Goal: Task Accomplishment & Management: Use online tool/utility

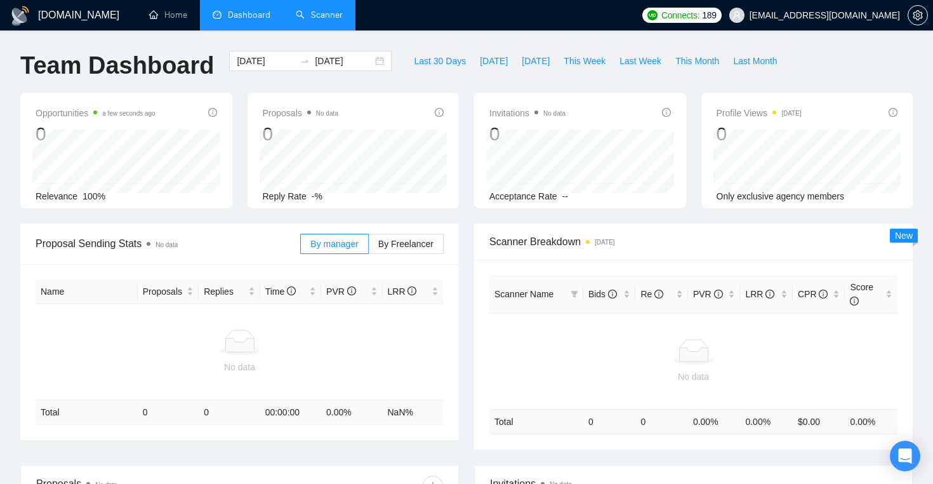
click at [325, 11] on link "Scanner" at bounding box center [319, 15] width 47 height 11
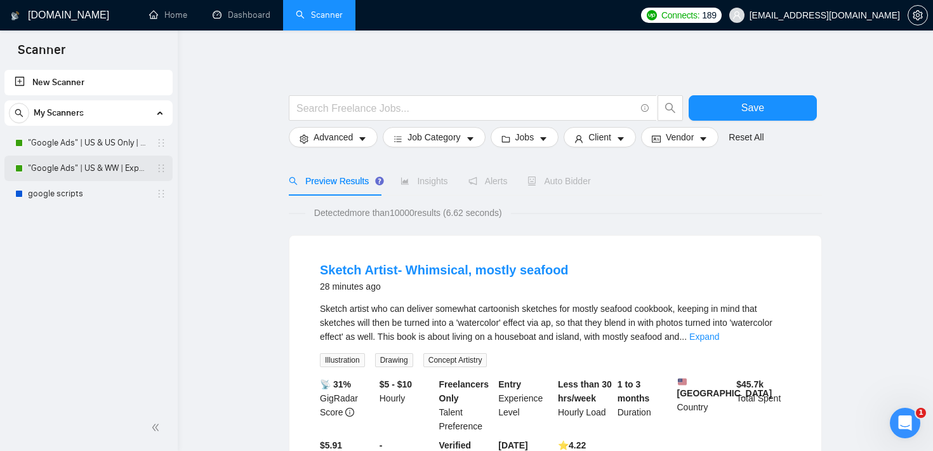
click at [94, 170] on link ""Google Ads" | US & WW | Expert" at bounding box center [88, 167] width 121 height 25
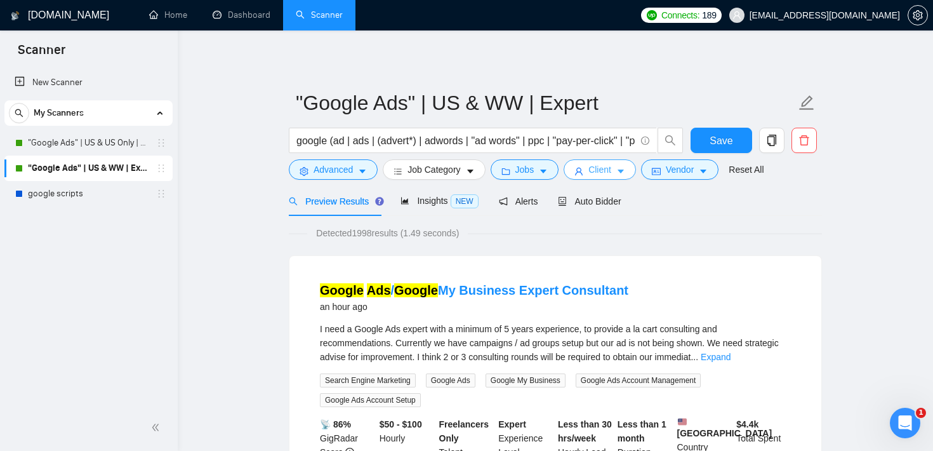
click at [631, 170] on button "Client" at bounding box center [599, 169] width 72 height 20
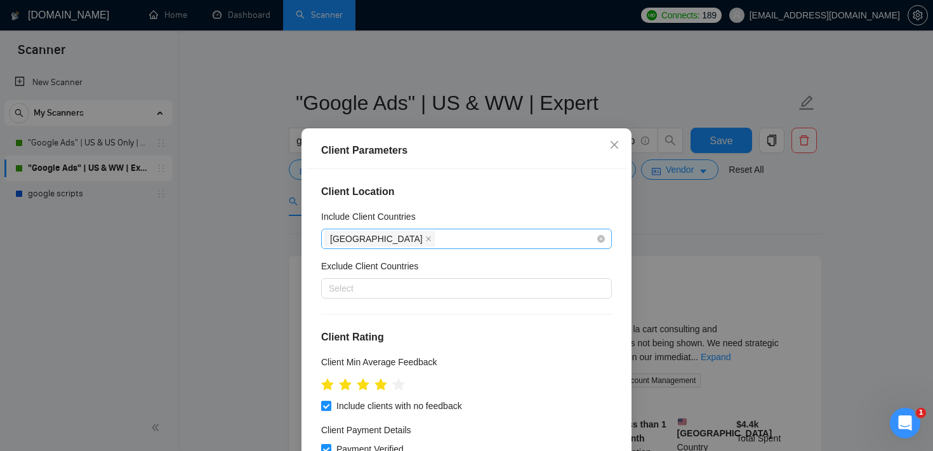
click at [440, 234] on div "[GEOGRAPHIC_DATA]" at bounding box center [460, 239] width 272 height 18
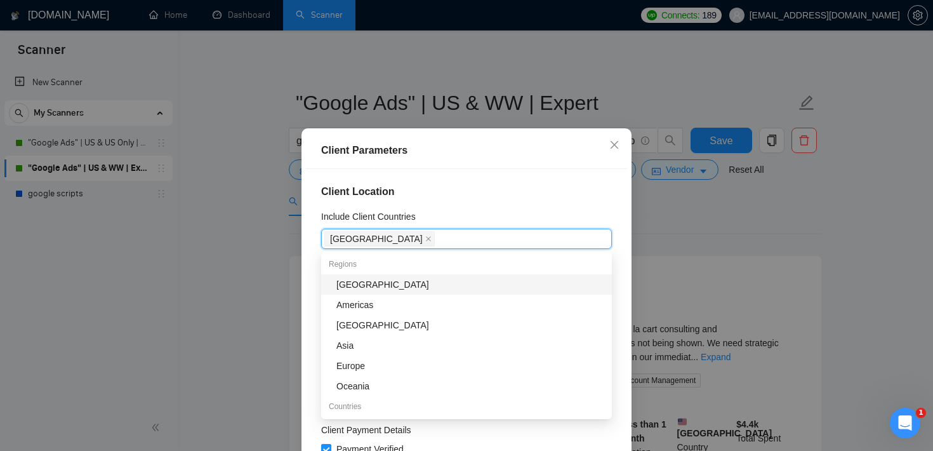
click at [458, 201] on div "Client Location Include Client Countries [GEOGRAPHIC_DATA] Exclude Client Count…" at bounding box center [466, 326] width 321 height 315
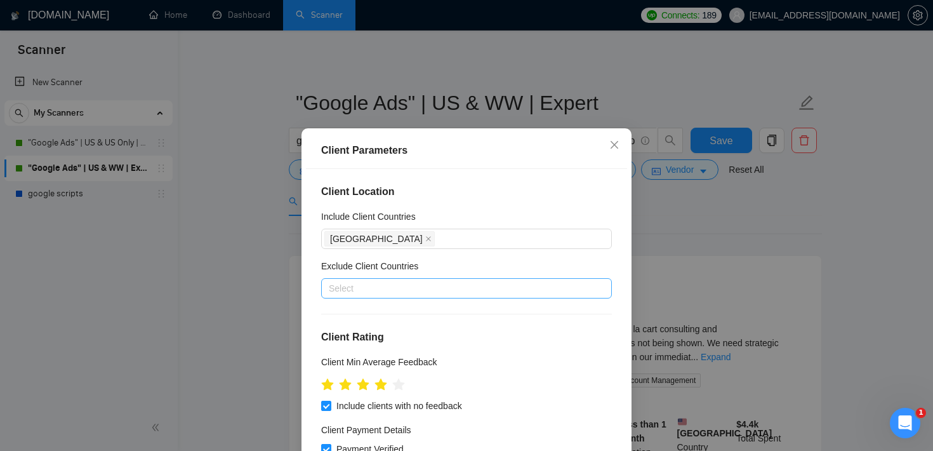
click at [409, 285] on div at bounding box center [460, 287] width 272 height 15
click at [621, 175] on div "Client Location Include Client Countries [GEOGRAPHIC_DATA] Exclude Client Count…" at bounding box center [466, 326] width 321 height 315
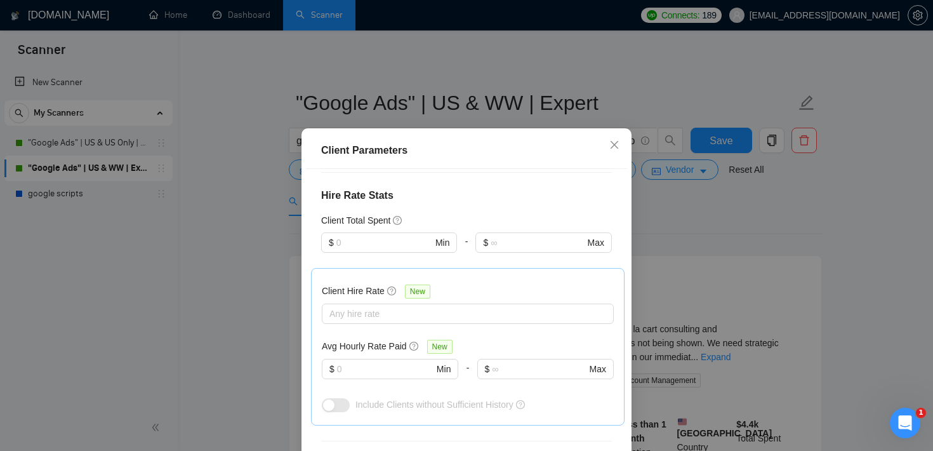
scroll to position [300, 0]
click at [390, 236] on input "text" at bounding box center [384, 242] width 96 height 14
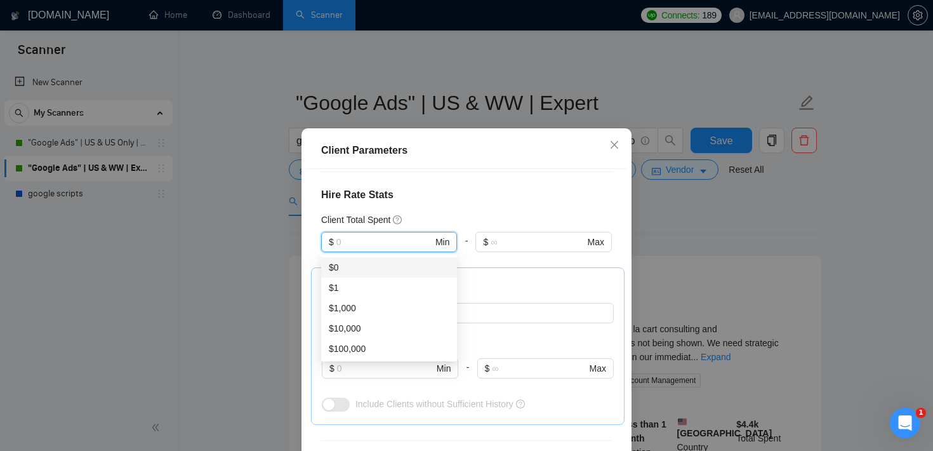
click at [444, 204] on div "Client Location Include Client Countries [GEOGRAPHIC_DATA] Exclude Client Count…" at bounding box center [466, 326] width 321 height 315
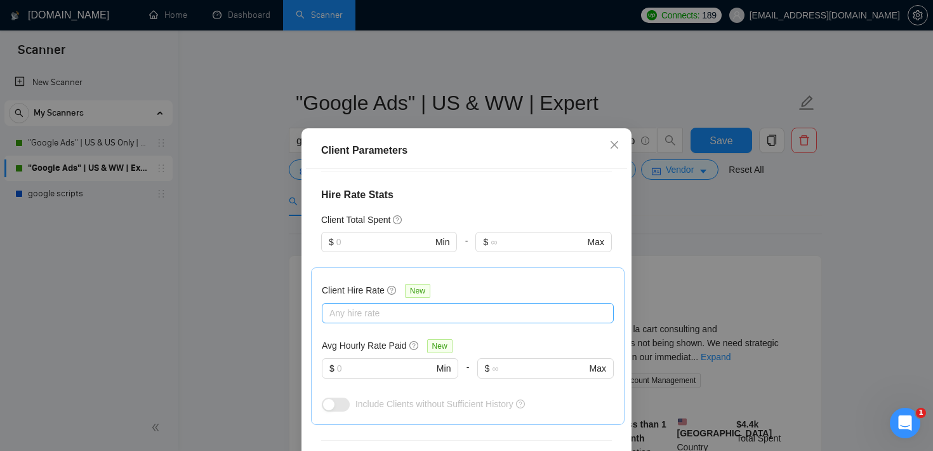
click at [377, 316] on div at bounding box center [461, 312] width 273 height 15
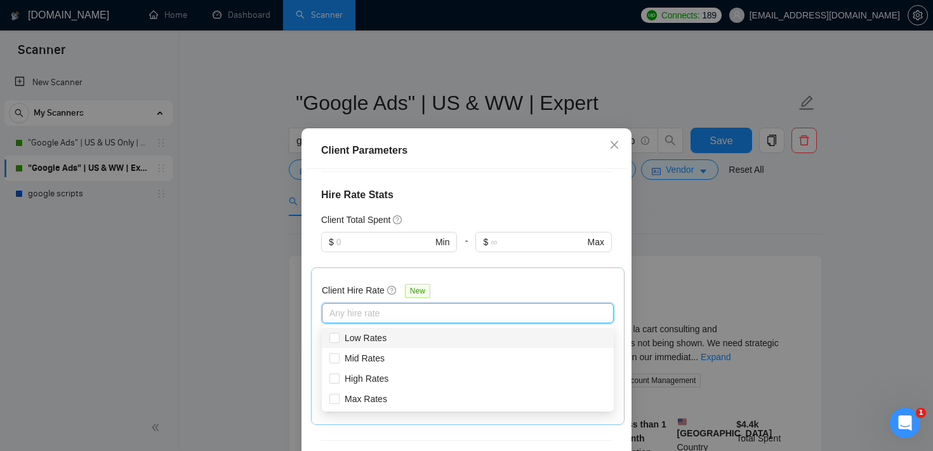
click at [468, 169] on div "Client Location Include Client Countries [GEOGRAPHIC_DATA] Exclude Client Count…" at bounding box center [466, 326] width 321 height 315
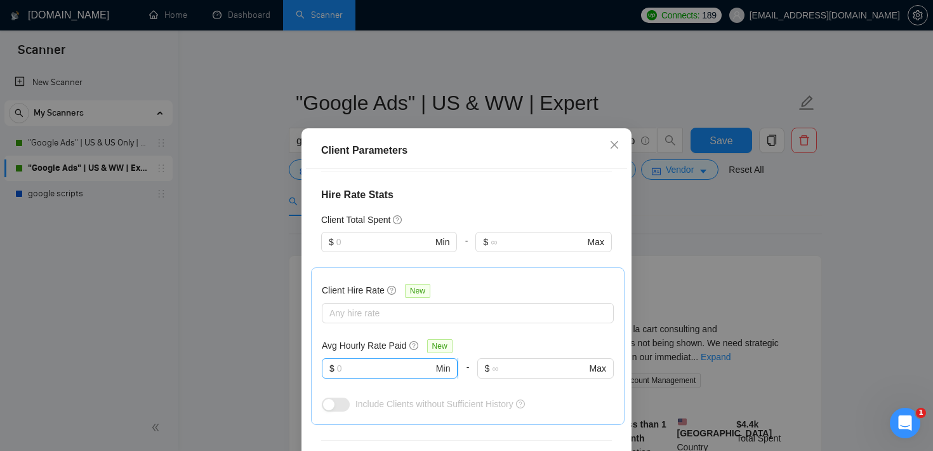
click at [372, 363] on input "text" at bounding box center [385, 368] width 96 height 14
click at [702, 186] on div "Client Parameters Client Location Include Client Countries [GEOGRAPHIC_DATA] Ex…" at bounding box center [466, 225] width 933 height 451
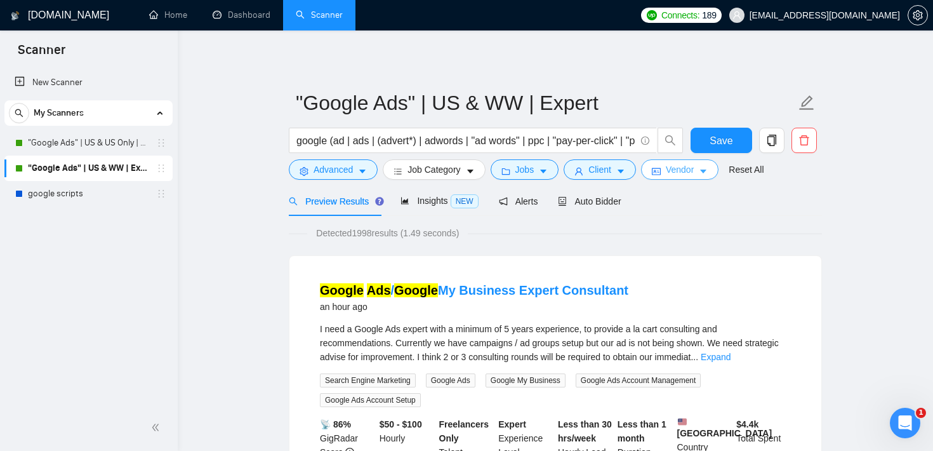
click at [669, 173] on button "Vendor" at bounding box center [679, 169] width 77 height 20
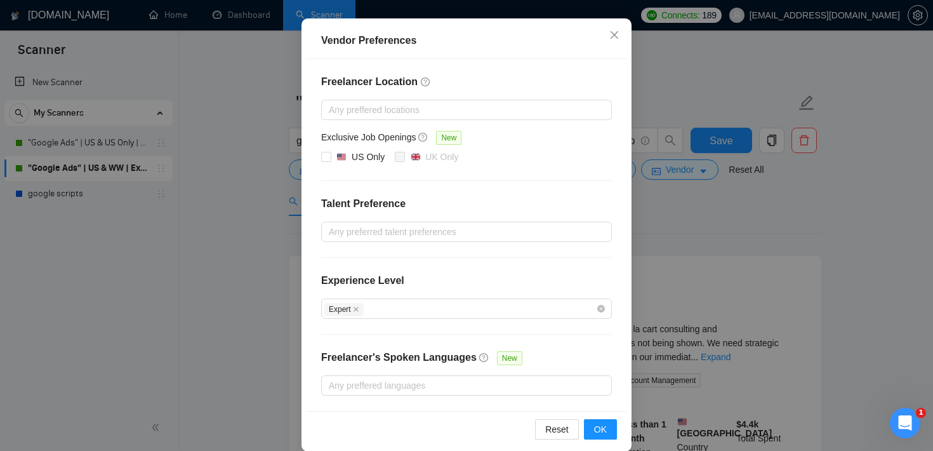
scroll to position [136, 0]
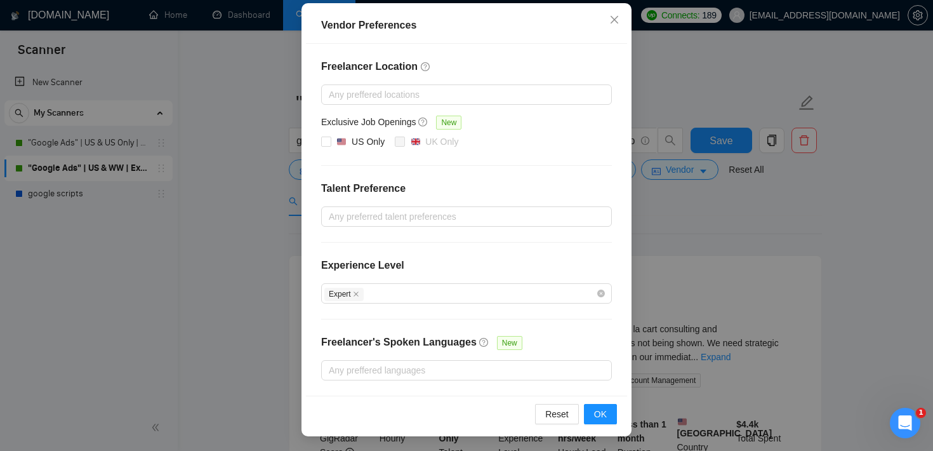
click at [715, 231] on div "Vendor Preferences Freelancer Location Any preffered locations Exclusive Job Op…" at bounding box center [466, 225] width 933 height 451
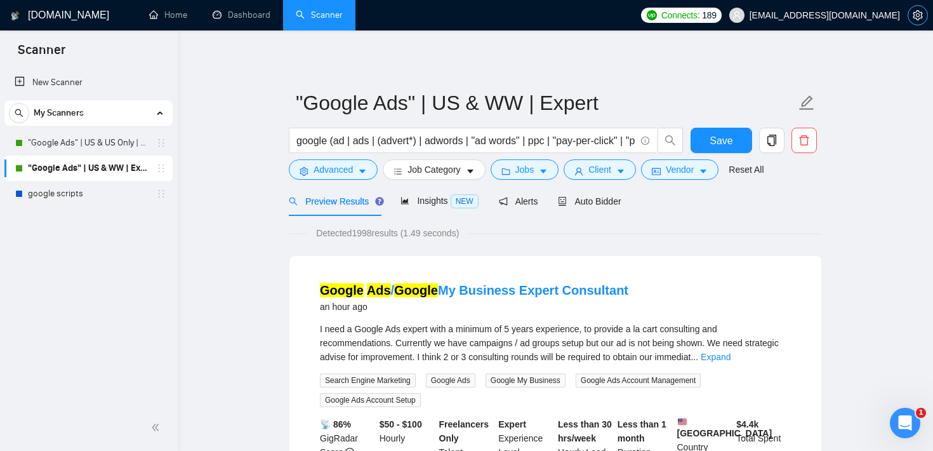
click at [921, 17] on icon "setting" at bounding box center [917, 15] width 10 height 10
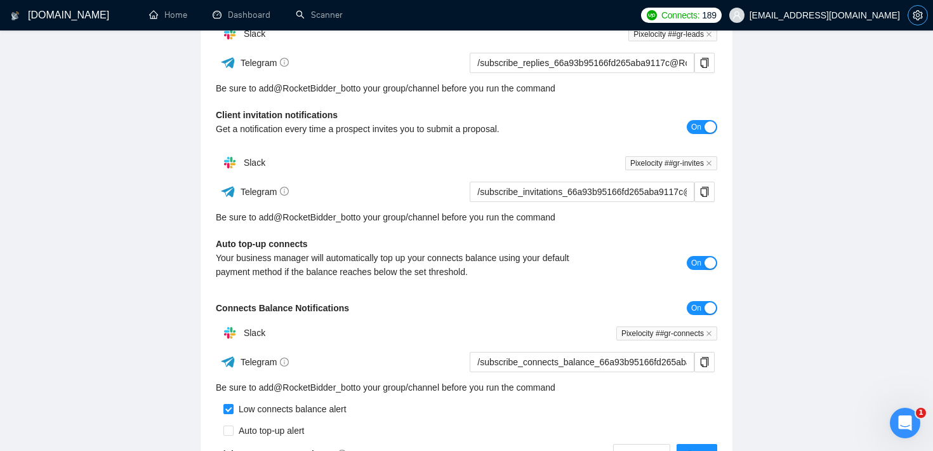
scroll to position [367, 0]
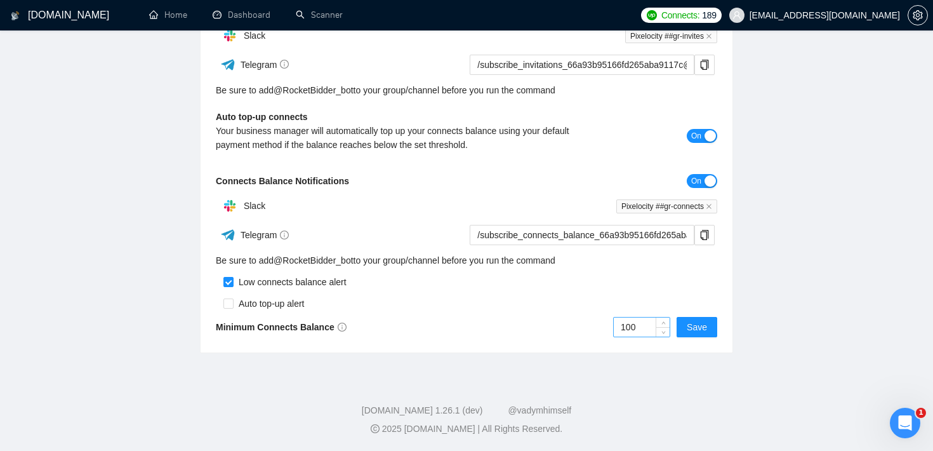
click at [633, 322] on input "100" at bounding box center [642, 326] width 56 height 19
type input "200"
click at [114, 174] on main "Team Settings nick@pixelocity.com Preferences Subscription Members Integrations…" at bounding box center [466, 18] width 892 height 669
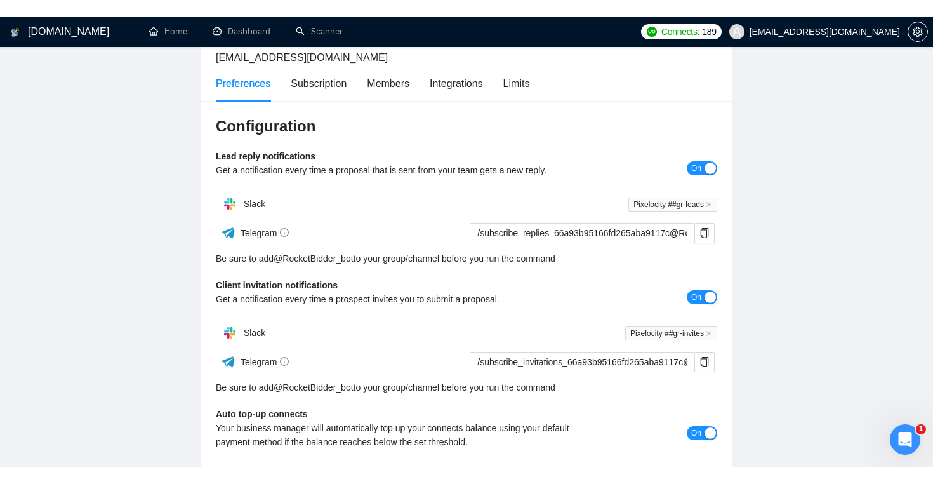
scroll to position [0, 0]
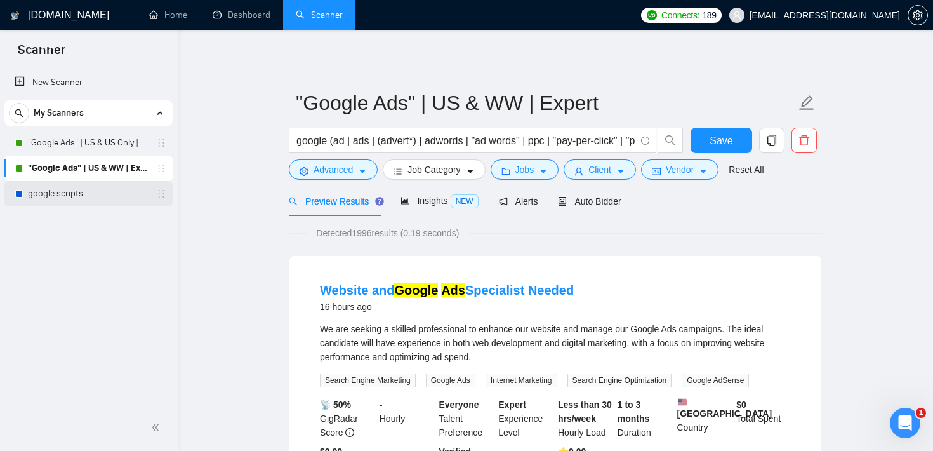
click at [36, 199] on link "google scripts" at bounding box center [88, 193] width 121 height 25
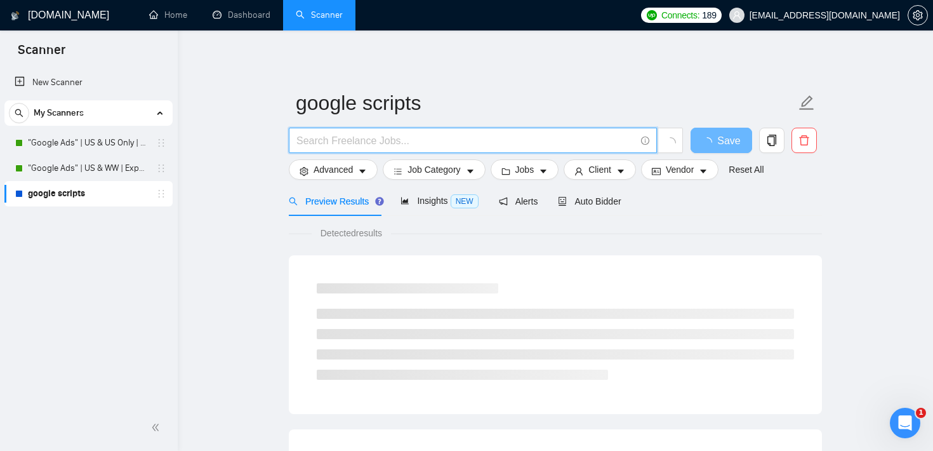
click at [371, 138] on input "text" at bounding box center [465, 141] width 339 height 16
click at [294, 137] on span "trading view"" at bounding box center [473, 140] width 368 height 25
click at [296, 138] on input "trading view"" at bounding box center [465, 141] width 339 height 16
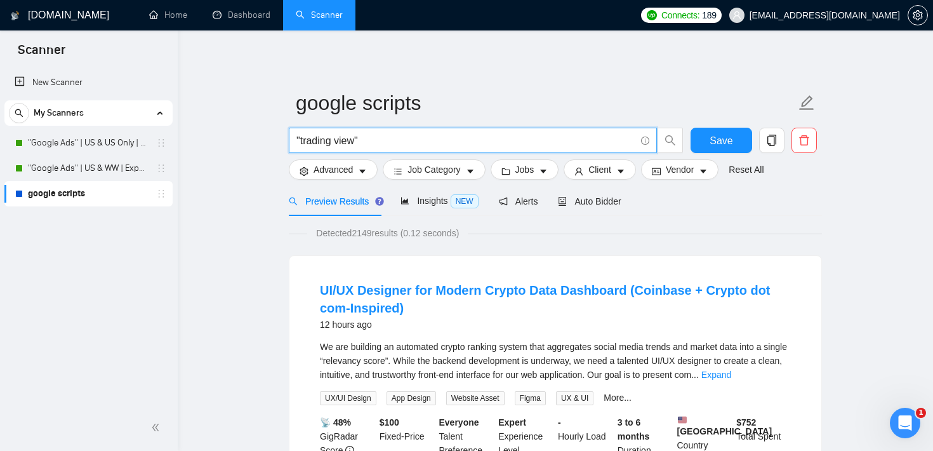
click at [398, 145] on input ""trading view"" at bounding box center [465, 141] width 339 height 16
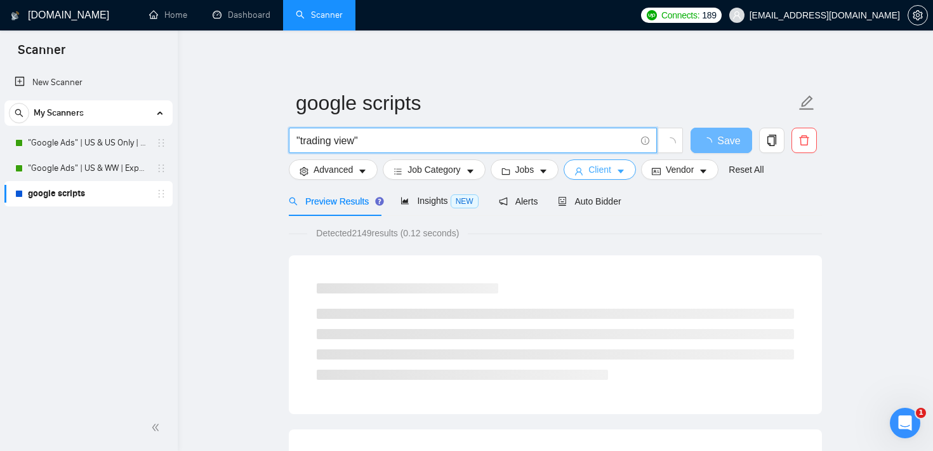
click at [622, 172] on icon "caret-down" at bounding box center [620, 171] width 9 height 9
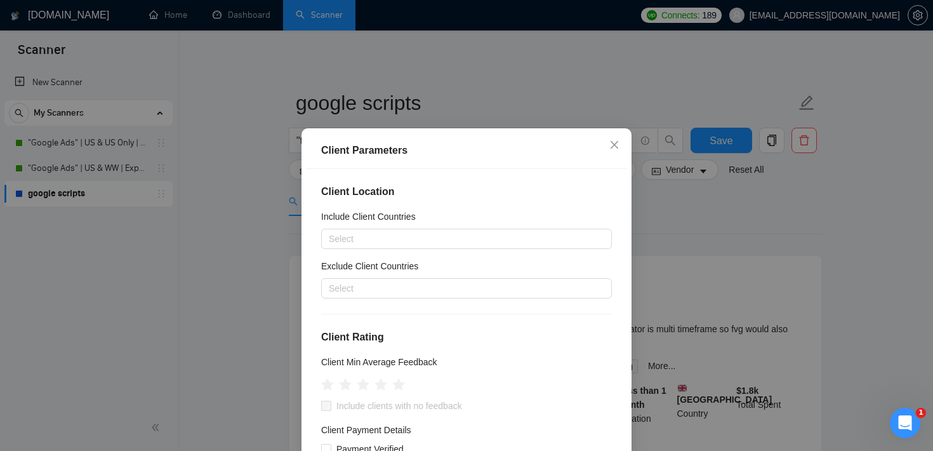
click at [459, 62] on div "Client Parameters Client Location Include Client Countries Select Exclude Clien…" at bounding box center [466, 225] width 933 height 451
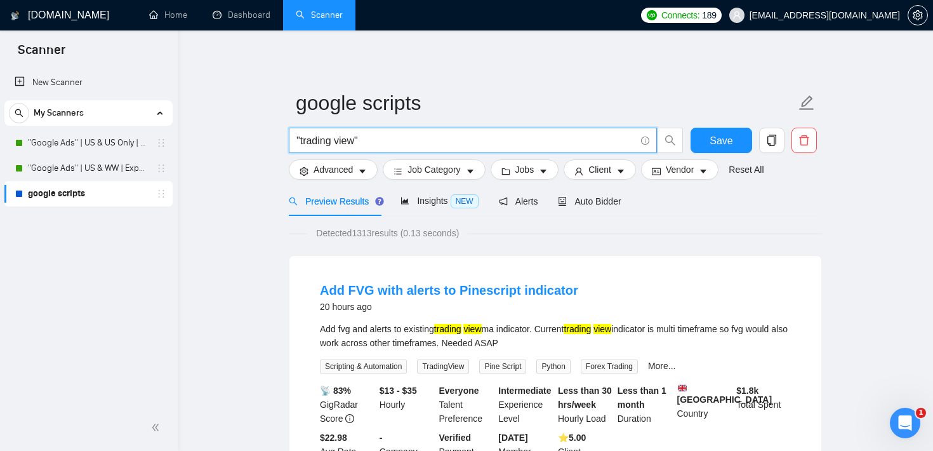
click at [375, 141] on input ""trading view"" at bounding box center [465, 141] width 339 height 16
click at [329, 141] on input ""trading view"" at bounding box center [465, 141] width 339 height 16
paste input "PineScript / TradingView"
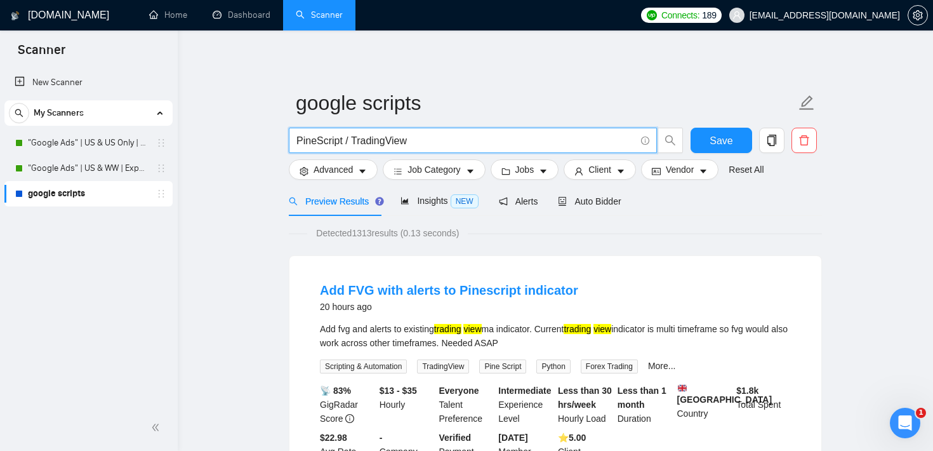
click at [349, 142] on input "PineScript / TradingView" at bounding box center [465, 141] width 339 height 16
click at [447, 142] on input "PineScript | TradingView" at bounding box center [465, 141] width 339 height 16
click at [373, 134] on input "PineScript | TradingView |" at bounding box center [465, 141] width 339 height 16
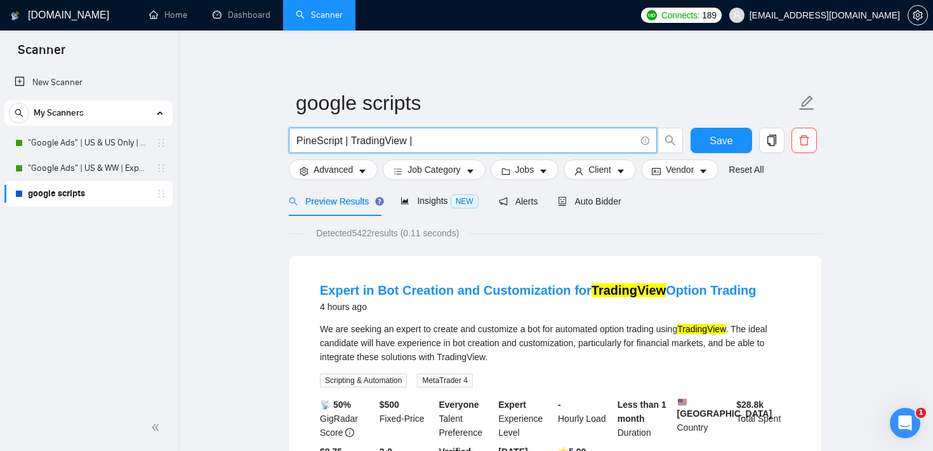
click at [440, 142] on input "PineScript | TradingView |" at bounding box center [465, 141] width 339 height 16
paste input "TradingView"
click at [414, 143] on input "PineScript | TradingView |TradingView" at bounding box center [465, 141] width 339 height 16
click at [451, 140] on input "PineScript | TradingView | TradingView" at bounding box center [465, 141] width 339 height 16
click at [477, 140] on input "PineScript | TradingView | Trading View" at bounding box center [465, 141] width 339 height 16
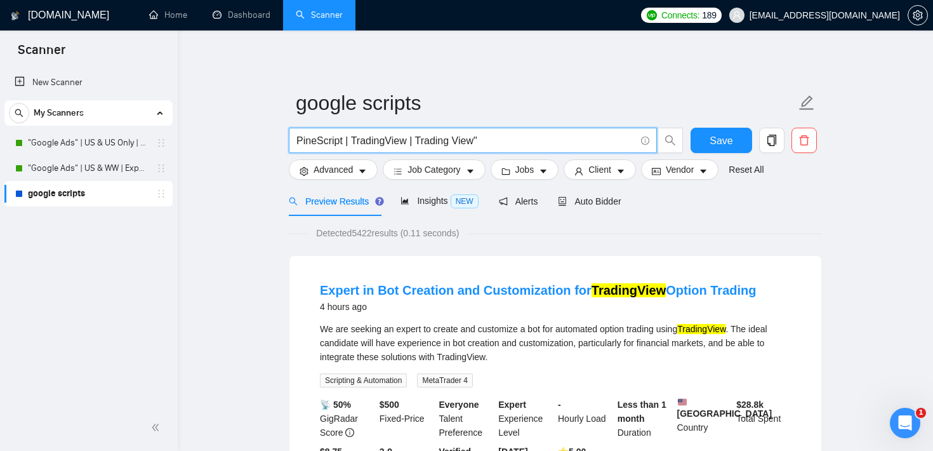
click at [417, 140] on input "PineScript | TradingView | Trading View"" at bounding box center [465, 141] width 339 height 16
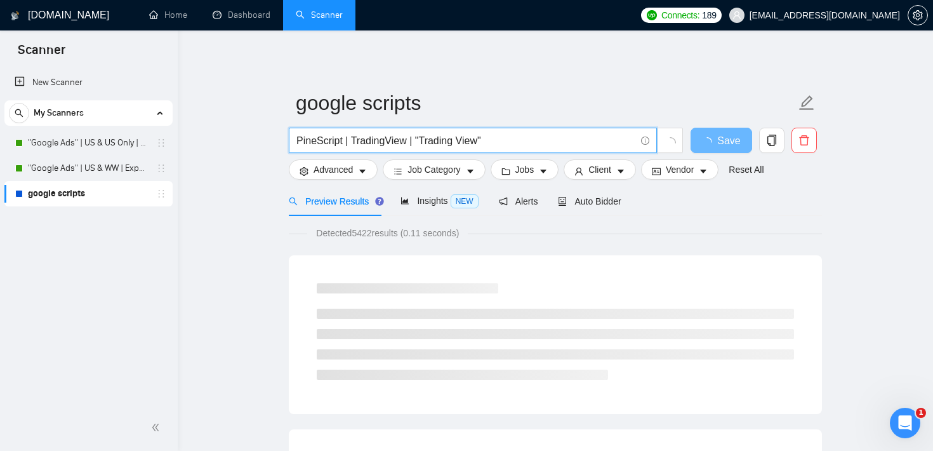
click at [510, 137] on input "PineScript | TradingView | "Trading View"" at bounding box center [465, 141] width 339 height 16
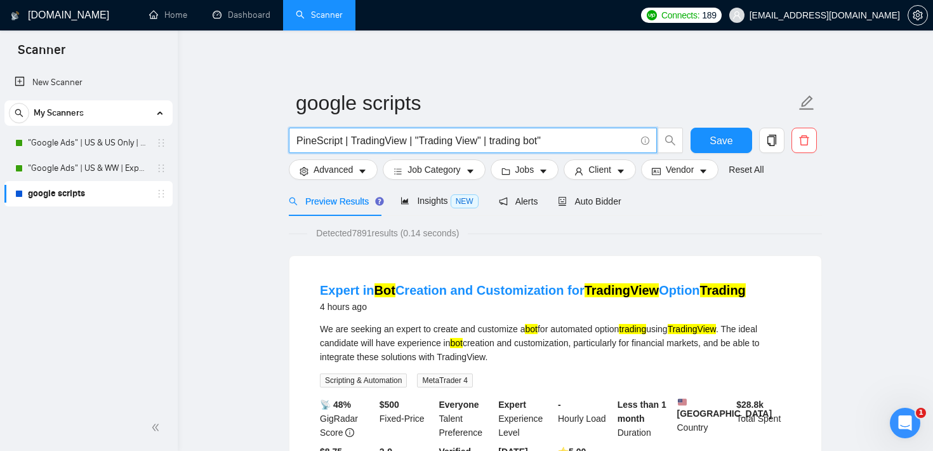
click at [492, 136] on input "PineScript | TradingView | "Trading View" | trading bot"" at bounding box center [465, 141] width 339 height 16
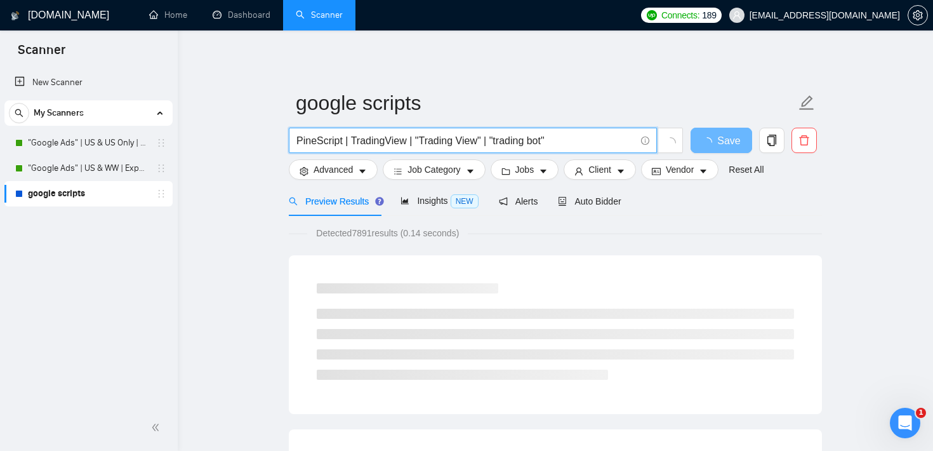
click at [552, 136] on input "PineScript | TradingView | "Trading View" | "trading bot"" at bounding box center [465, 141] width 339 height 16
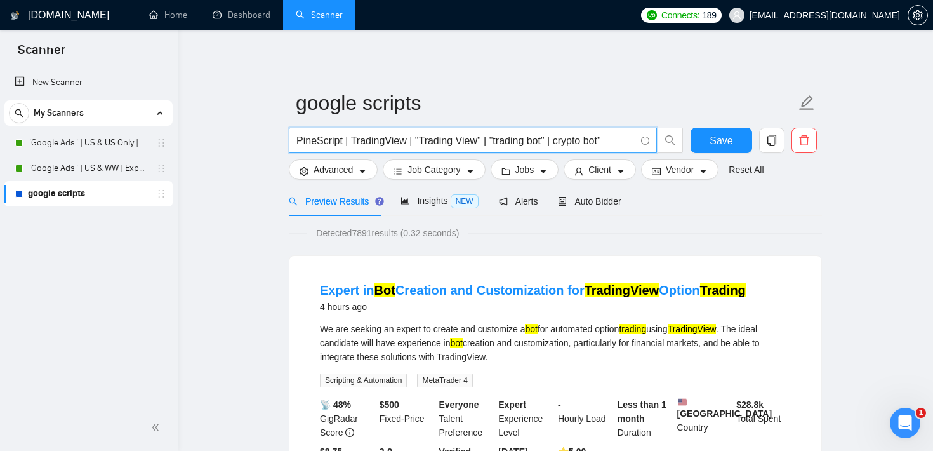
click at [562, 137] on input "PineScript | TradingView | "Trading View" | "trading bot" | crypto bot"" at bounding box center [465, 141] width 339 height 16
click at [346, 140] on input "PineScript | TradingView | "Trading View" | "trading bot" | "crypto bot"" at bounding box center [465, 141] width 339 height 16
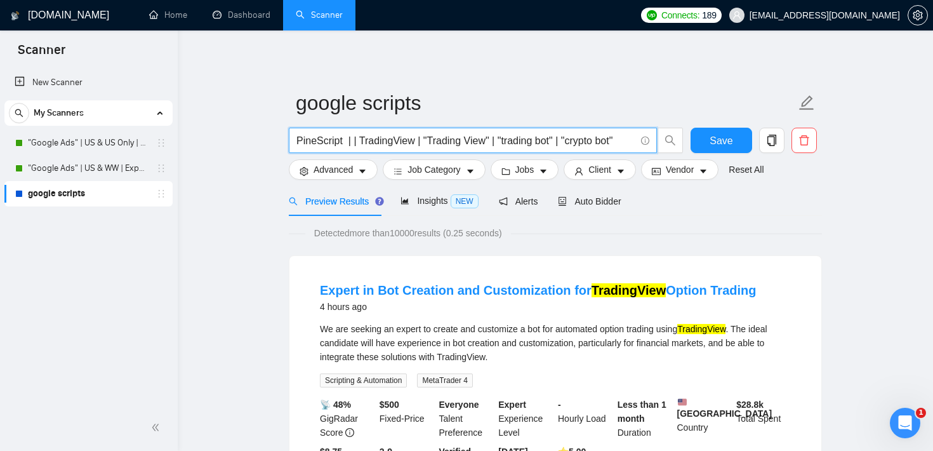
click at [346, 143] on input "PineScript | | TradingView | "Trading View" | "trading bot" | "crypto bot"" at bounding box center [465, 141] width 339 height 16
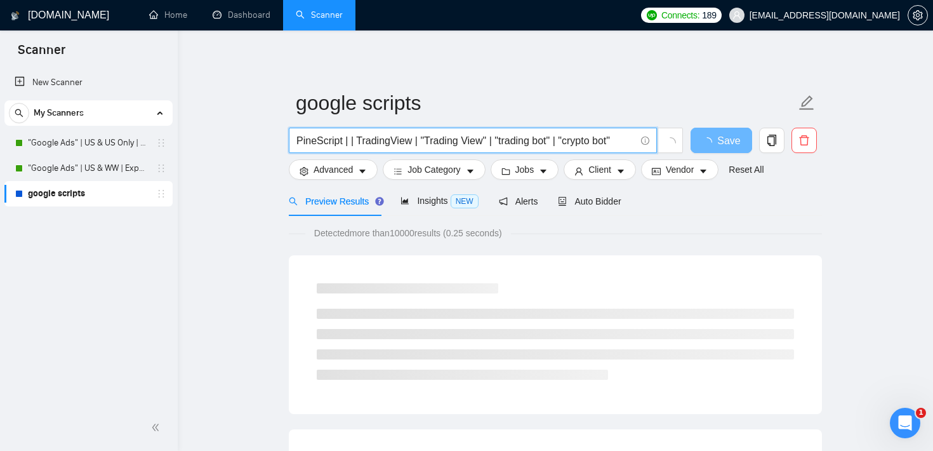
click at [326, 140] on input "PineScript | | TradingView | "Trading View" | "trading bot" | "crypto bot"" at bounding box center [465, 141] width 339 height 16
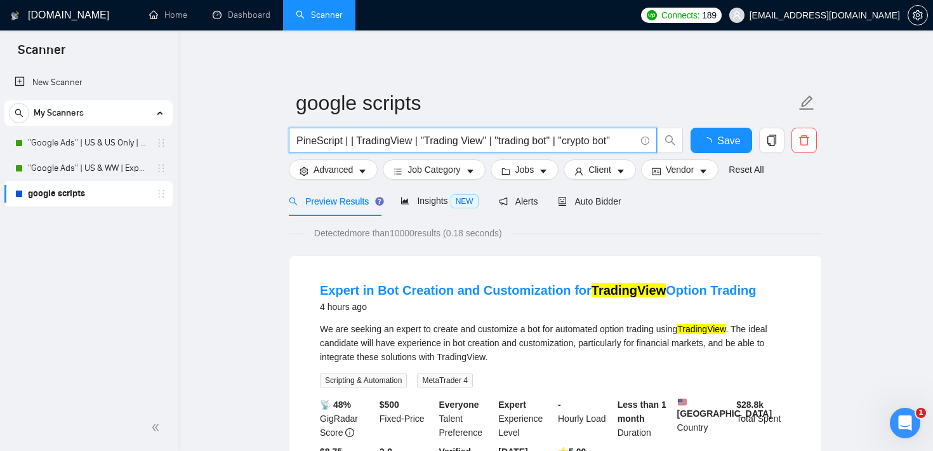
click at [326, 140] on input "PineScript | | TradingView | "Trading View" | "trading bot" | "crypto bot"" at bounding box center [465, 141] width 339 height 16
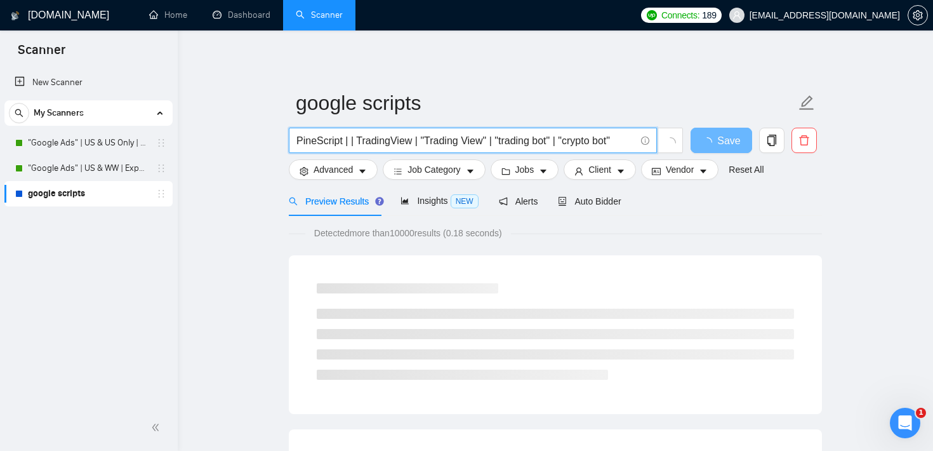
click at [351, 140] on input "PineScript | | TradingView | "Trading View" | "trading bot" | "crypto bot"" at bounding box center [465, 141] width 339 height 16
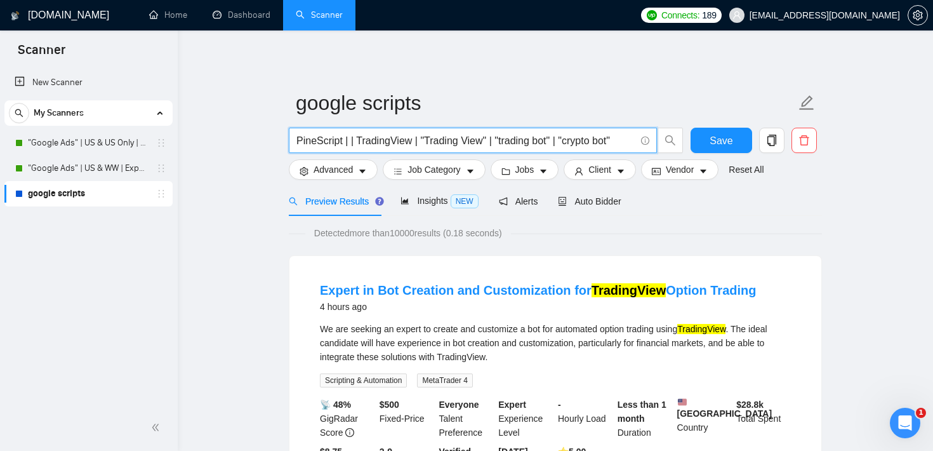
paste input "PineScript"
click at [371, 143] on input "PineScript | PineScript" | TradingView | "Trading View" | "trading bot" | "cryp…" at bounding box center [465, 141] width 339 height 16
click at [350, 140] on input "PineScript | Pine Script" | TradingView | "Trading View" | "trading bot" | "cry…" at bounding box center [465, 141] width 339 height 16
type input "PineScript | "Pine Script" | TradingView | "Trading View" | "trading bot" | "cr…"
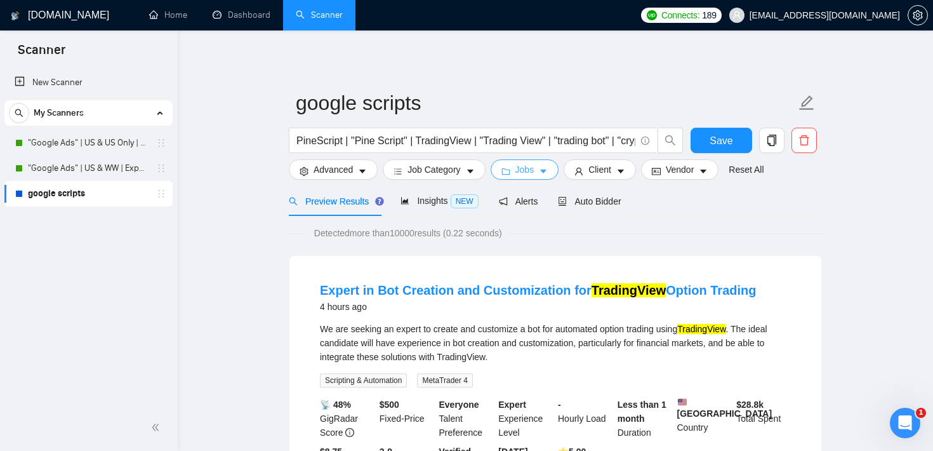
click at [541, 172] on button "Jobs" at bounding box center [525, 169] width 69 height 20
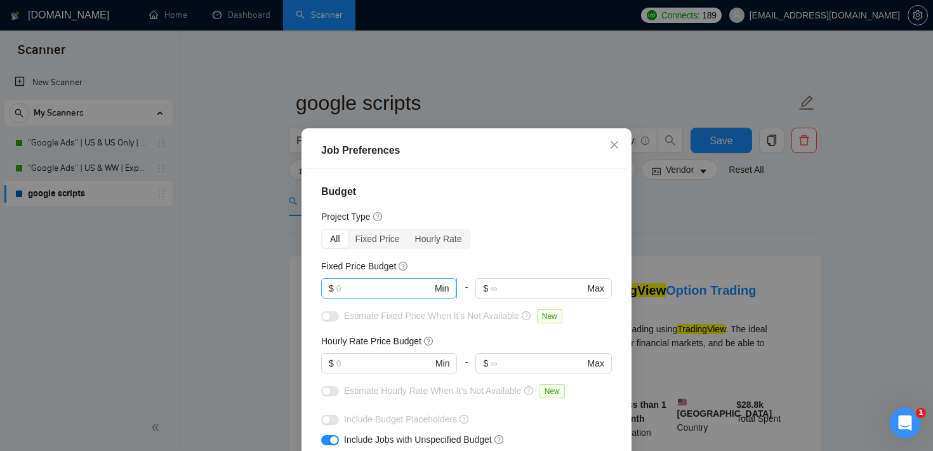
click at [357, 289] on input "text" at bounding box center [384, 288] width 96 height 14
click at [723, 202] on div "Job Preferences Budget Project Type All Fixed Price Hourly Rate Fixed Price Bud…" at bounding box center [466, 225] width 933 height 451
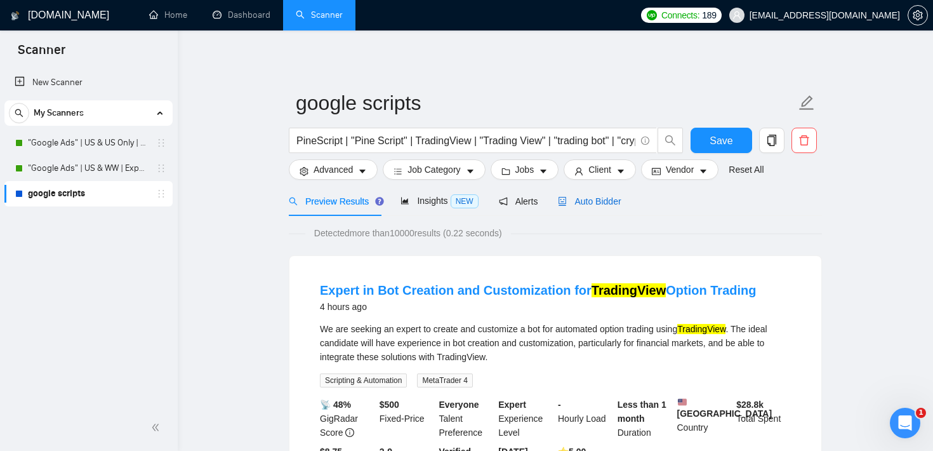
click at [601, 194] on div "Auto Bidder" at bounding box center [589, 201] width 63 height 14
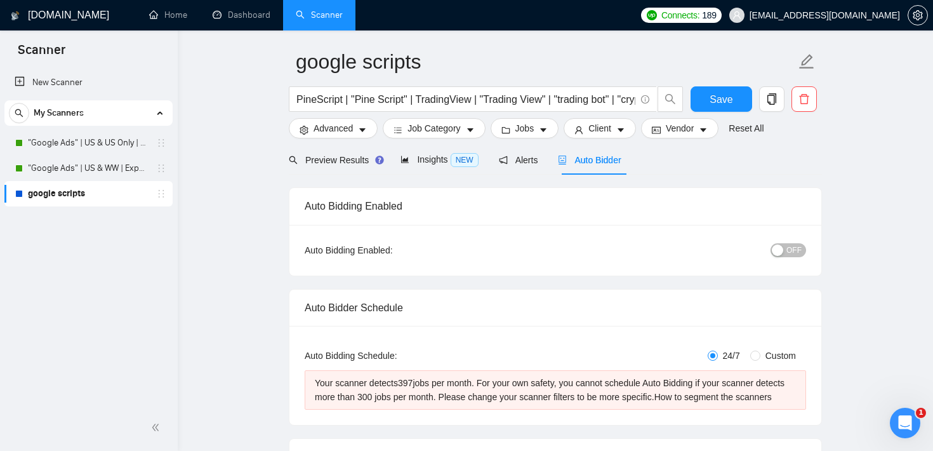
scroll to position [44, 0]
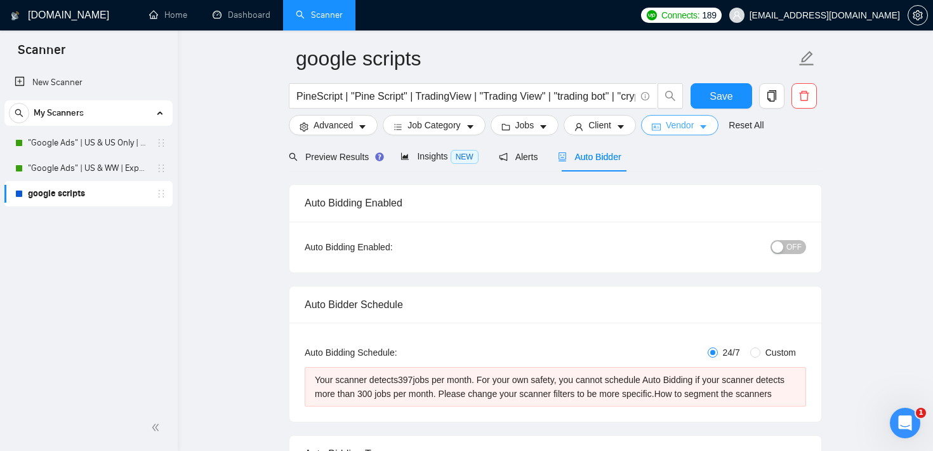
click at [697, 117] on button "Vendor" at bounding box center [679, 125] width 77 height 20
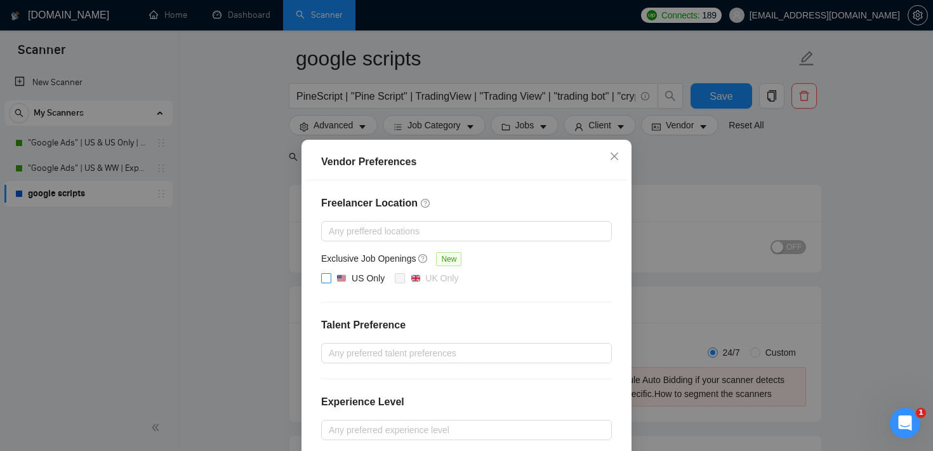
click at [323, 277] on input "US Only" at bounding box center [325, 277] width 9 height 9
checkbox input "true"
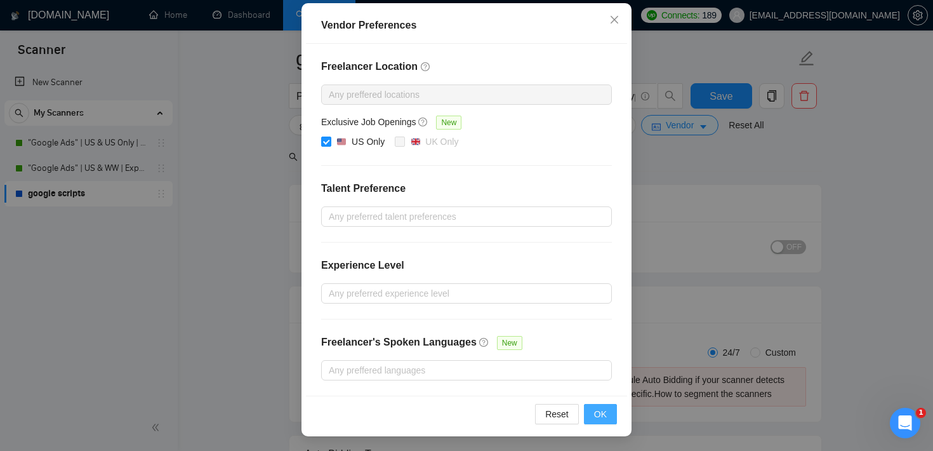
click at [603, 412] on span "OK" at bounding box center [600, 414] width 13 height 14
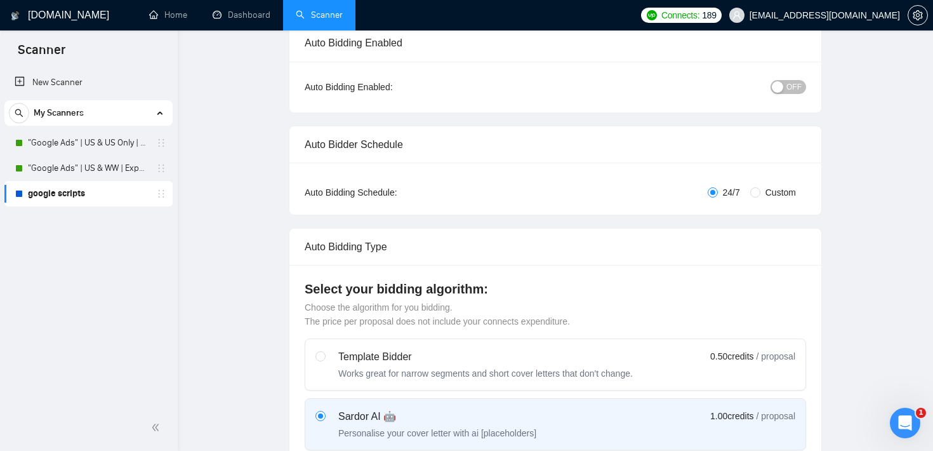
scroll to position [0, 0]
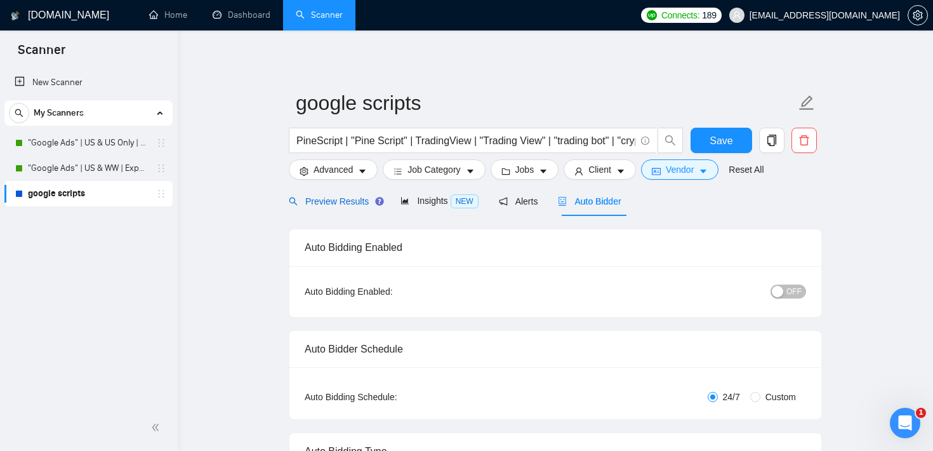
click at [342, 203] on span "Preview Results" at bounding box center [334, 201] width 91 height 10
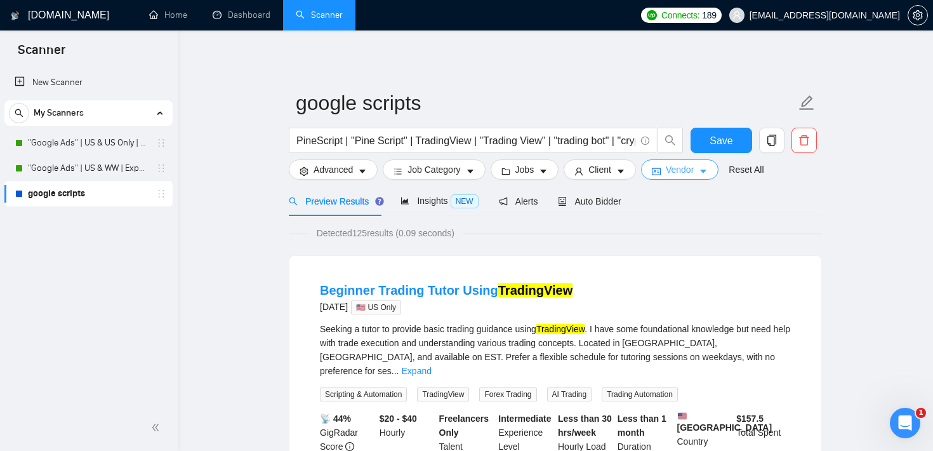
click at [674, 168] on span "Vendor" at bounding box center [680, 169] width 28 height 14
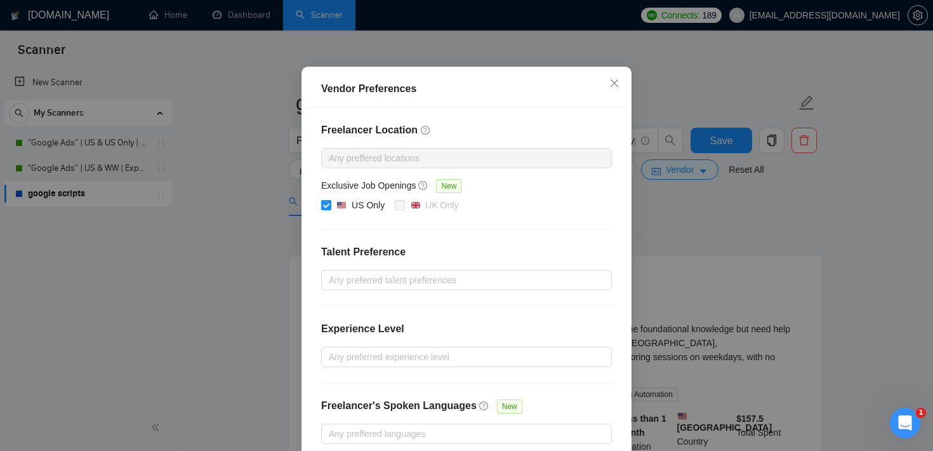
click at [324, 209] on input "US Only" at bounding box center [325, 204] width 9 height 9
checkbox input "false"
click at [652, 231] on div "Vendor Preferences Freelancer Location Any preffered locations Exclusive Job Op…" at bounding box center [466, 225] width 933 height 451
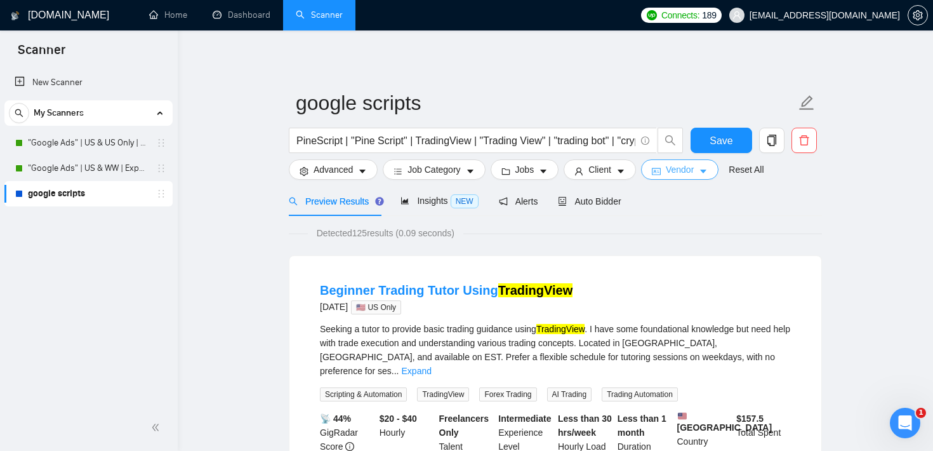
click at [670, 169] on button "Vendor" at bounding box center [679, 169] width 77 height 20
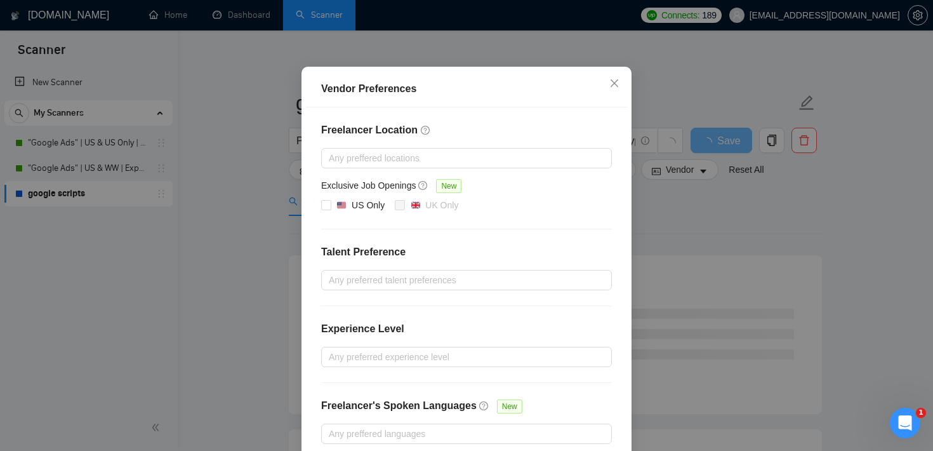
click at [664, 221] on div "Vendor Preferences Freelancer Location Any preffered locations Exclusive Job Op…" at bounding box center [466, 225] width 933 height 451
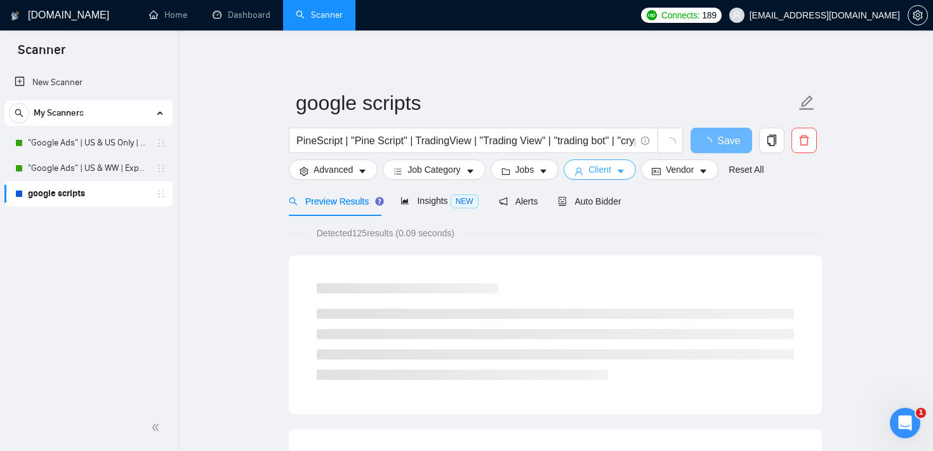
click at [616, 177] on button "Client" at bounding box center [599, 169] width 72 height 20
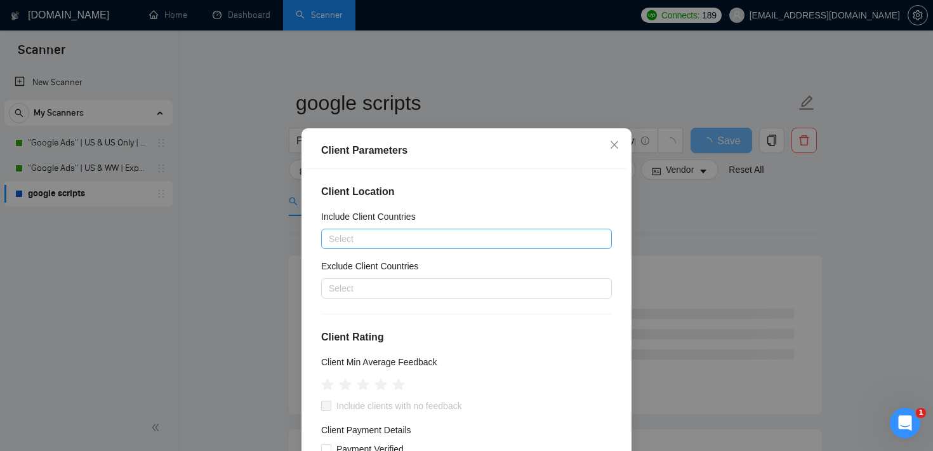
click at [383, 232] on div at bounding box center [460, 238] width 272 height 15
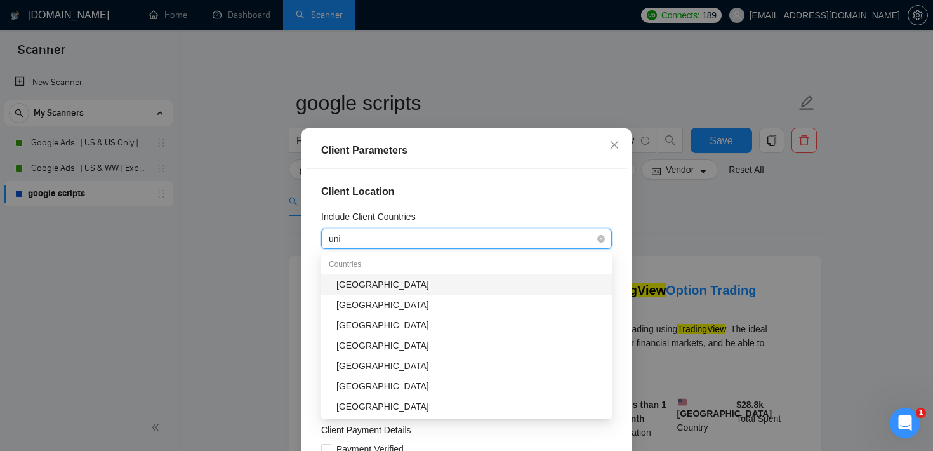
type input "unite"
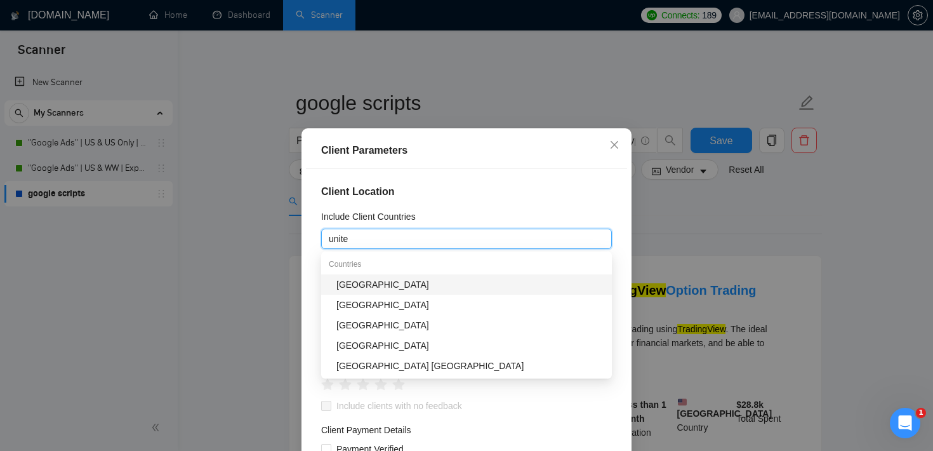
click at [385, 284] on div "[GEOGRAPHIC_DATA]" at bounding box center [470, 284] width 268 height 14
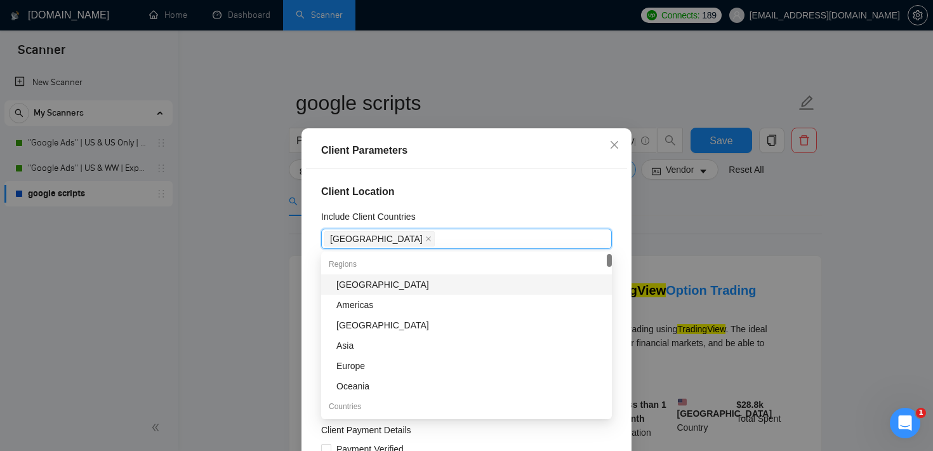
click at [678, 226] on div "Client Parameters Client Location Include Client Countries [GEOGRAPHIC_DATA] Ex…" at bounding box center [466, 225] width 933 height 451
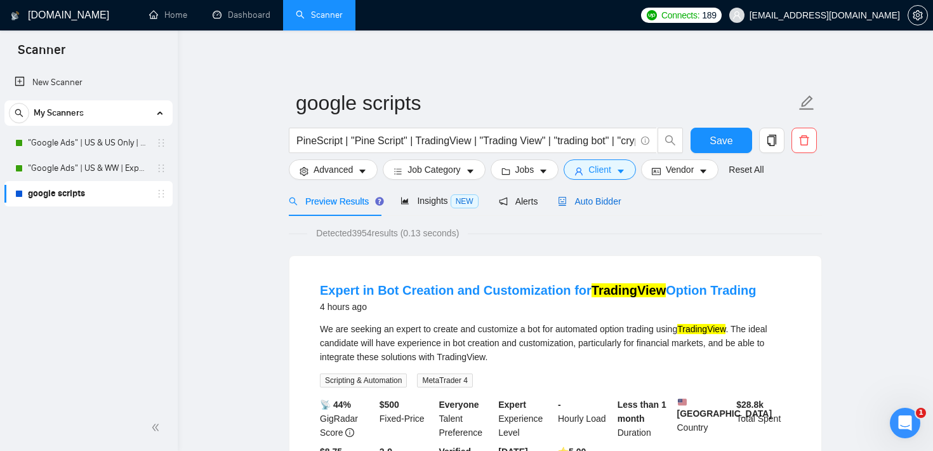
click at [611, 200] on span "Auto Bidder" at bounding box center [589, 201] width 63 height 10
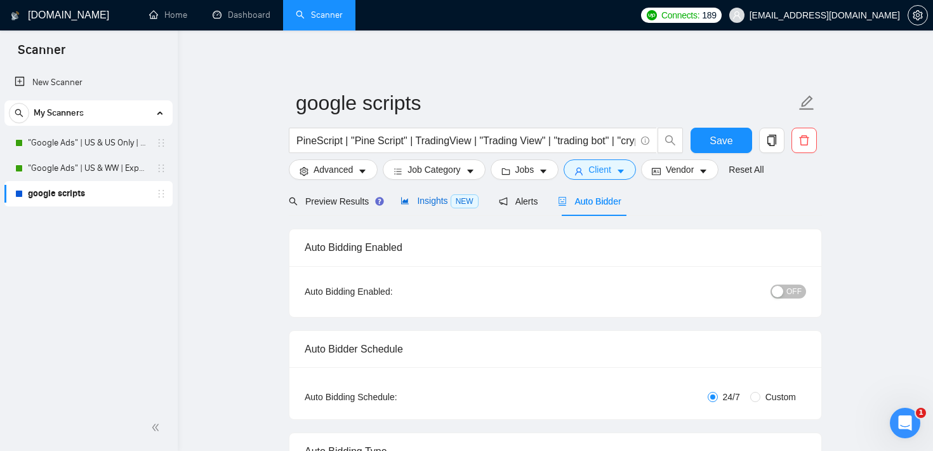
click at [444, 200] on span "Insights NEW" at bounding box center [438, 200] width 77 height 10
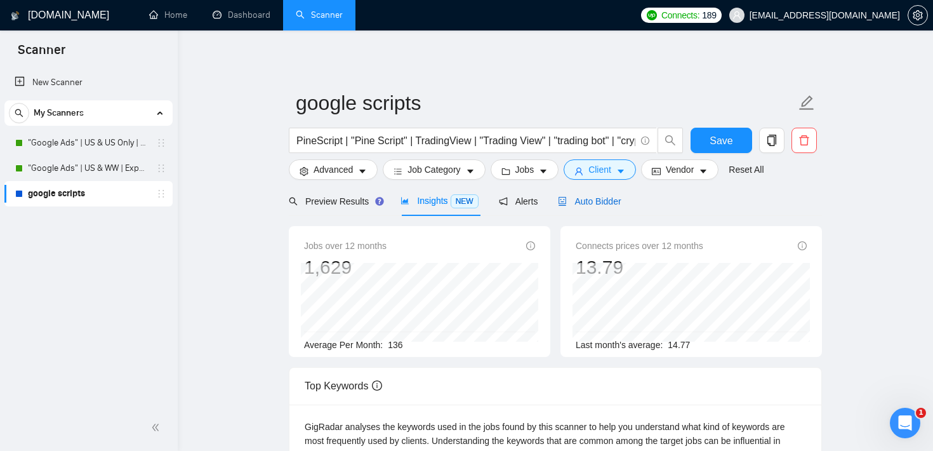
click at [599, 202] on span "Auto Bidder" at bounding box center [589, 201] width 63 height 10
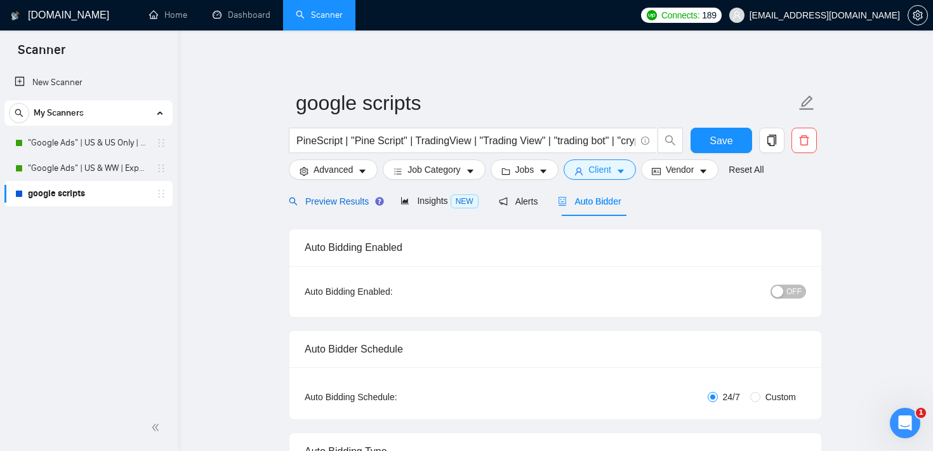
click at [344, 206] on span "Preview Results" at bounding box center [334, 201] width 91 height 10
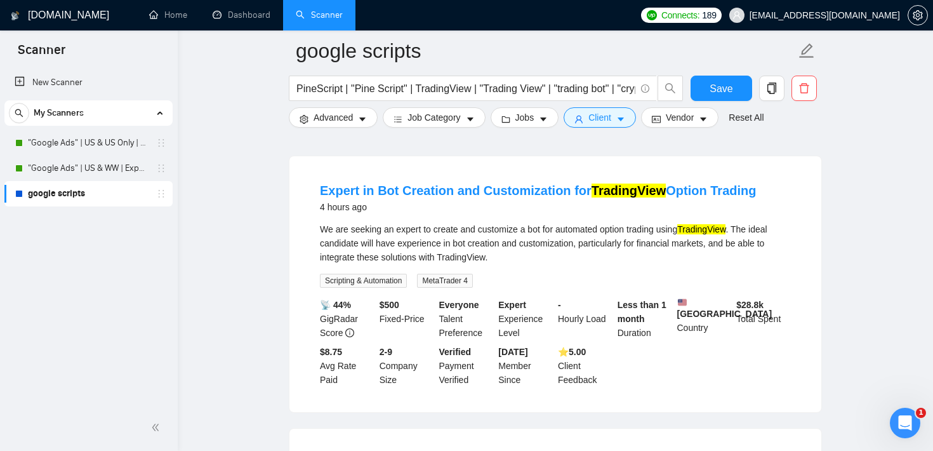
scroll to position [117, 0]
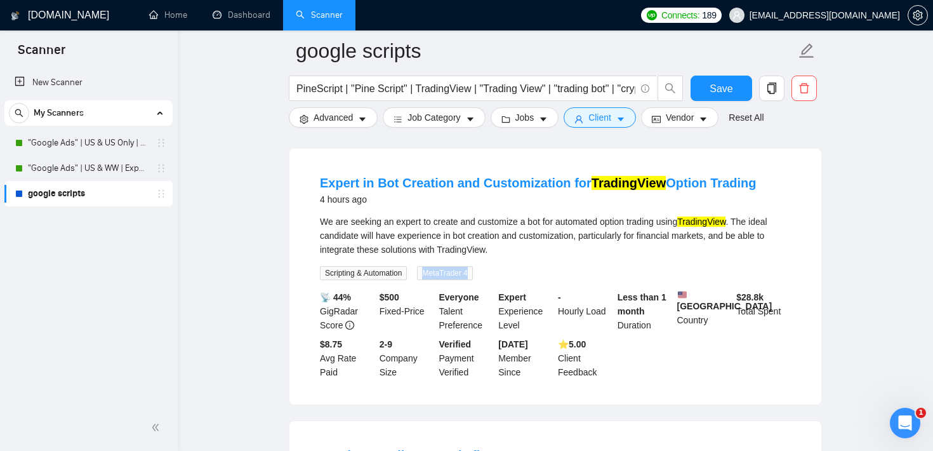
drag, startPoint x: 490, startPoint y: 270, endPoint x: 425, endPoint y: 274, distance: 65.5
click at [425, 274] on div "We are seeking an expert to create and customize a bot for automated option tra…" at bounding box center [555, 246] width 471 height 65
click at [344, 124] on span "Advanced" at bounding box center [332, 117] width 39 height 14
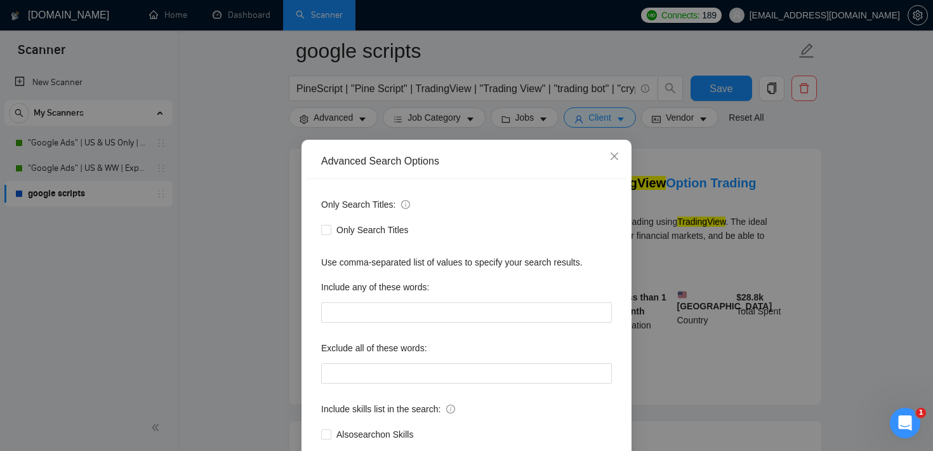
click at [721, 299] on div "Advanced Search Options Only Search Titles: Only Search Titles Use comma-separa…" at bounding box center [466, 225] width 933 height 451
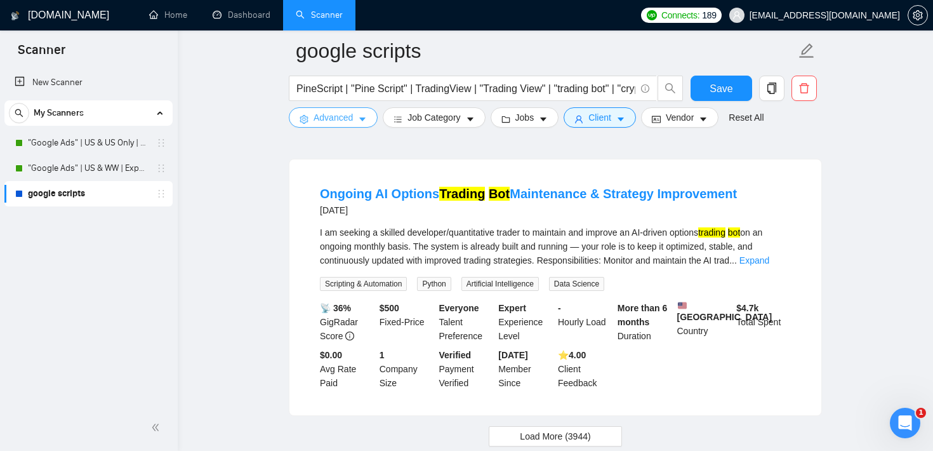
scroll to position [2727, 0]
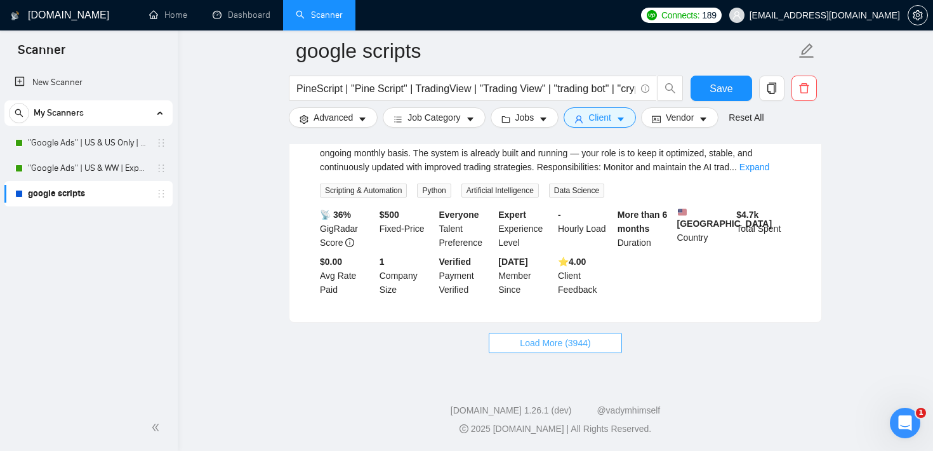
click at [586, 336] on span "Load More (3944)" at bounding box center [555, 343] width 70 height 14
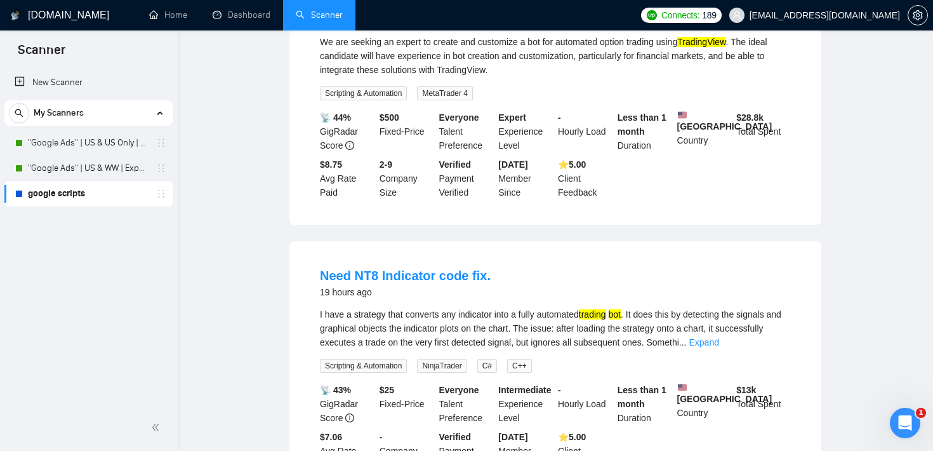
scroll to position [0, 0]
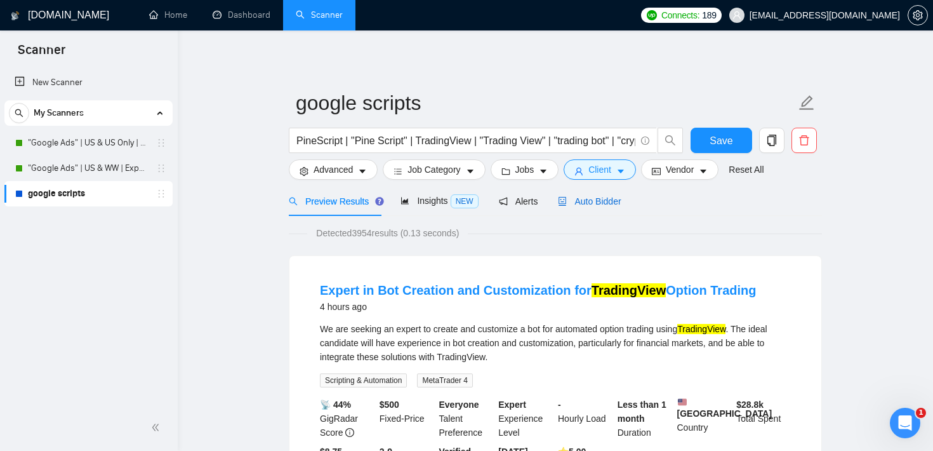
click at [607, 202] on span "Auto Bidder" at bounding box center [589, 201] width 63 height 10
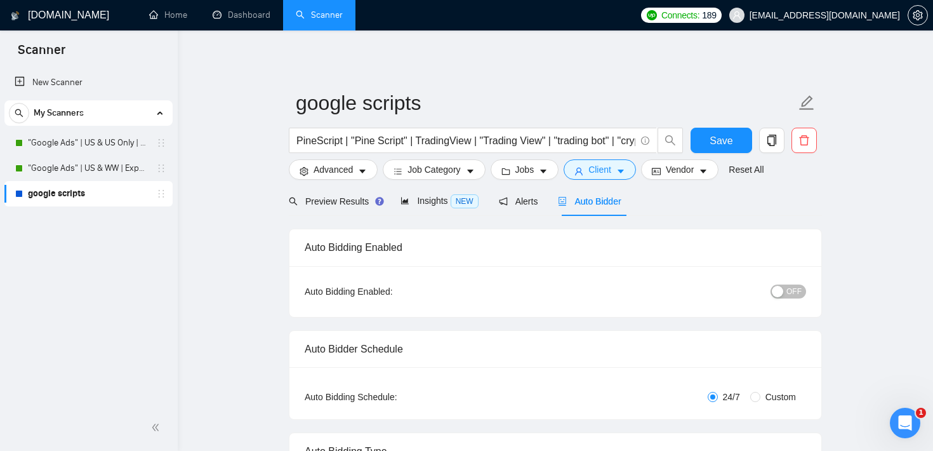
click at [617, 164] on button "Client" at bounding box center [599, 169] width 72 height 20
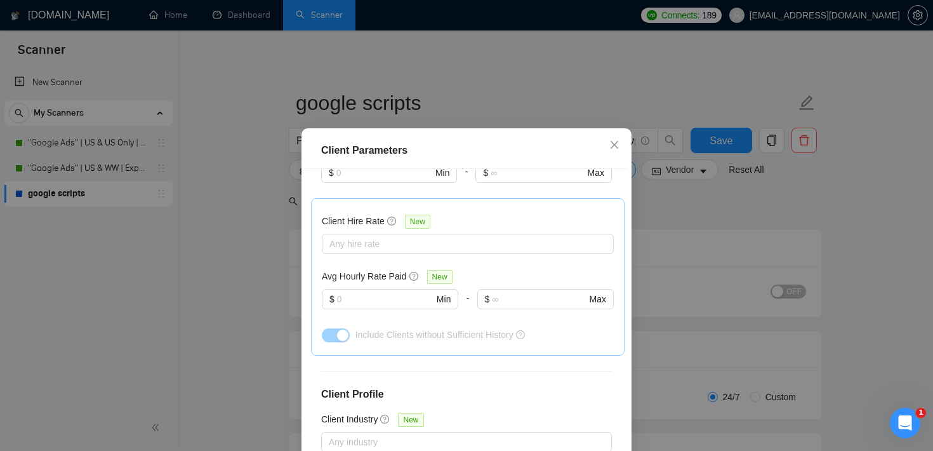
scroll to position [379, 0]
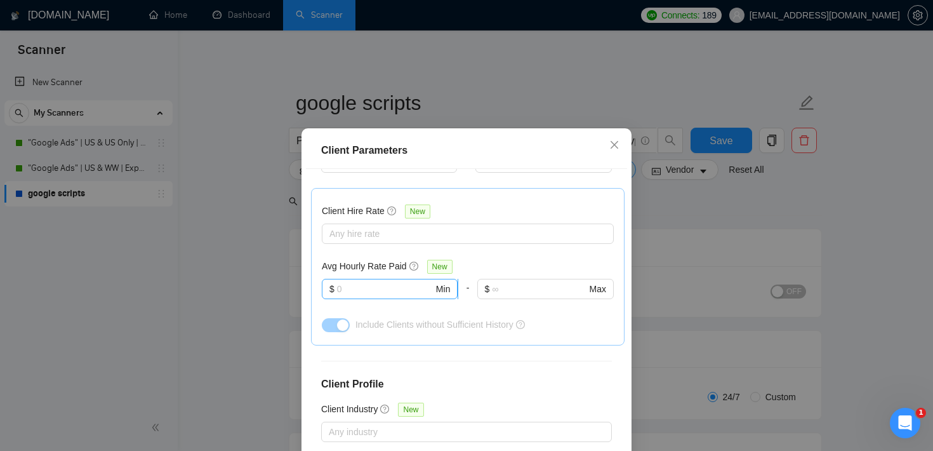
click at [392, 282] on input "text" at bounding box center [385, 289] width 96 height 14
click at [621, 145] on span "Close" at bounding box center [614, 145] width 34 height 34
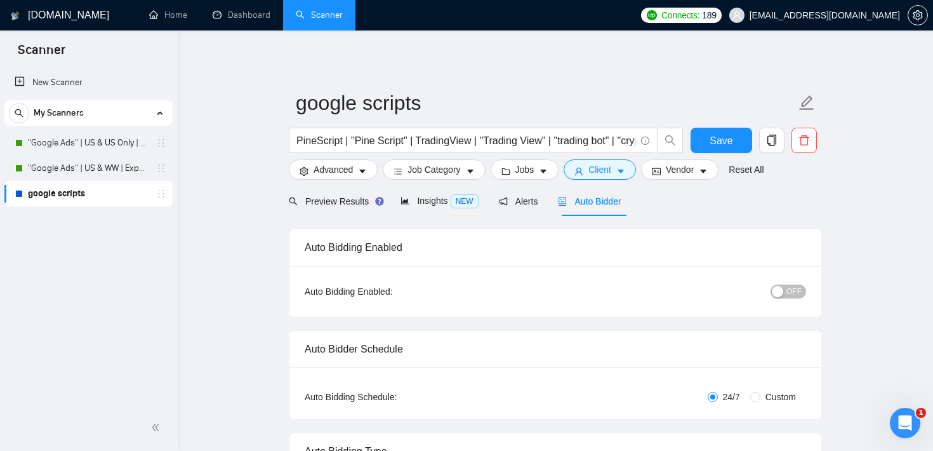
click at [351, 197] on span "Preview Results" at bounding box center [334, 201] width 91 height 10
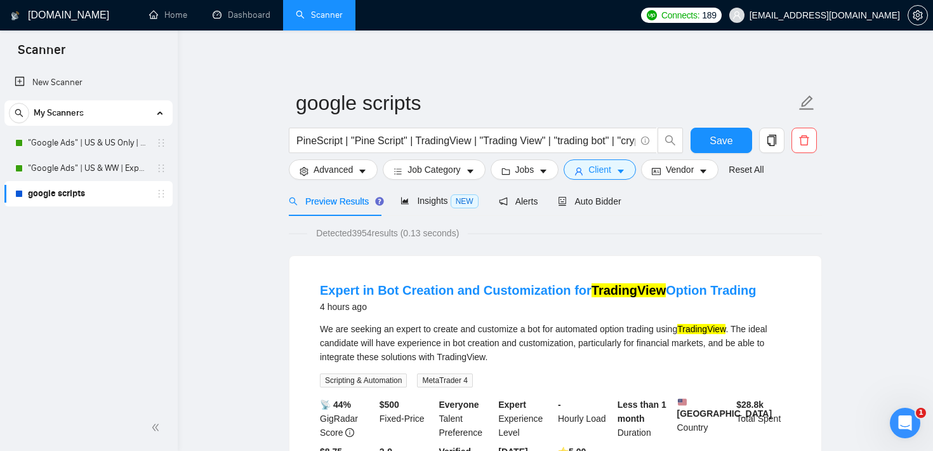
drag, startPoint x: 356, startPoint y: 230, endPoint x: 408, endPoint y: 235, distance: 52.3
click at [408, 235] on span "Detected 3954 results (0.13 seconds)" at bounding box center [387, 233] width 161 height 14
click at [392, 268] on div "Expert in Bot Creation and Customization for TradingView Option Trading 4 hours…" at bounding box center [555, 384] width 532 height 256
drag, startPoint x: 357, startPoint y: 235, endPoint x: 411, endPoint y: 236, distance: 54.6
click at [411, 236] on span "Detected 3954 results (0.13 seconds)" at bounding box center [387, 233] width 161 height 14
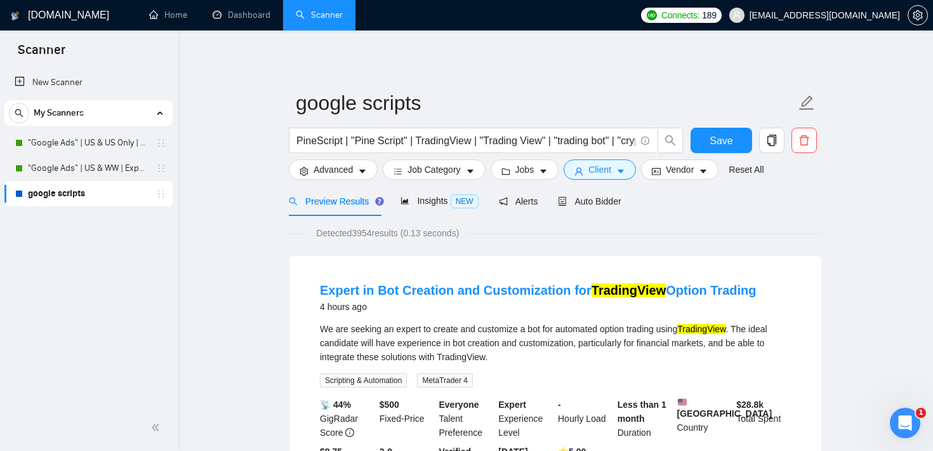
click at [290, 305] on div "Expert in Bot Creation and Customization for TradingView Option Trading 4 hours…" at bounding box center [555, 384] width 532 height 256
click at [532, 175] on span "Jobs" at bounding box center [524, 169] width 19 height 14
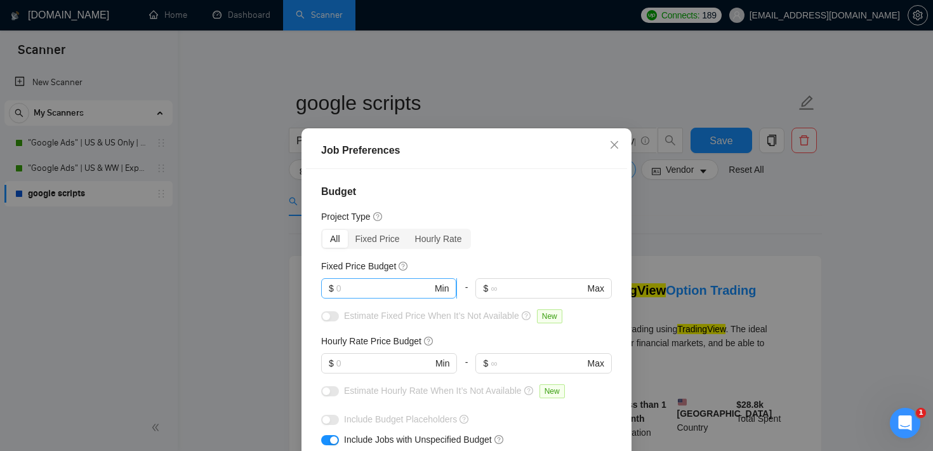
click at [374, 287] on input "text" at bounding box center [384, 288] width 96 height 14
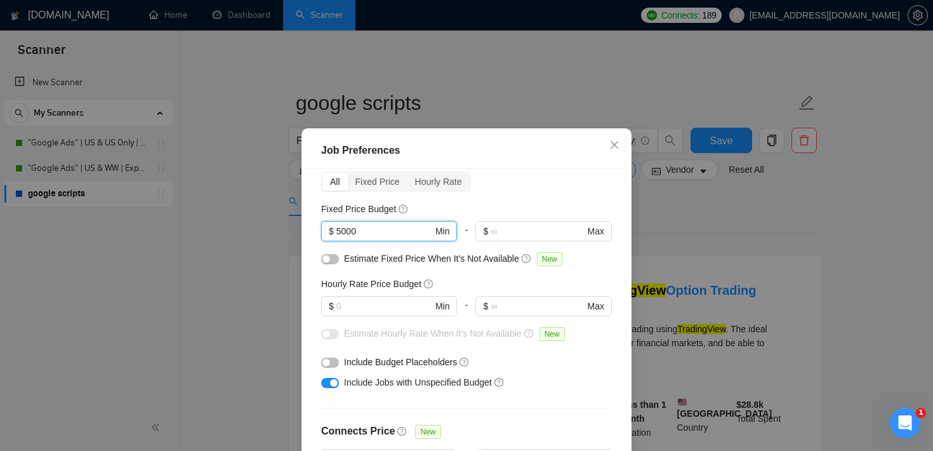
scroll to position [70, 0]
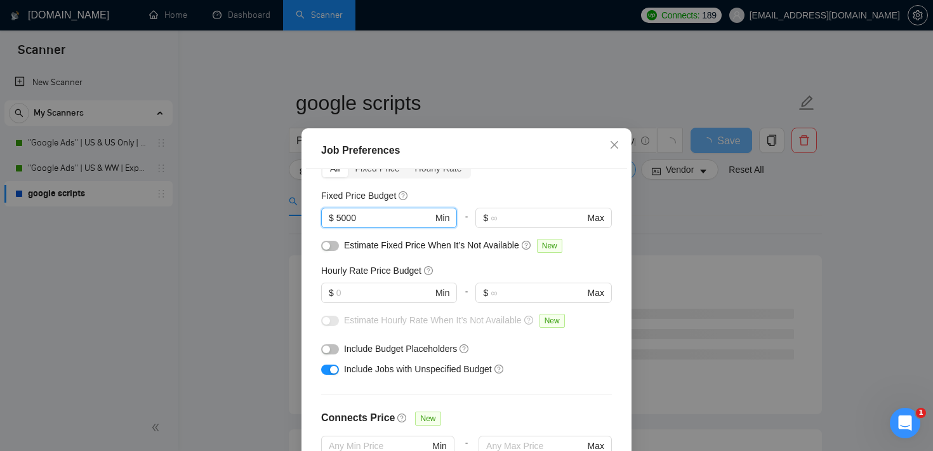
type input "5000"
click at [334, 369] on div "button" at bounding box center [334, 369] width 8 height 8
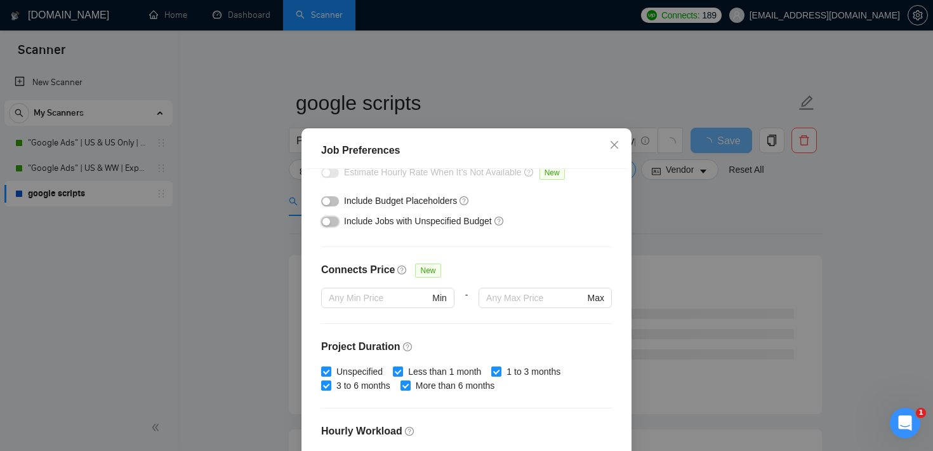
scroll to position [400, 0]
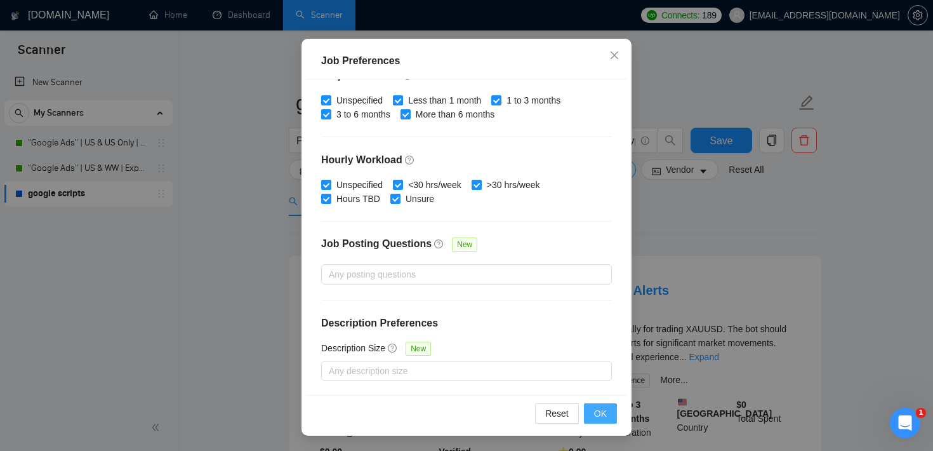
click at [600, 418] on span "OK" at bounding box center [600, 413] width 13 height 14
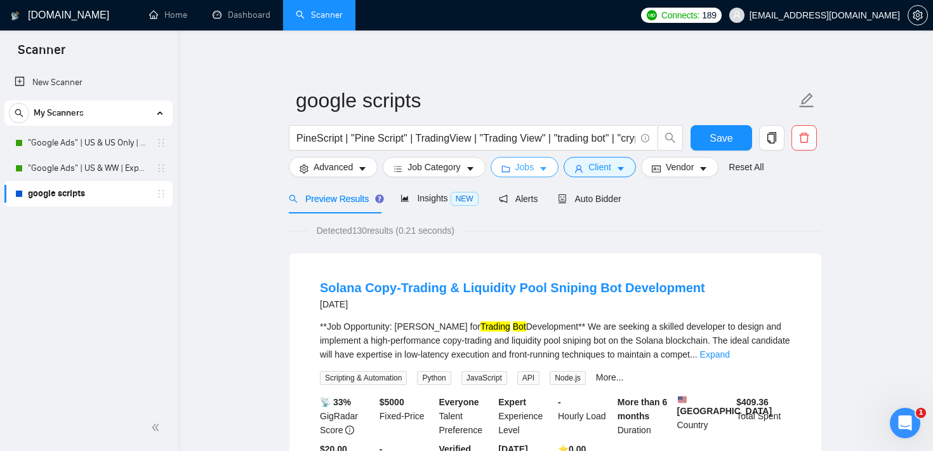
scroll to position [0, 0]
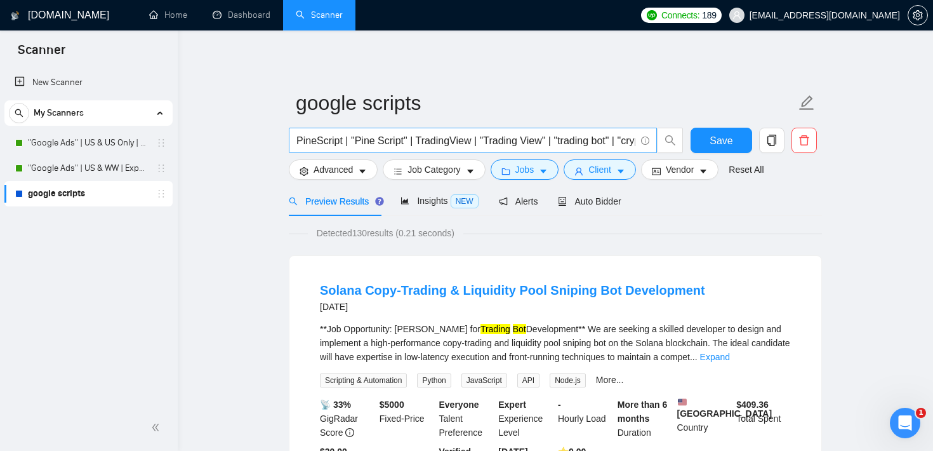
click at [419, 139] on input "PineScript | "Pine Script" | TradingView | "Trading View" | "trading bot" | "cr…" at bounding box center [465, 141] width 339 height 16
click at [454, 143] on input "PineScript | "Pine Script" | TradingView | "Trading View" | "trading bot" | "cr…" at bounding box center [465, 141] width 339 height 16
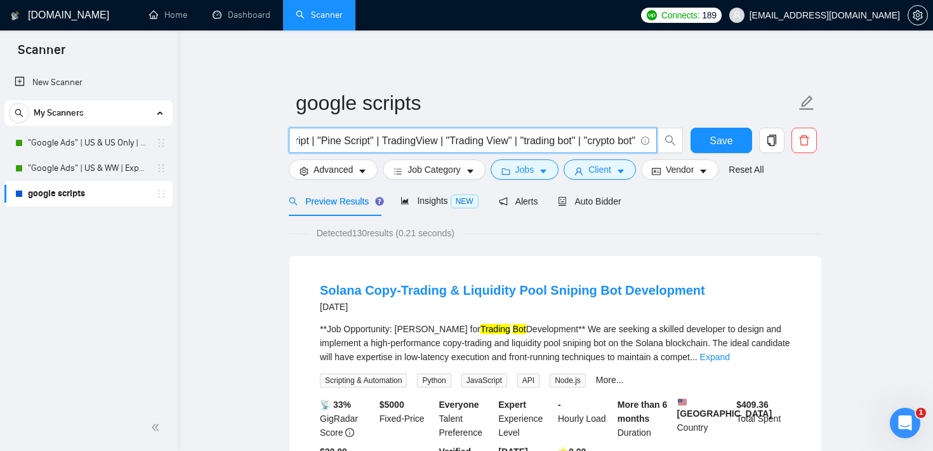
click at [515, 143] on input "PineScript | "Pine Script" | TradingView | "Trading View" | "trading bot" | "cr…" at bounding box center [465, 141] width 339 height 16
click at [570, 140] on input "PineScript | "Pine Script" | TradingView | "Trading View" | trading bot" | "cry…" at bounding box center [465, 141] width 339 height 16
click at [584, 143] on input "PineScript | "Pine Script" | TradingView | "Trading View" | trading bot | "cryp…" at bounding box center [465, 141] width 339 height 16
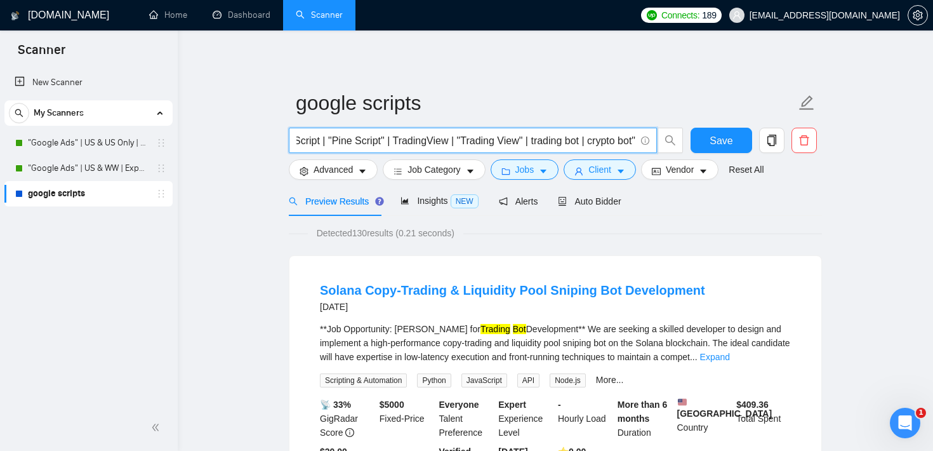
scroll to position [0, 34]
click at [635, 142] on input "PineScript | "Pine Script" | TradingView | "Trading View" | trading bot | crypt…" at bounding box center [465, 141] width 339 height 16
type input "PineScript | "Pine Script" | TradingView | "Trading View" | trading bot | crypt…"
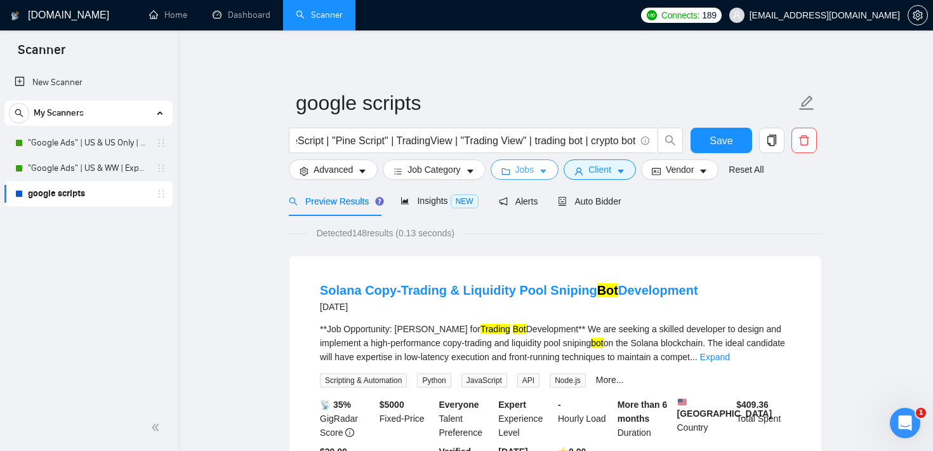
click at [544, 174] on icon "caret-down" at bounding box center [543, 171] width 9 height 9
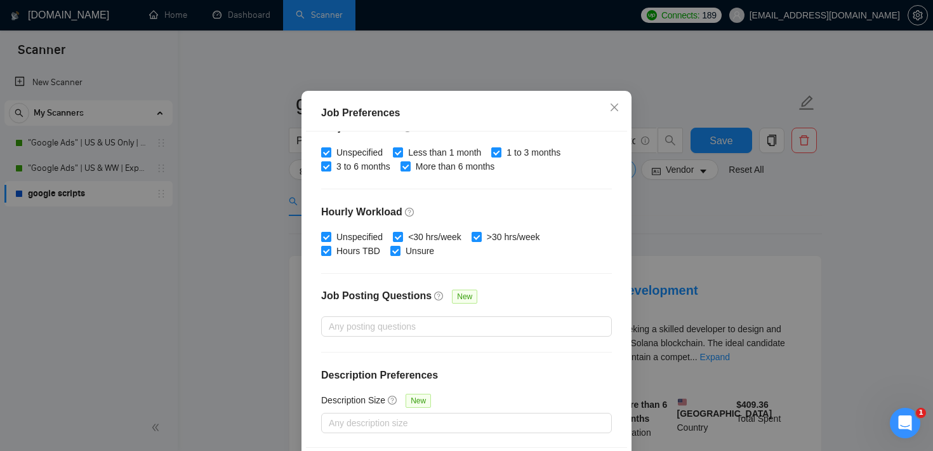
scroll to position [0, 0]
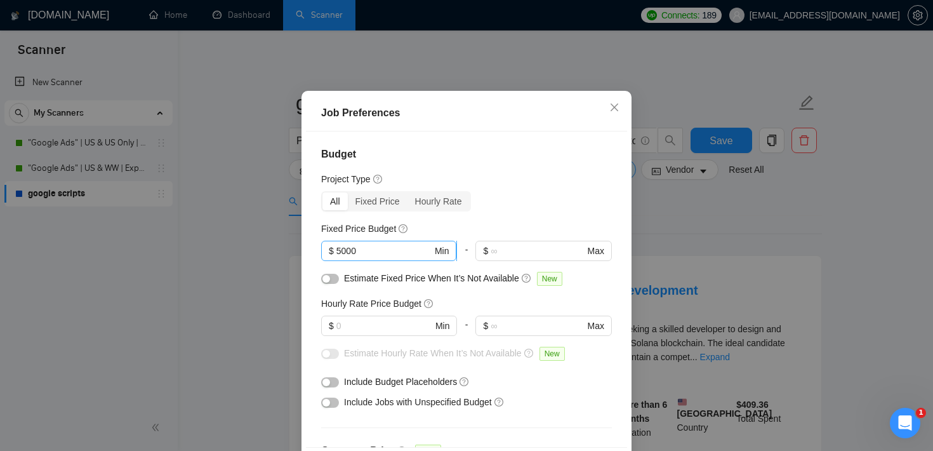
click at [388, 261] on span "$ 5000 Min" at bounding box center [388, 250] width 135 height 20
click at [388, 258] on input "5000" at bounding box center [384, 251] width 96 height 14
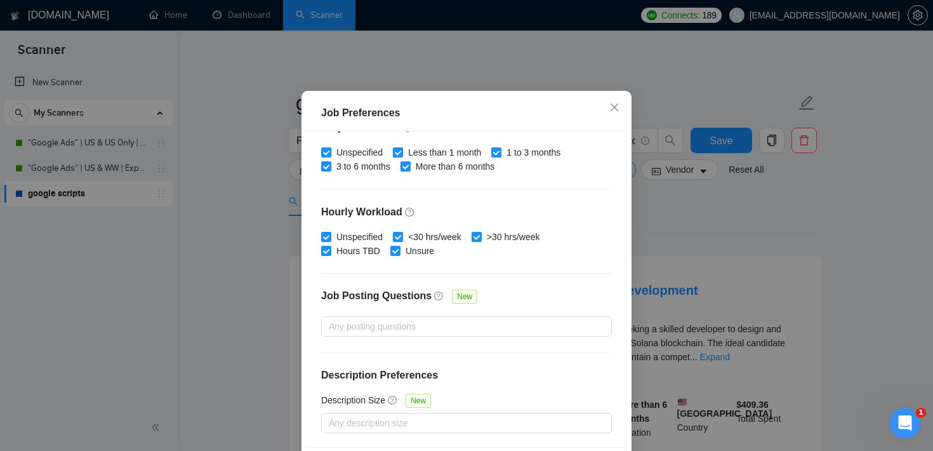
scroll to position [89, 0]
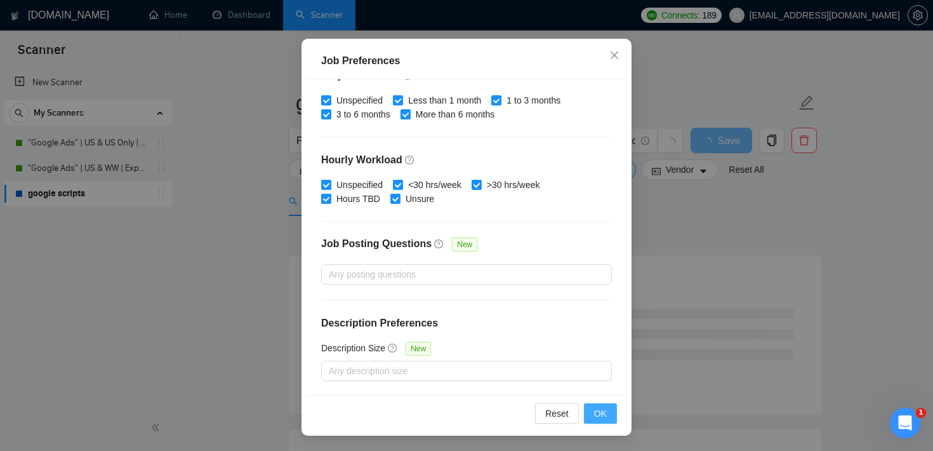
click at [612, 418] on button "OK" at bounding box center [600, 413] width 33 height 20
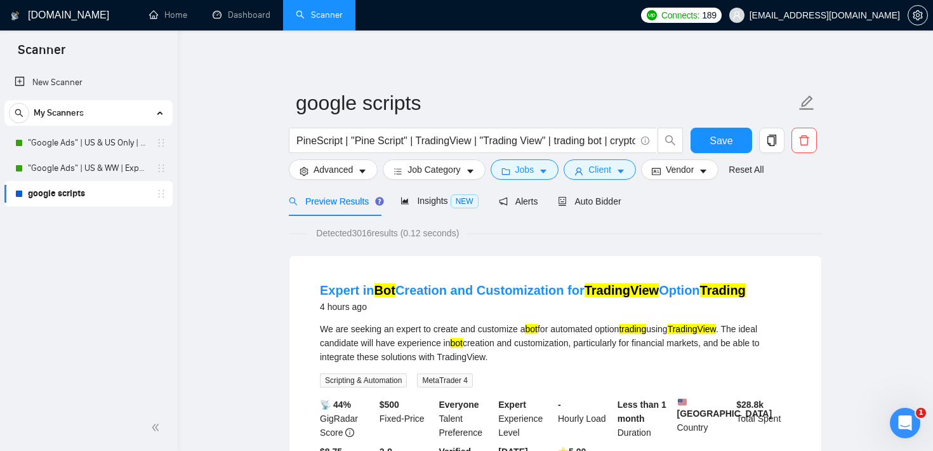
click at [356, 168] on button "Advanced" at bounding box center [333, 169] width 89 height 20
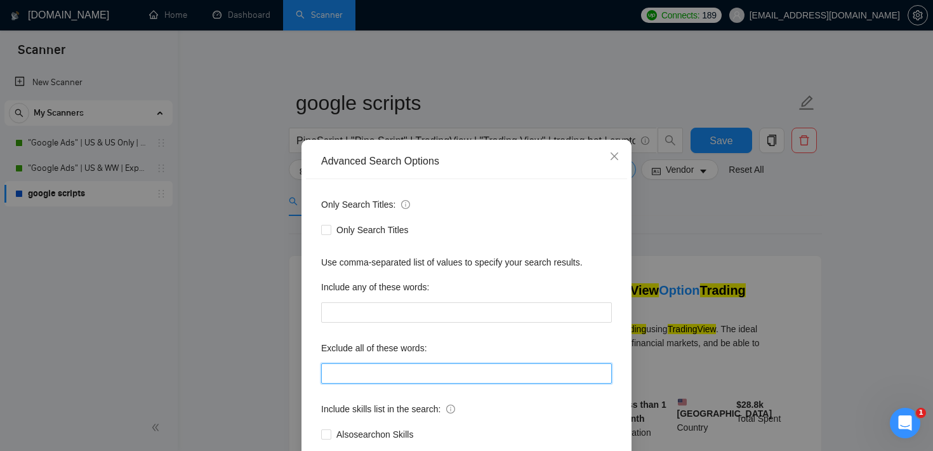
click at [438, 378] on input "text" at bounding box center [466, 373] width 291 height 20
click at [605, 162] on span "Close" at bounding box center [614, 157] width 34 height 34
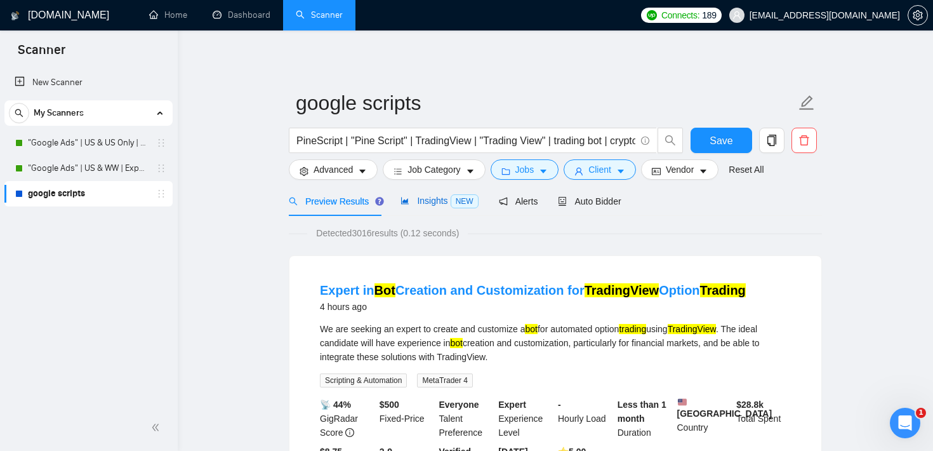
click at [443, 202] on span "Insights NEW" at bounding box center [438, 200] width 77 height 10
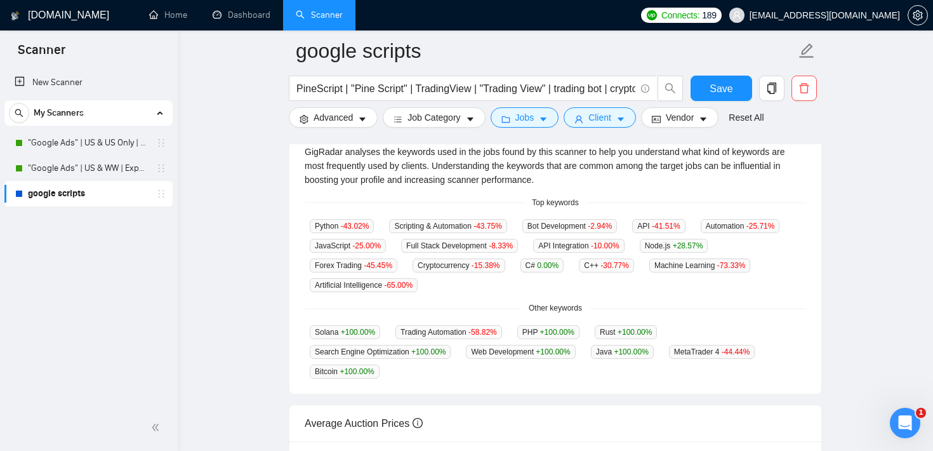
scroll to position [283, 0]
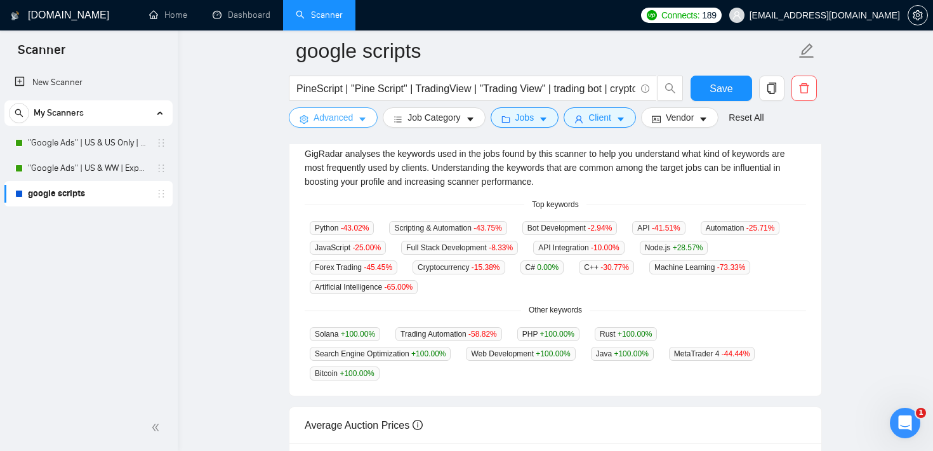
click at [347, 114] on span "Advanced" at bounding box center [332, 117] width 39 height 14
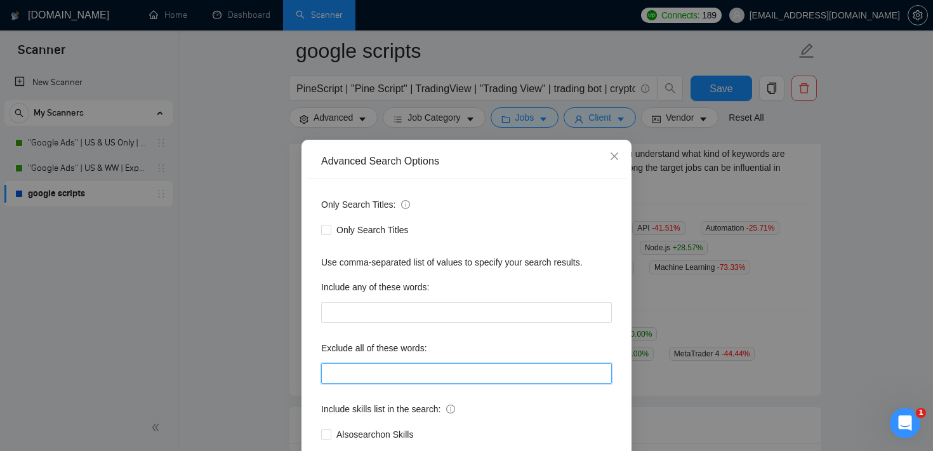
click at [376, 376] on input "text" at bounding box center [466, 373] width 291 height 20
click at [619, 155] on span "Close" at bounding box center [614, 157] width 34 height 34
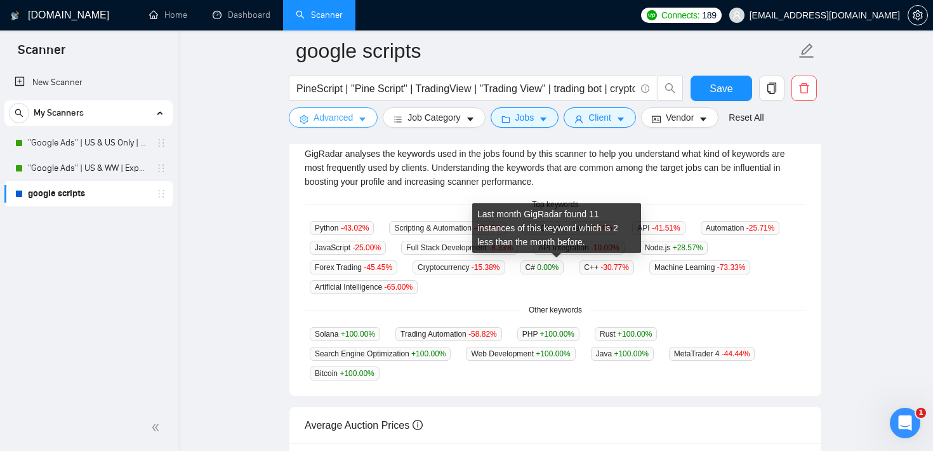
scroll to position [0, 0]
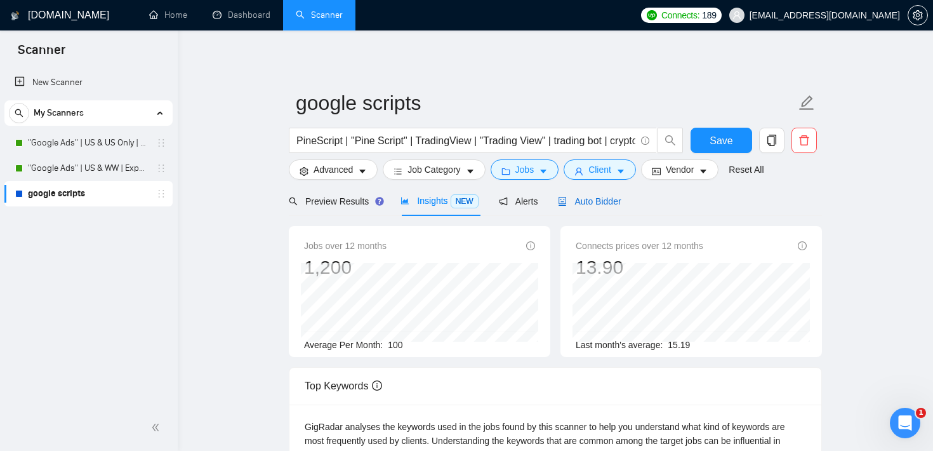
click at [616, 195] on div "Auto Bidder" at bounding box center [589, 201] width 63 height 14
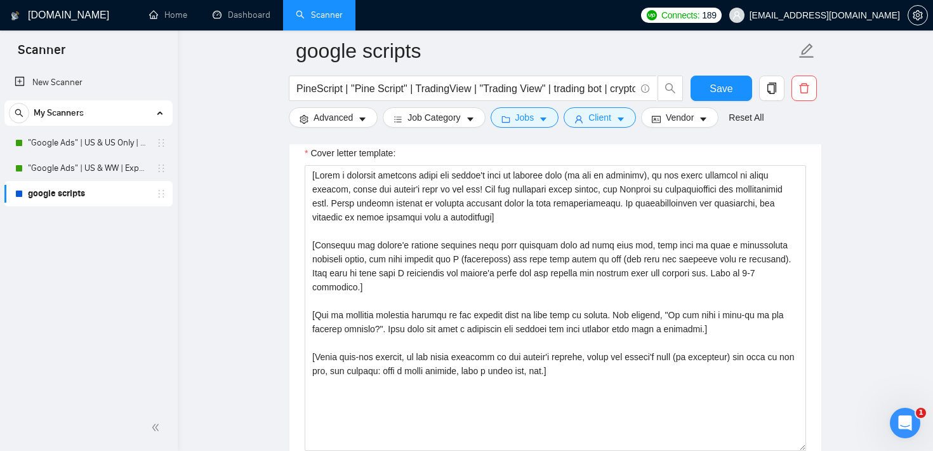
scroll to position [1374, 0]
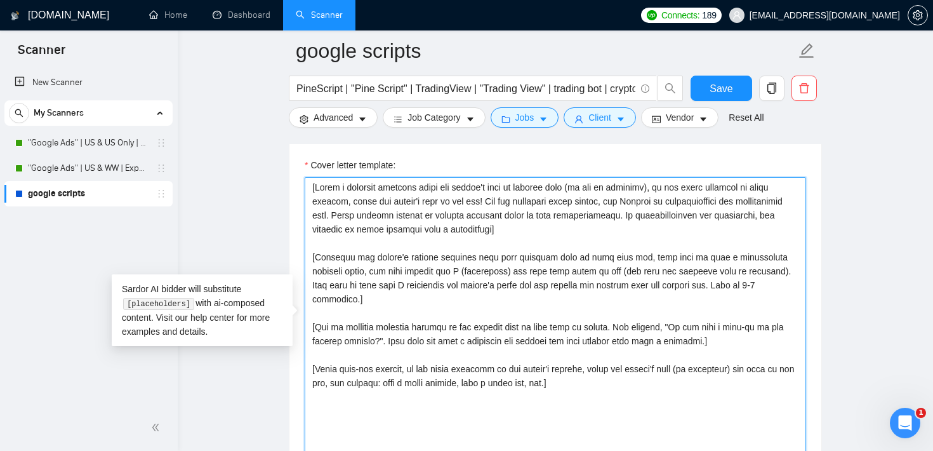
drag, startPoint x: 595, startPoint y: 368, endPoint x: 313, endPoint y: 174, distance: 341.8
click at [313, 174] on div "Cover letter template:" at bounding box center [555, 310] width 501 height 305
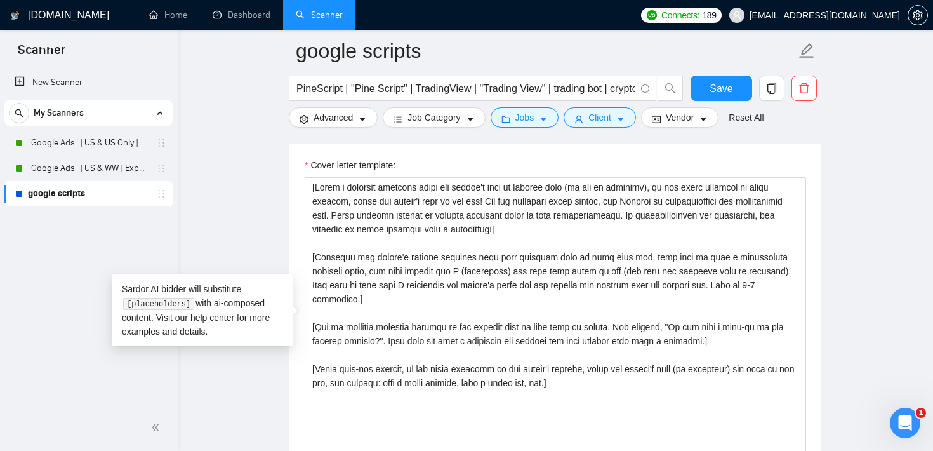
click at [501, 159] on div "Cover letter template:" at bounding box center [555, 167] width 501 height 19
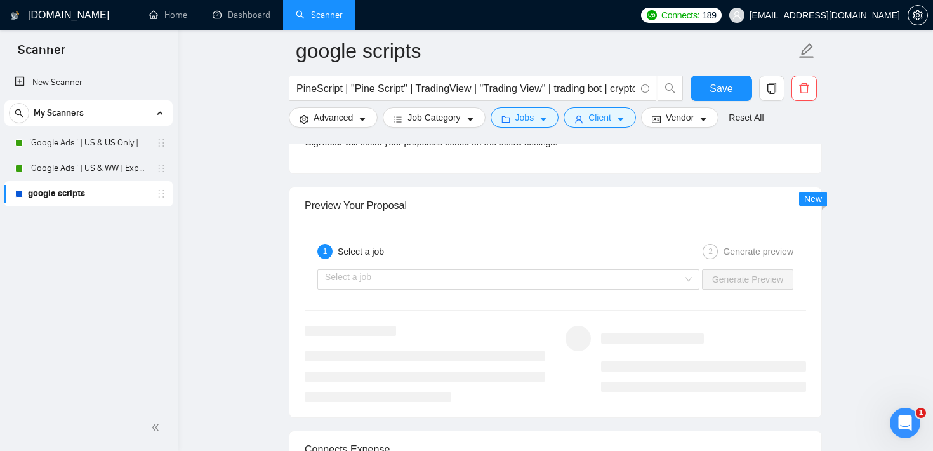
scroll to position [2311, 0]
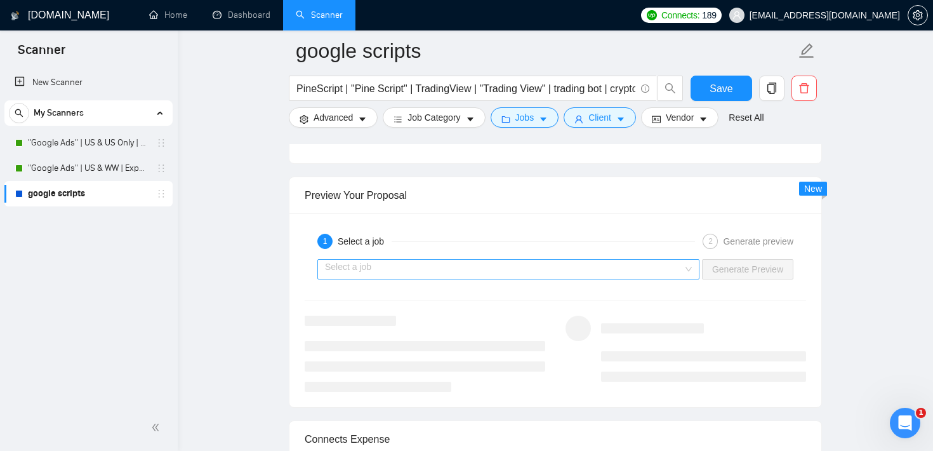
click at [546, 264] on input "search" at bounding box center [504, 269] width 358 height 19
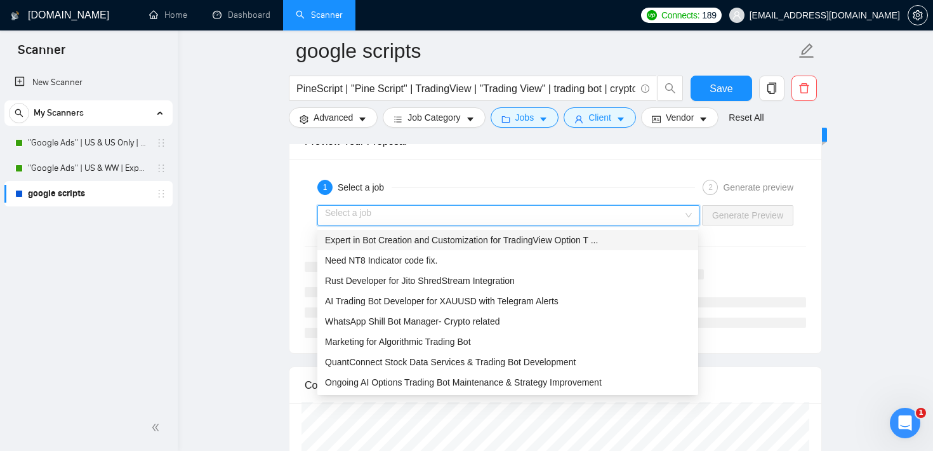
scroll to position [2366, 0]
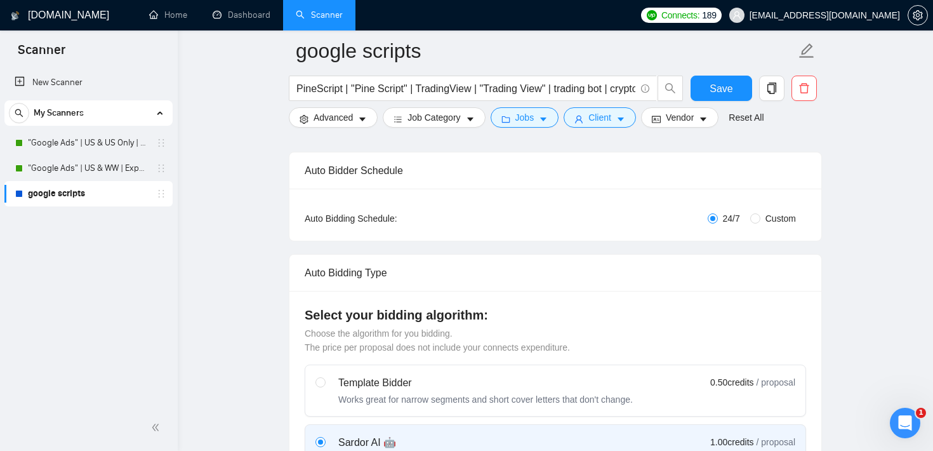
scroll to position [181, 0]
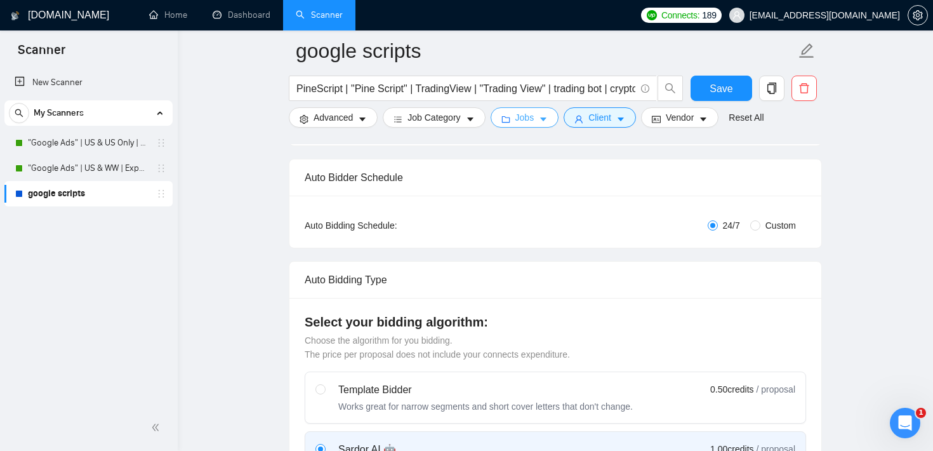
click at [529, 120] on span "Jobs" at bounding box center [524, 117] width 19 height 14
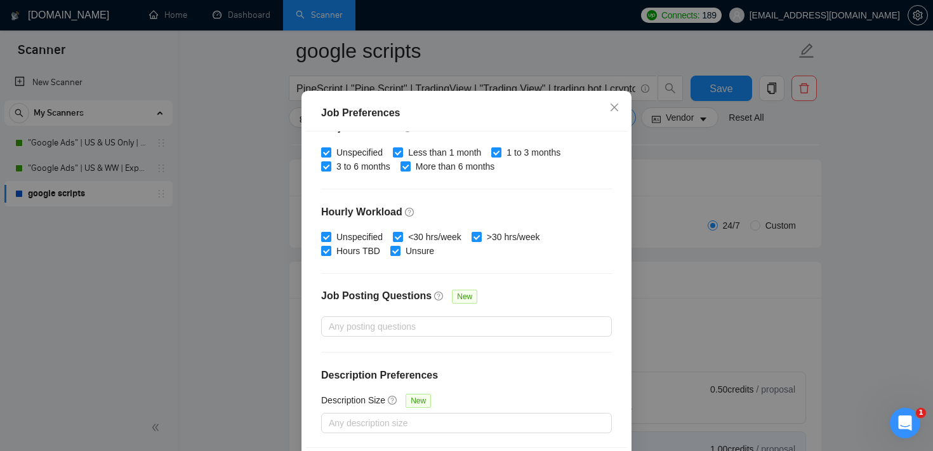
scroll to position [89, 0]
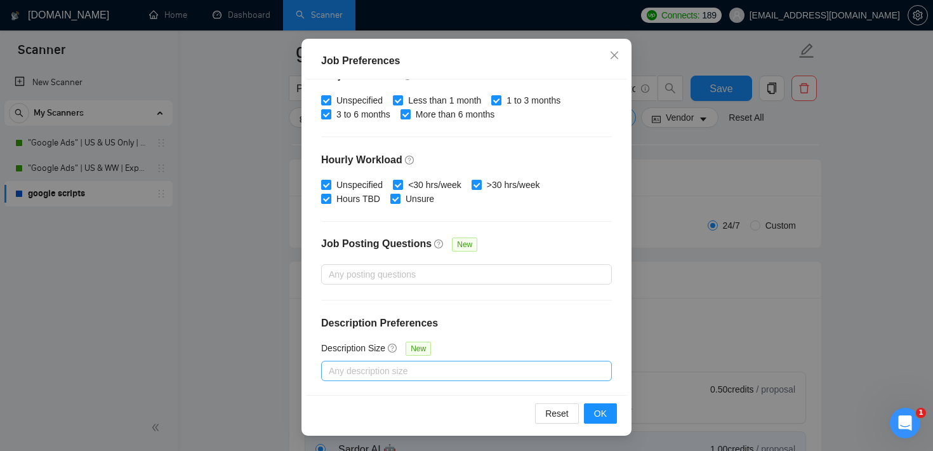
click at [407, 365] on div at bounding box center [460, 370] width 272 height 15
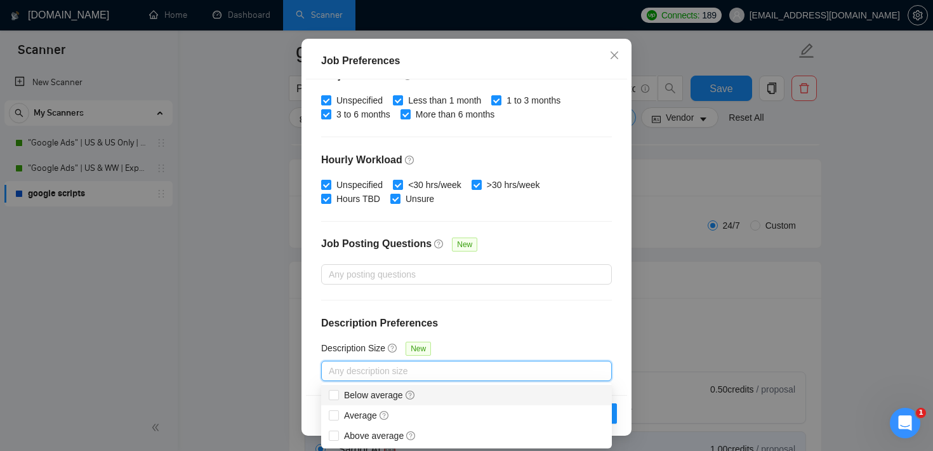
click at [863, 194] on div "Job Preferences Budget Project Type All Fixed Price Hourly Rate Fixed Price Bud…" at bounding box center [466, 225] width 933 height 451
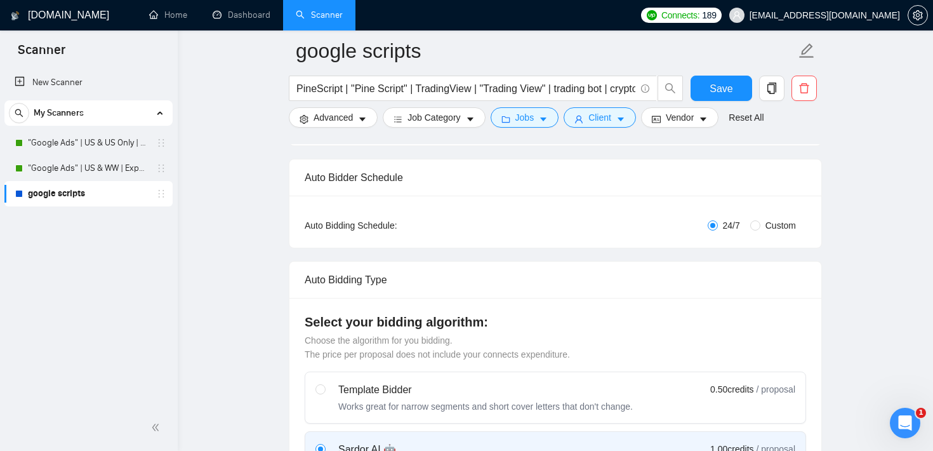
scroll to position [37, 0]
click at [536, 124] on button "Jobs" at bounding box center [525, 117] width 69 height 20
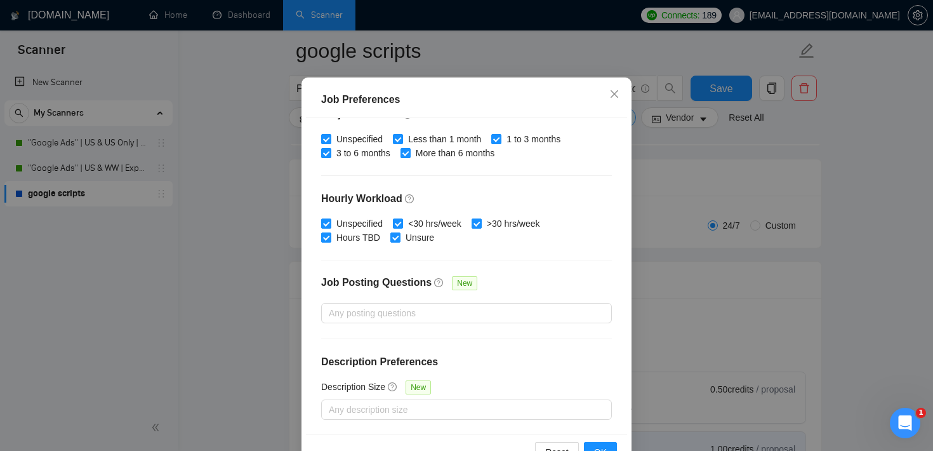
scroll to position [89, 0]
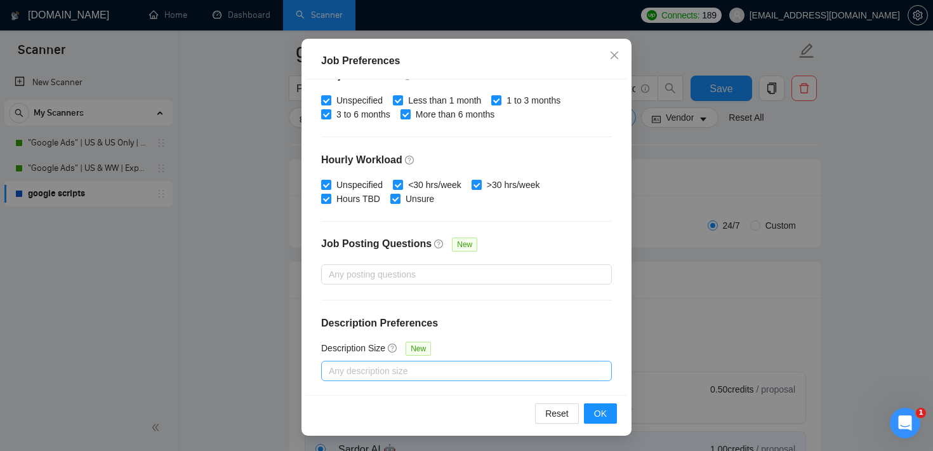
click at [482, 369] on div at bounding box center [460, 370] width 272 height 15
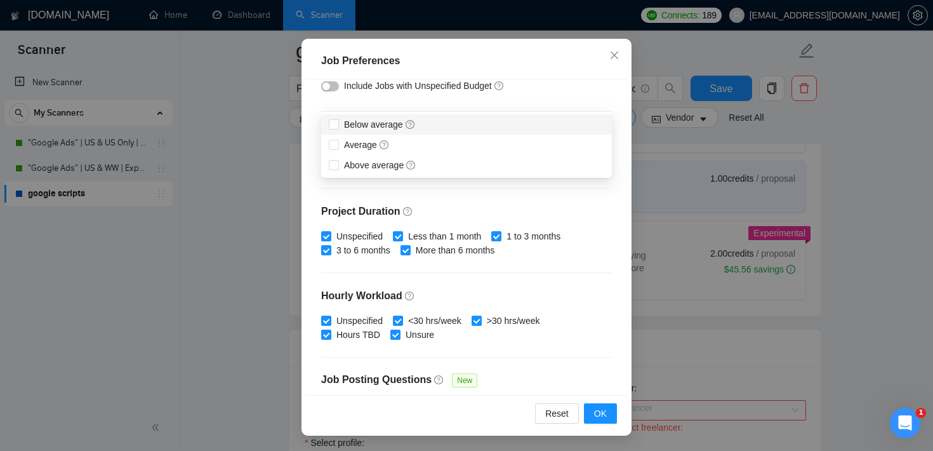
scroll to position [261, 0]
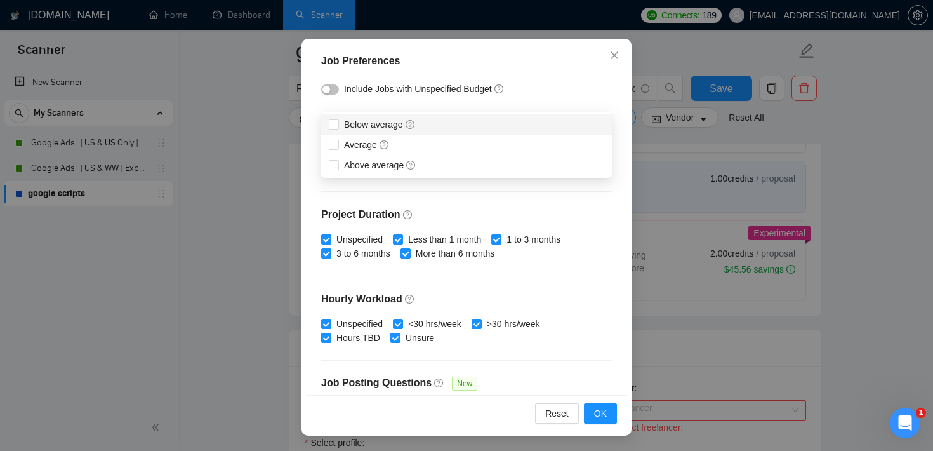
click at [880, 154] on div "Job Preferences Budget Project Type All Fixed Price Hourly Rate Fixed Price Bud…" at bounding box center [466, 225] width 933 height 451
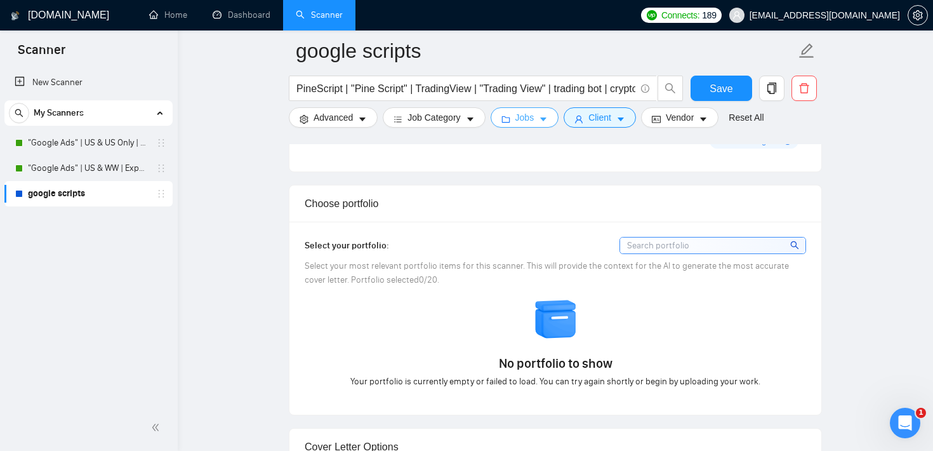
scroll to position [1052, 0]
click at [655, 247] on input at bounding box center [712, 246] width 185 height 16
drag, startPoint x: 520, startPoint y: 267, endPoint x: 539, endPoint y: 302, distance: 39.8
click at [539, 302] on div "Select your portfolio: Select your most relevant portfolio items for this scann…" at bounding box center [555, 318] width 501 height 162
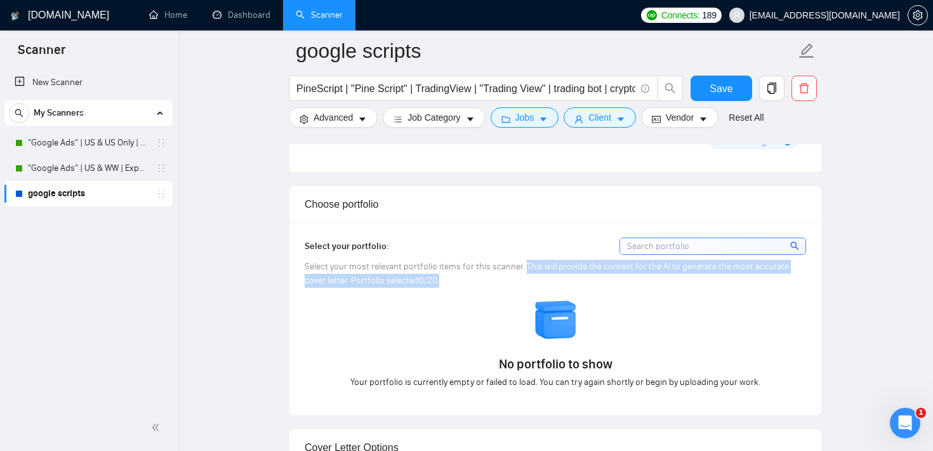
drag, startPoint x: 522, startPoint y: 268, endPoint x: 529, endPoint y: 280, distance: 13.6
click at [529, 280] on div "Select your most relevant portfolio items for this scanner. This will provide t…" at bounding box center [555, 274] width 501 height 28
click at [508, 289] on div "Select your portfolio: Select your most relevant portfolio items for this scann…" at bounding box center [555, 318] width 501 height 162
click at [525, 269] on div "Select your most relevant portfolio items for this scanner. This will provide t…" at bounding box center [555, 274] width 501 height 28
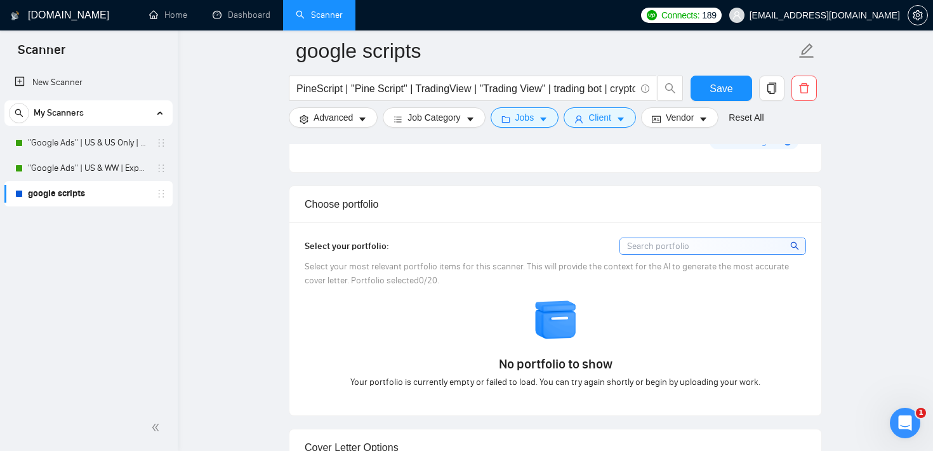
click at [509, 169] on div "Your Profile No skills found We couldn’t find any skills in your profile. 0 % L…" at bounding box center [555, 63] width 532 height 217
click at [690, 252] on input at bounding box center [712, 246] width 185 height 16
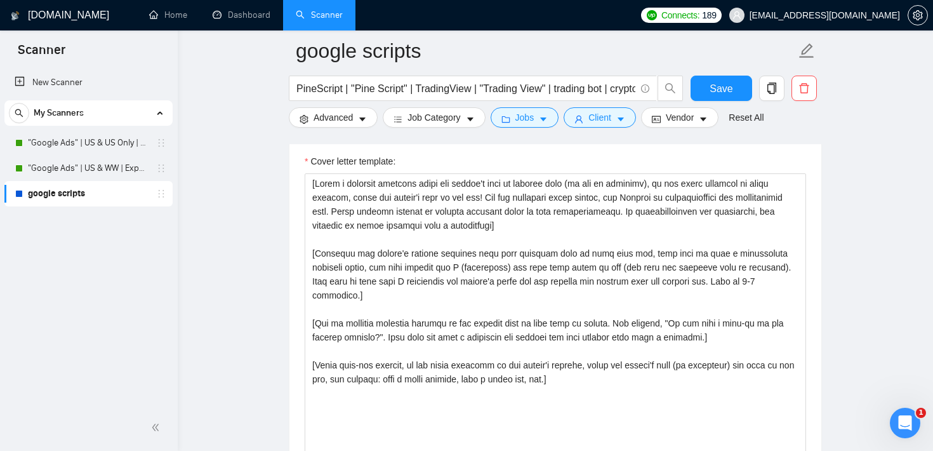
scroll to position [1380, 0]
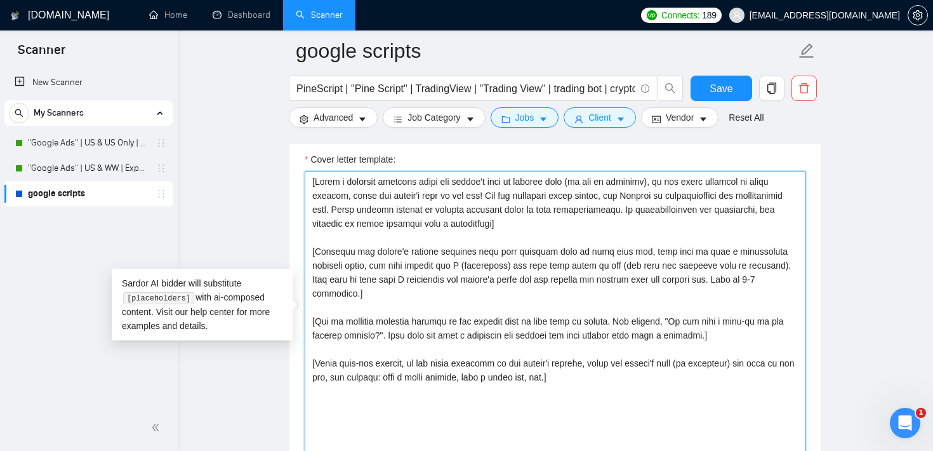
click at [634, 250] on textarea "Cover letter template:" at bounding box center [555, 314] width 501 height 286
click at [635, 247] on textarea "Cover letter template:" at bounding box center [555, 314] width 501 height 286
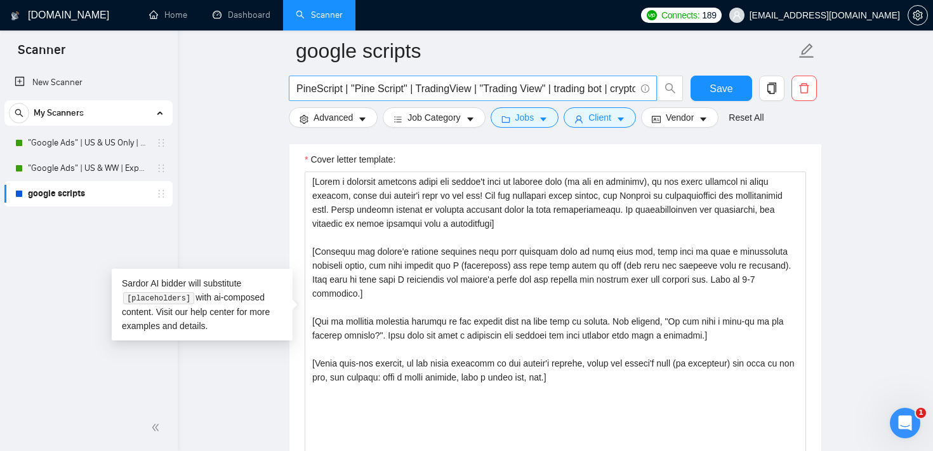
click at [363, 91] on input "PineScript | "Pine Script" | TradingView | "Trading View" | trading bot | crypt…" at bounding box center [465, 89] width 339 height 16
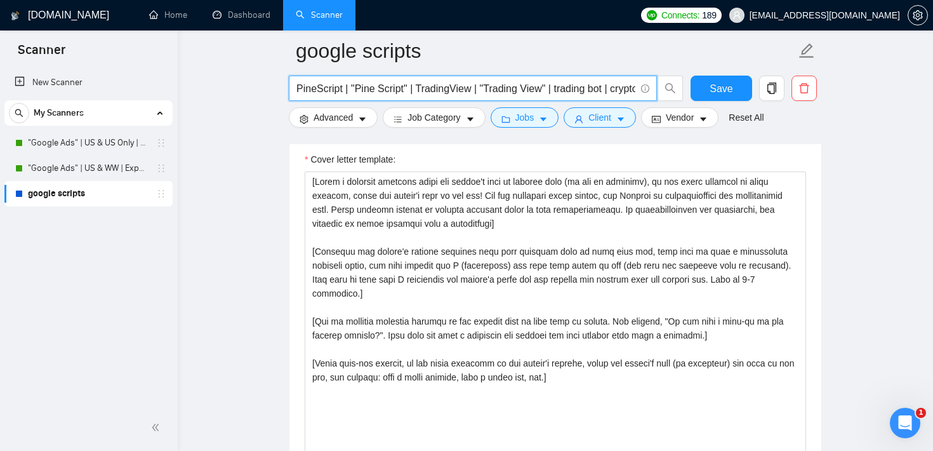
click at [363, 91] on input "PineScript | "Pine Script" | TradingView | "Trading View" | trading bot | crypt…" at bounding box center [465, 89] width 339 height 16
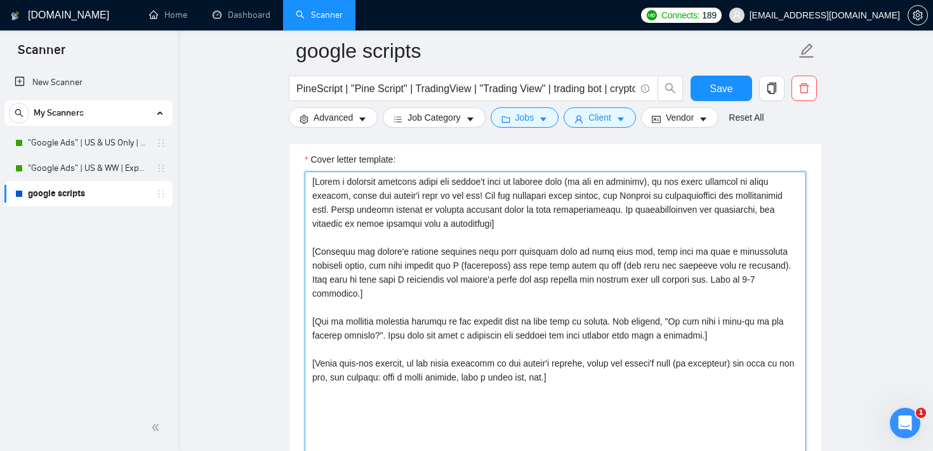
click at [482, 231] on textarea "Cover letter template:" at bounding box center [555, 314] width 501 height 286
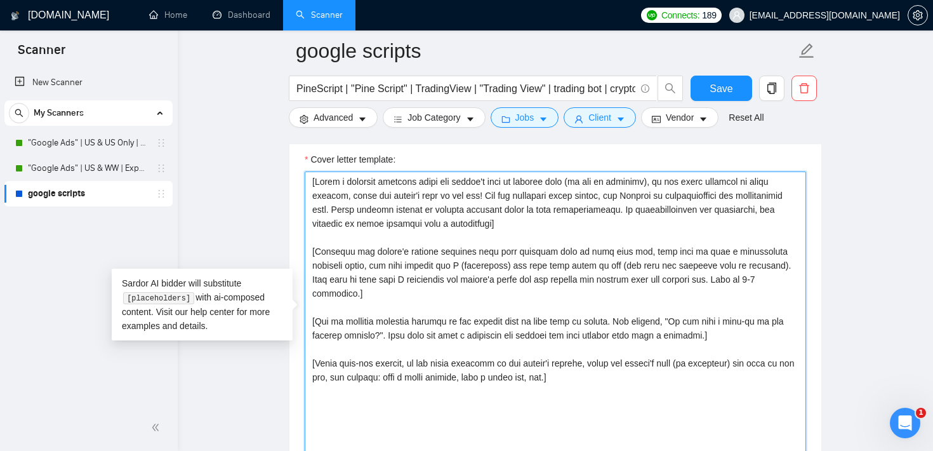
drag, startPoint x: 537, startPoint y: 230, endPoint x: 300, endPoint y: 183, distance: 241.4
click at [300, 183] on div "Cover letter template:" at bounding box center [555, 312] width 532 height 350
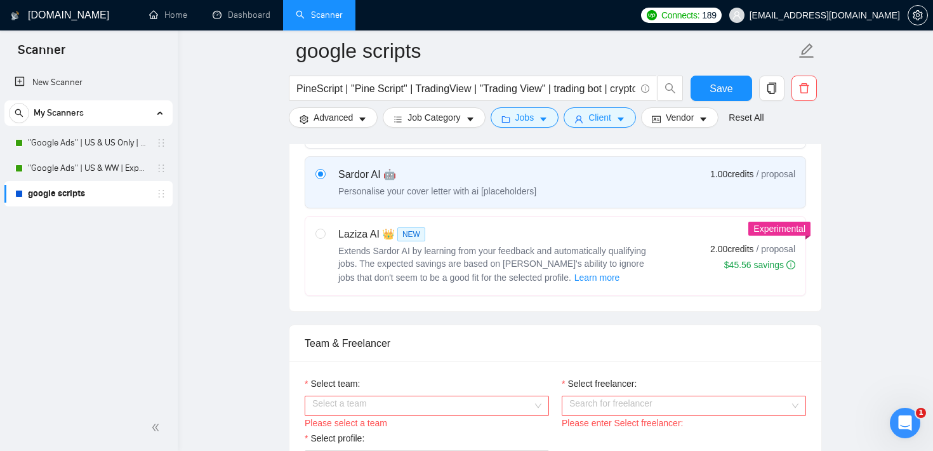
scroll to position [459, 0]
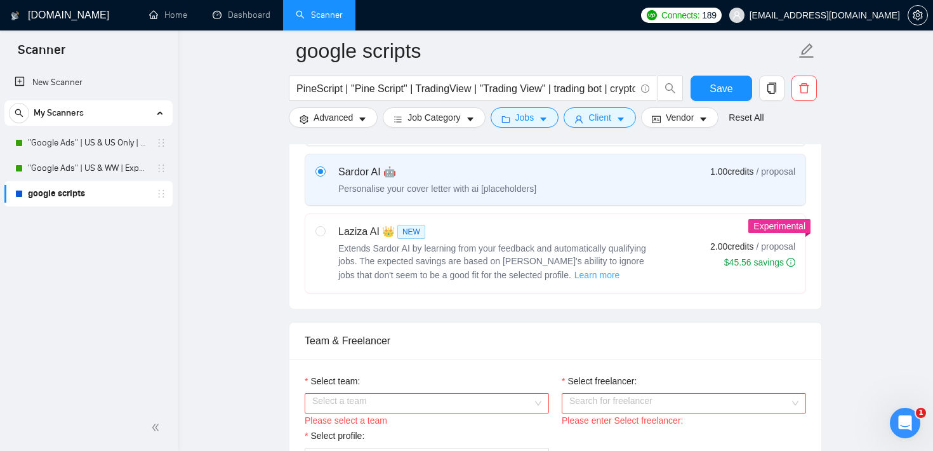
click at [574, 273] on span "Learn more" at bounding box center [597, 275] width 46 height 14
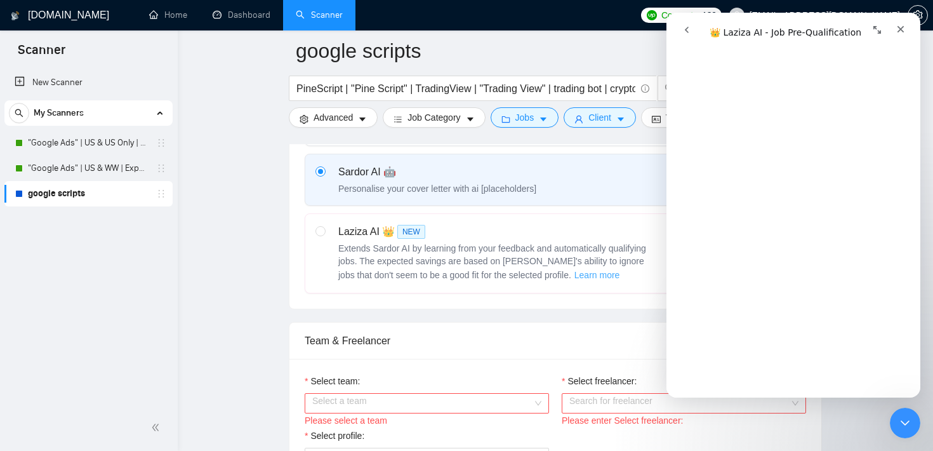
scroll to position [397, 0]
click at [333, 117] on span "Advanced" at bounding box center [332, 117] width 39 height 14
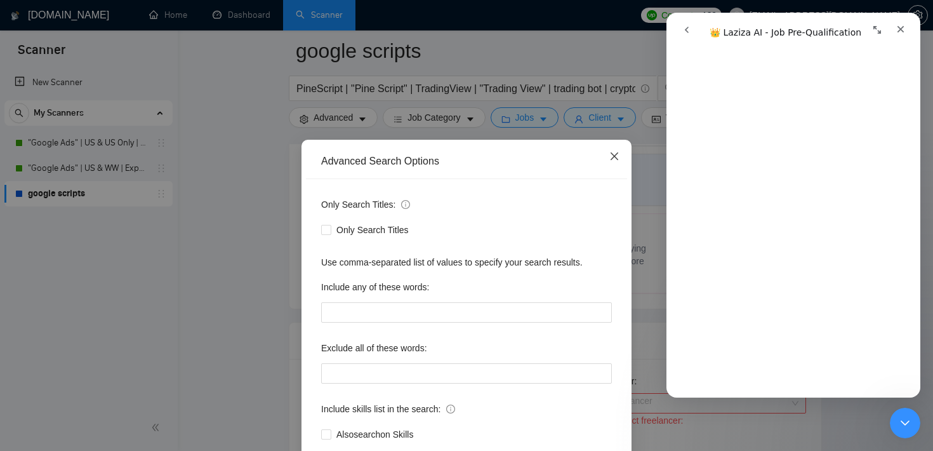
click at [620, 160] on span "Close" at bounding box center [614, 157] width 34 height 34
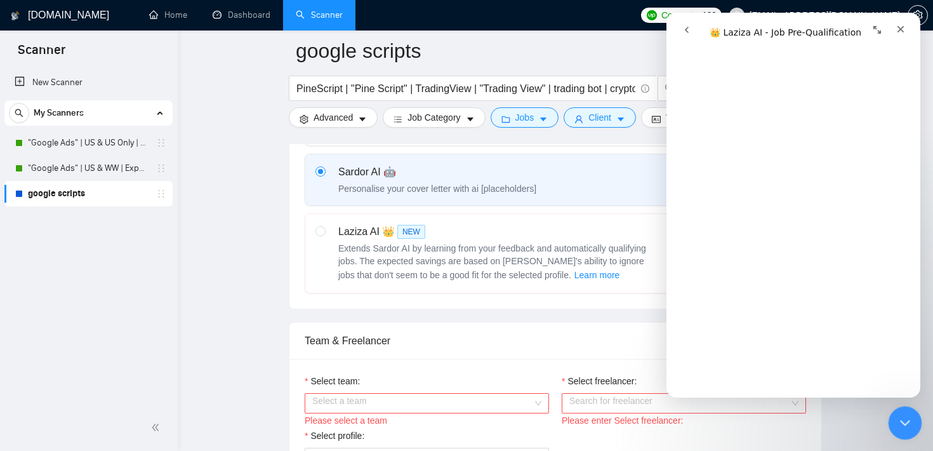
click at [905, 411] on div "Close Intercom Messenger" at bounding box center [903, 420] width 30 height 30
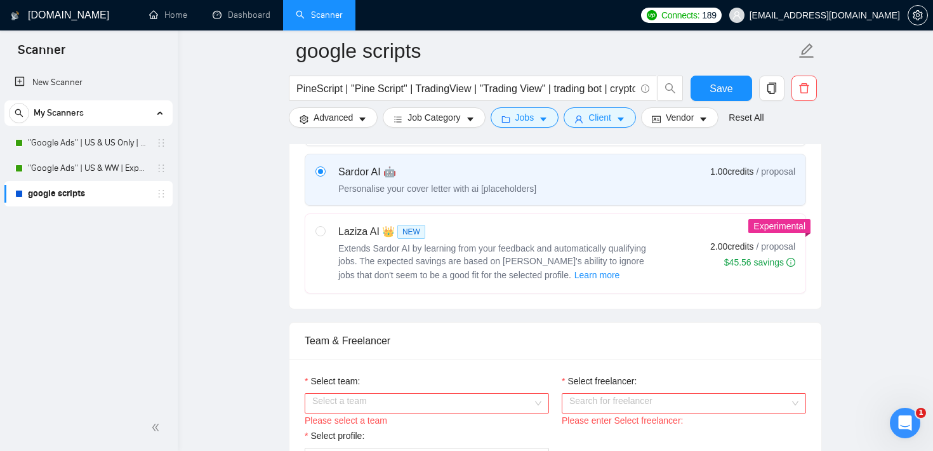
scroll to position [0, 0]
click at [294, 231] on div "Select your bidding algorithm: Choose the algorithm for you bidding. The price …" at bounding box center [555, 164] width 532 height 288
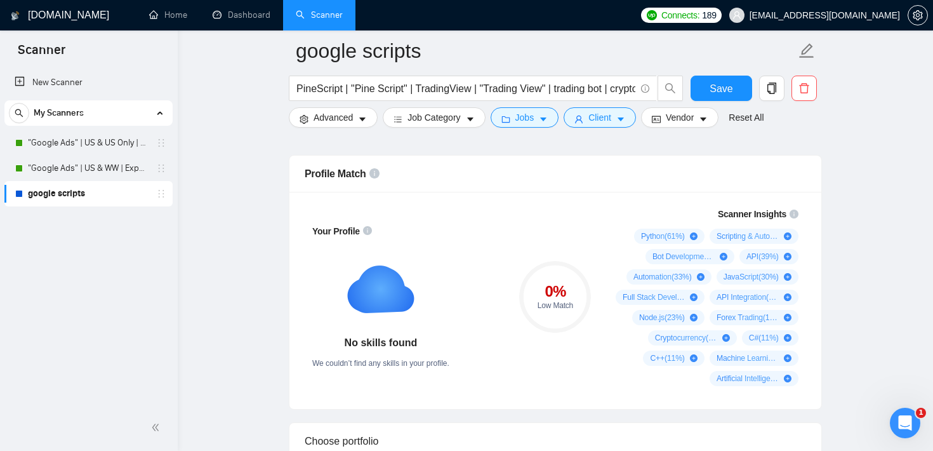
scroll to position [816, 0]
click at [168, 13] on link "Home" at bounding box center [168, 15] width 38 height 11
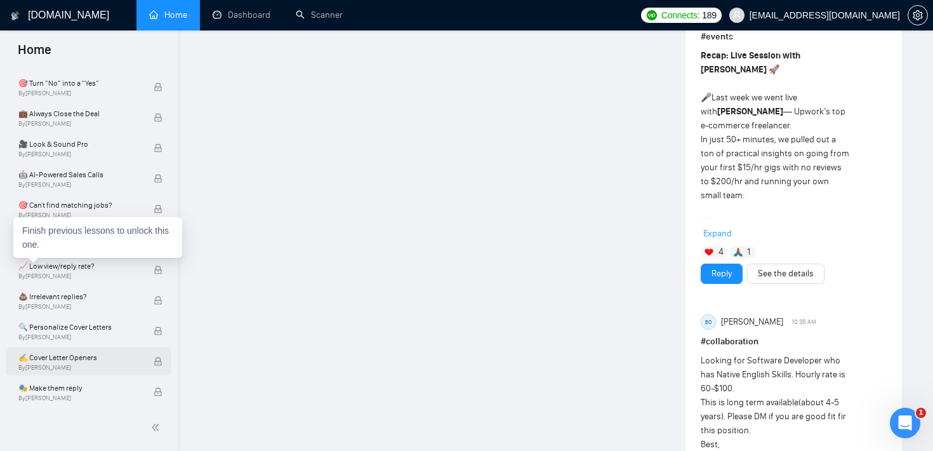
scroll to position [603, 0]
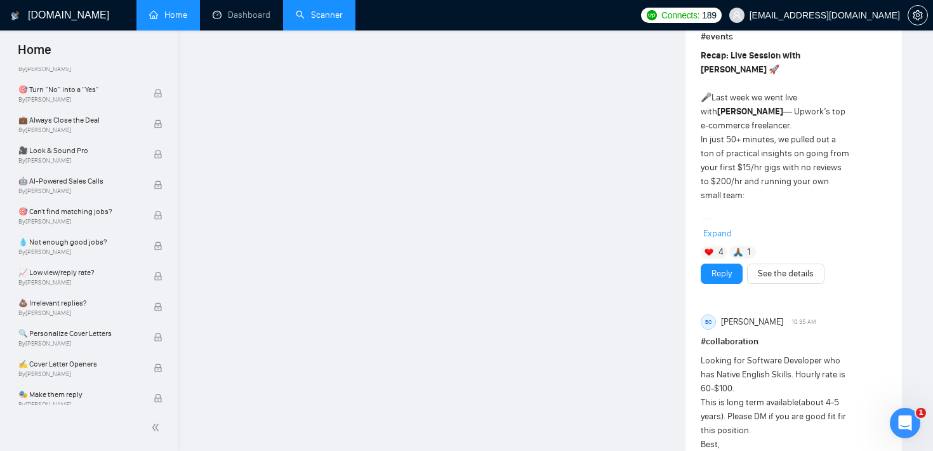
click at [343, 19] on link "Scanner" at bounding box center [319, 15] width 47 height 11
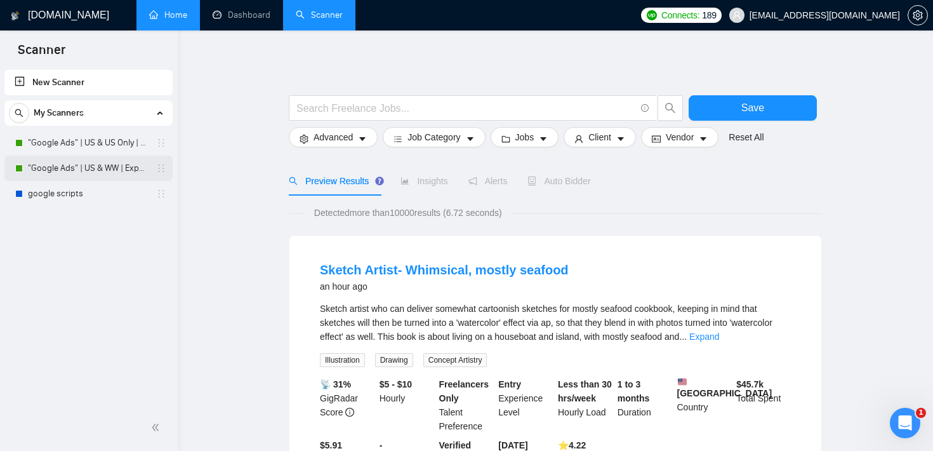
click at [32, 173] on link ""Google Ads" | US & WW | Expert" at bounding box center [88, 167] width 121 height 25
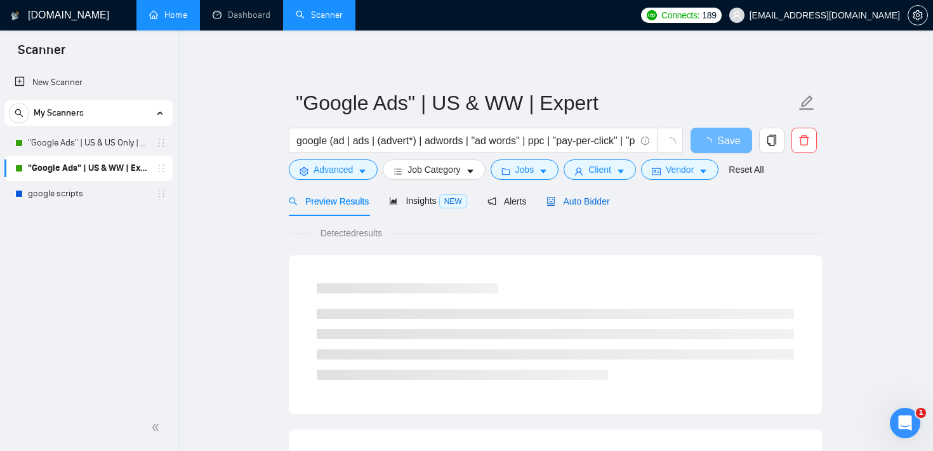
click at [598, 194] on div "Auto Bidder" at bounding box center [577, 201] width 63 height 14
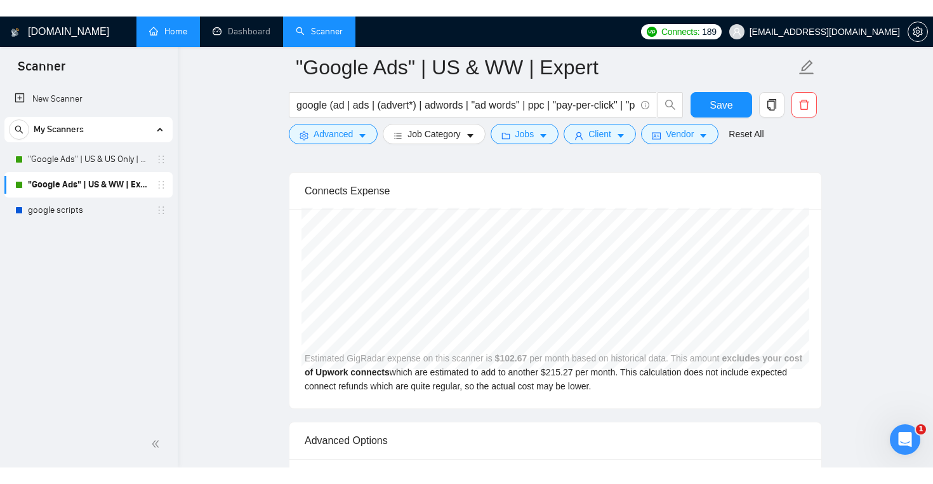
scroll to position [2681, 0]
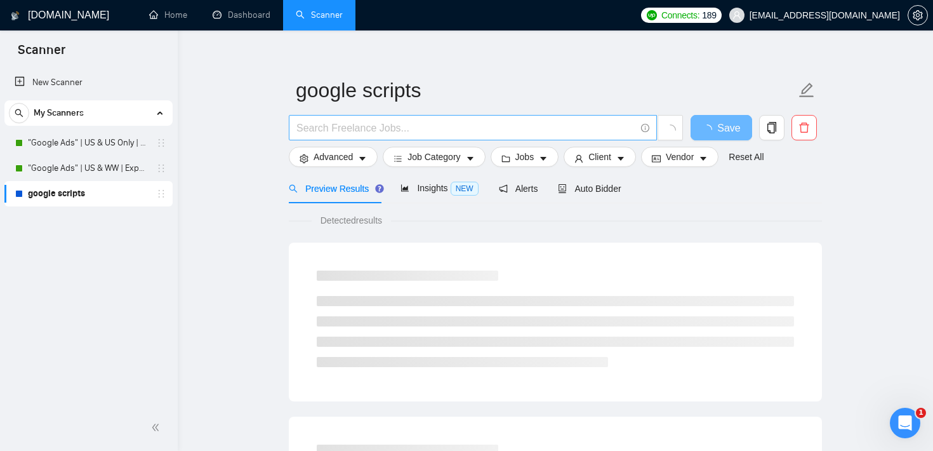
click at [374, 135] on input "text" at bounding box center [465, 128] width 339 height 16
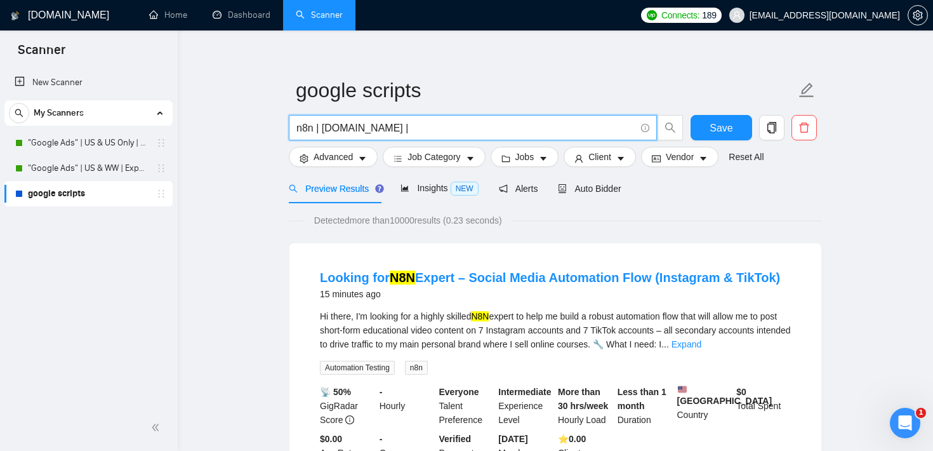
paste input "GoHighLevel"
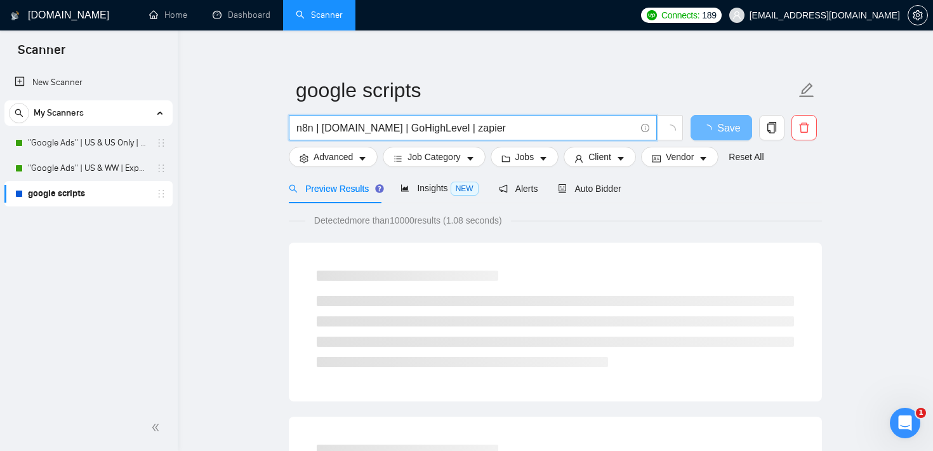
click at [394, 133] on input "n8n | [DOMAIN_NAME] | GoHighLevel | zapier" at bounding box center [465, 128] width 339 height 16
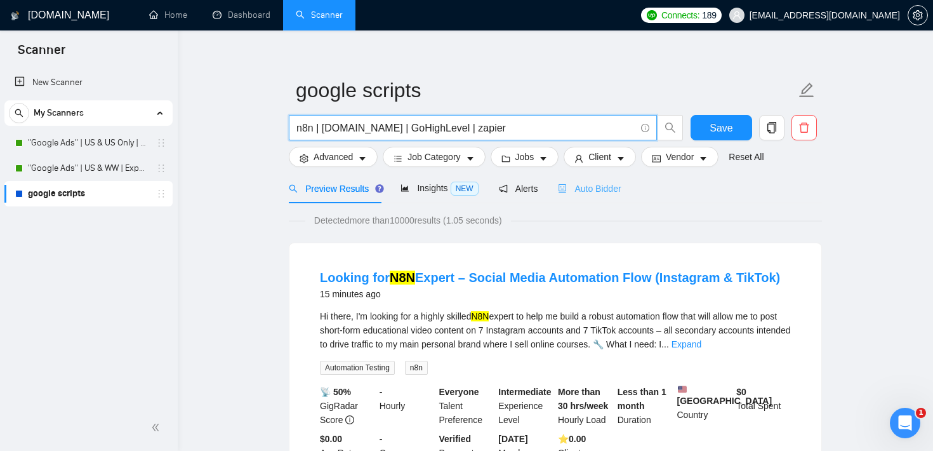
type input "n8n | [DOMAIN_NAME] | GoHighLevel | zapier"
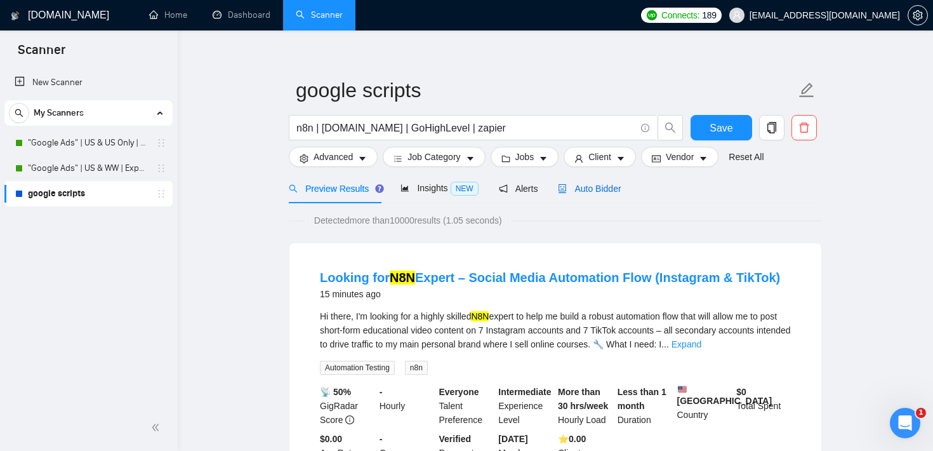
click at [612, 188] on span "Auto Bidder" at bounding box center [589, 188] width 63 height 10
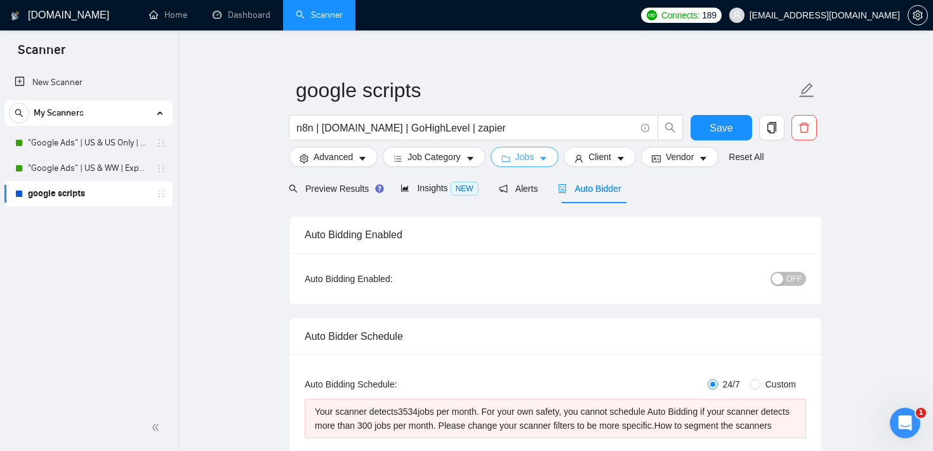
click at [522, 150] on span "Jobs" at bounding box center [524, 157] width 19 height 14
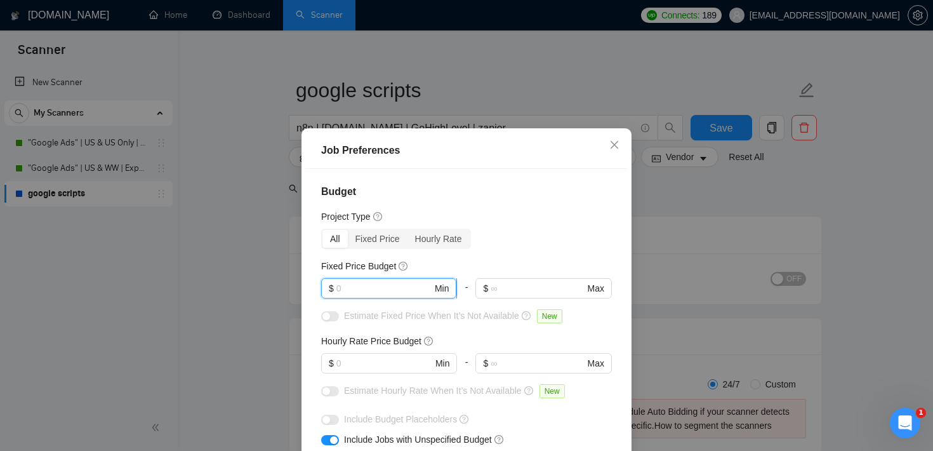
click at [393, 287] on input "text" at bounding box center [384, 288] width 96 height 14
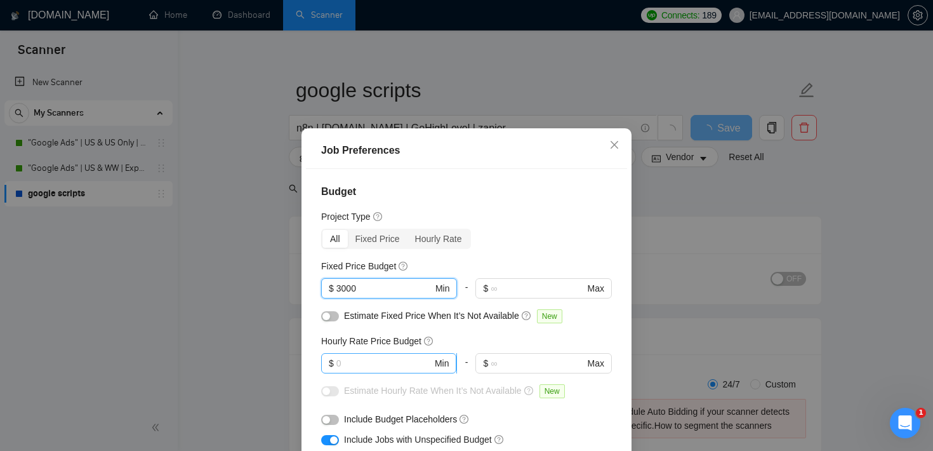
type input "3000"
click at [381, 365] on input "text" at bounding box center [384, 363] width 96 height 14
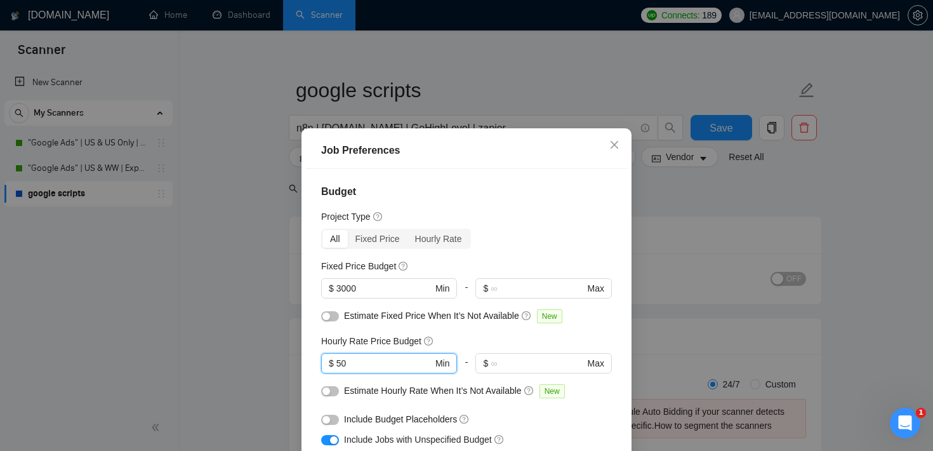
scroll to position [39, 0]
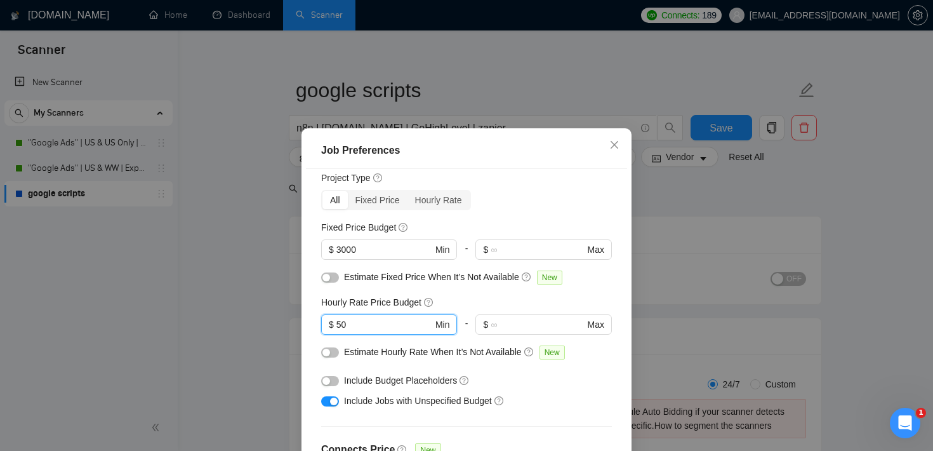
type input "50"
click at [331, 402] on div "button" at bounding box center [334, 401] width 8 height 8
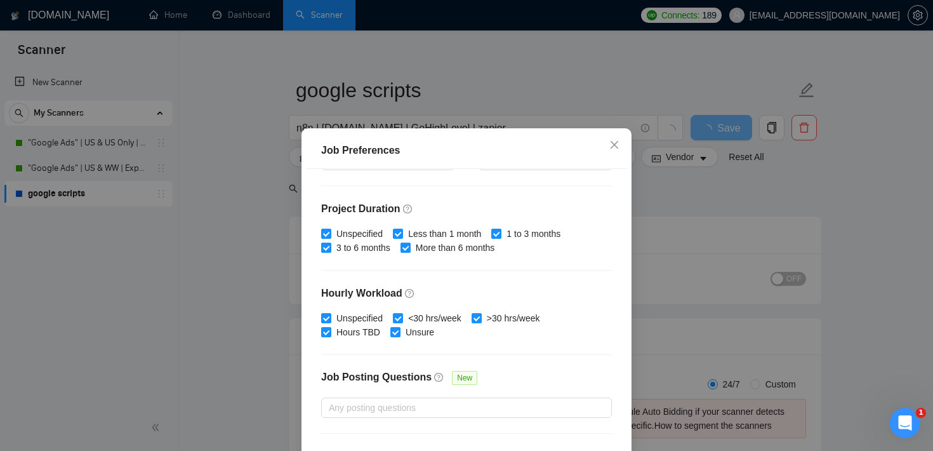
scroll to position [400, 0]
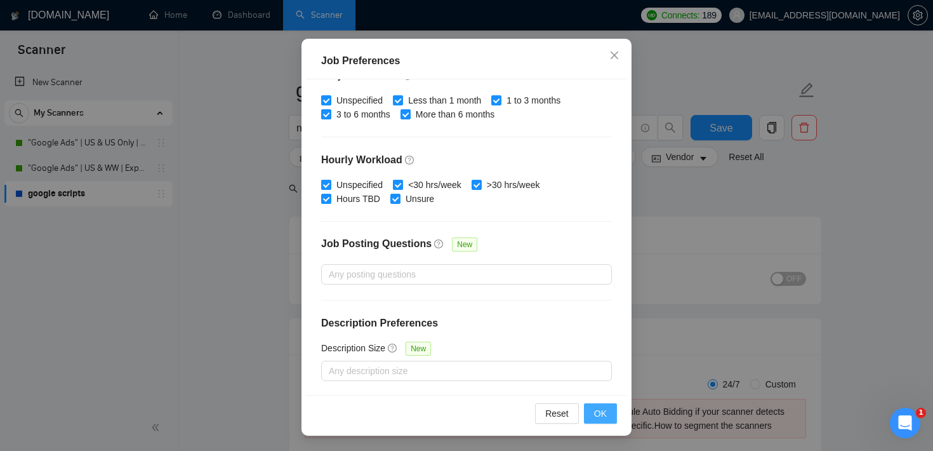
click at [602, 419] on span "OK" at bounding box center [600, 413] width 13 height 14
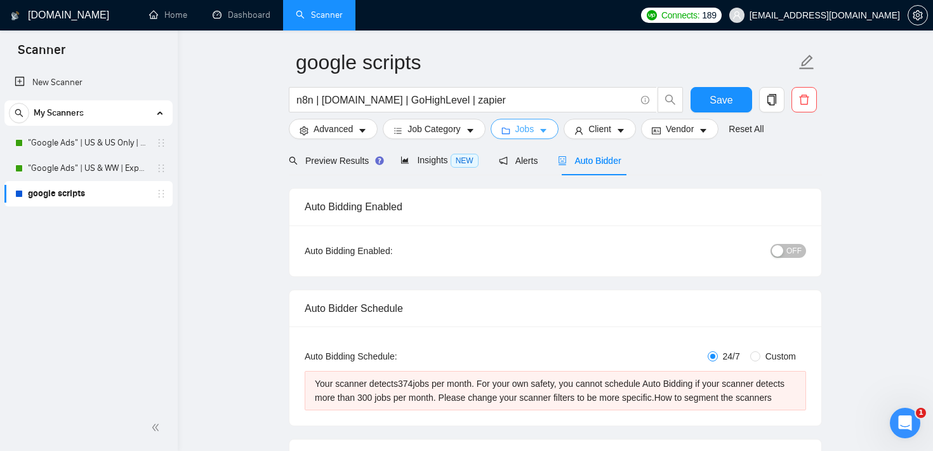
scroll to position [54, 0]
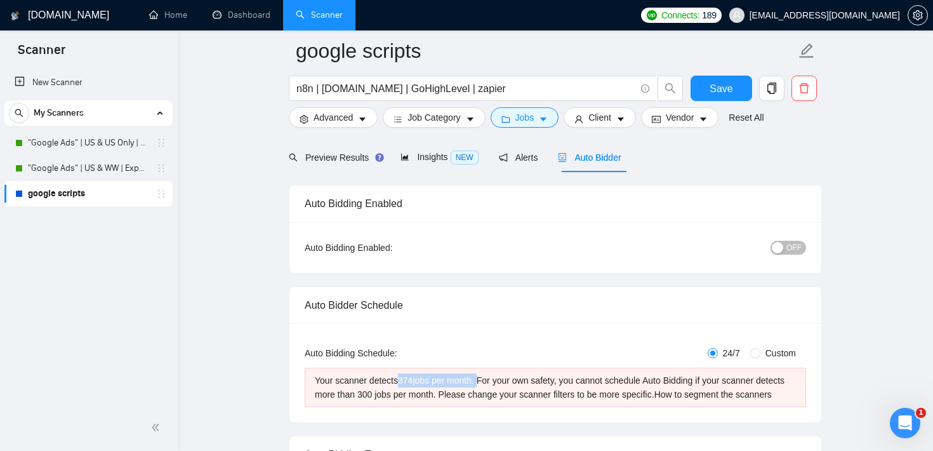
drag, startPoint x: 404, startPoint y: 376, endPoint x: 487, endPoint y: 381, distance: 83.9
click at [487, 381] on div "Your scanner detects 374 jobs per month. For your own safety, you cannot schedu…" at bounding box center [555, 387] width 481 height 28
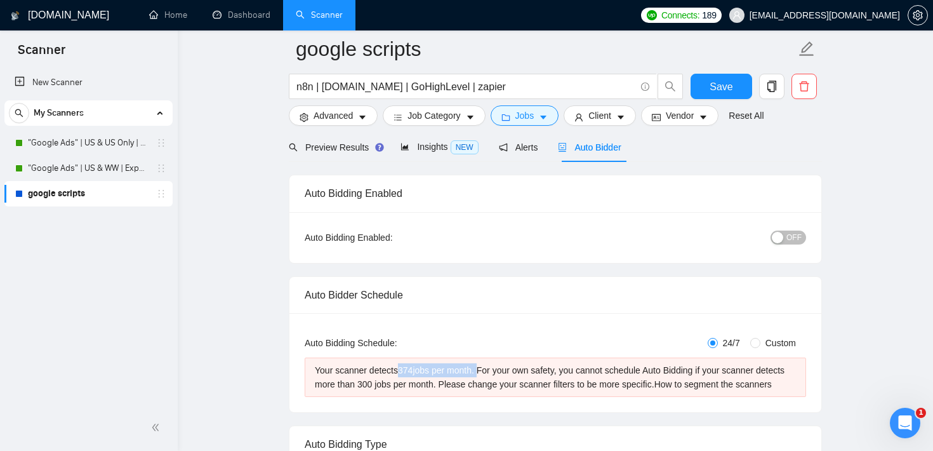
scroll to position [0, 0]
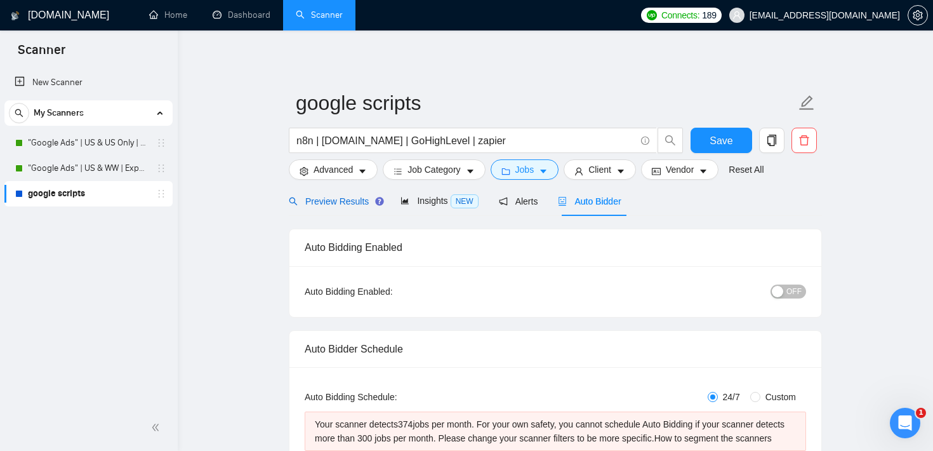
click at [355, 196] on span "Preview Results" at bounding box center [334, 201] width 91 height 10
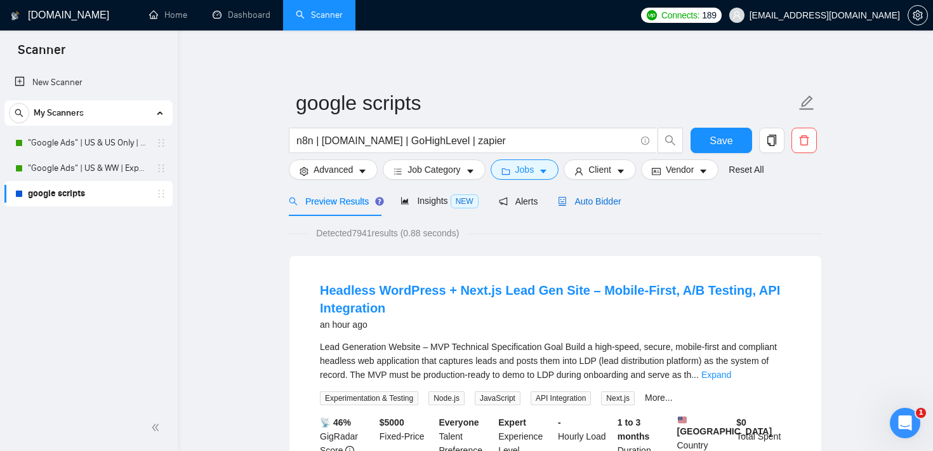
click at [584, 200] on span "Auto Bidder" at bounding box center [589, 201] width 63 height 10
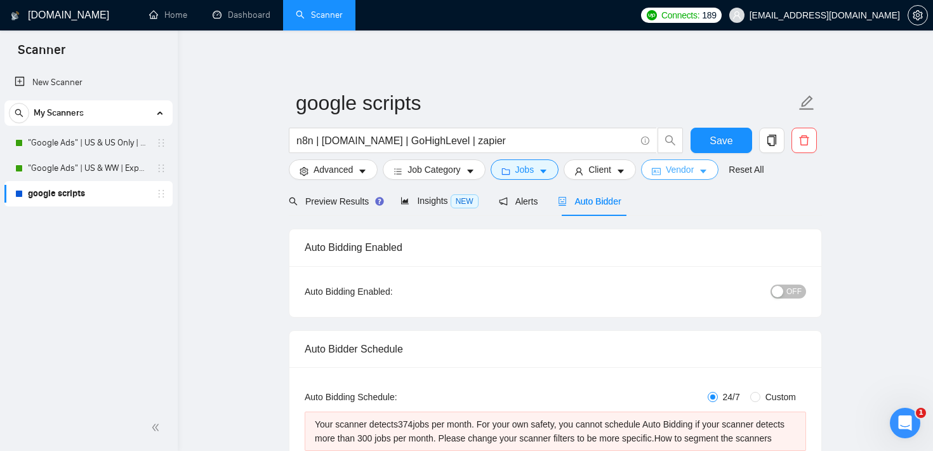
click at [702, 168] on button "Vendor" at bounding box center [679, 169] width 77 height 20
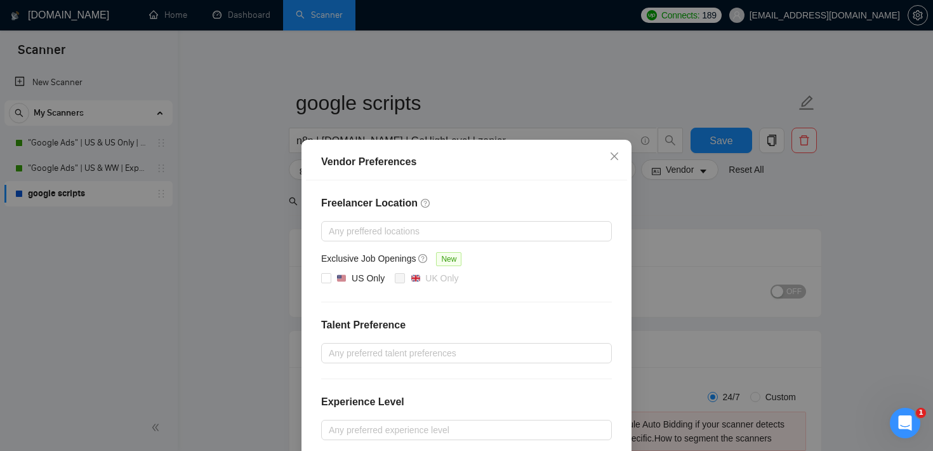
click at [692, 209] on div "Vendor Preferences Freelancer Location Any preffered locations Exclusive Job Op…" at bounding box center [466, 225] width 933 height 451
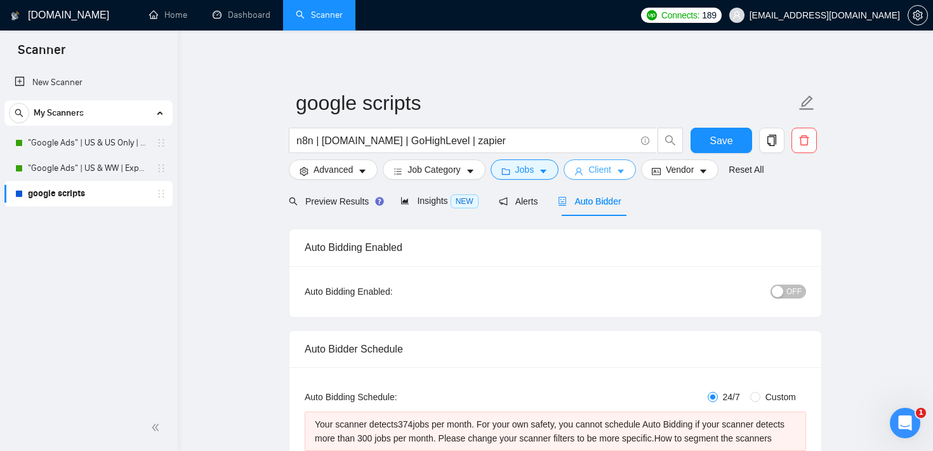
click at [623, 178] on button "Client" at bounding box center [599, 169] width 72 height 20
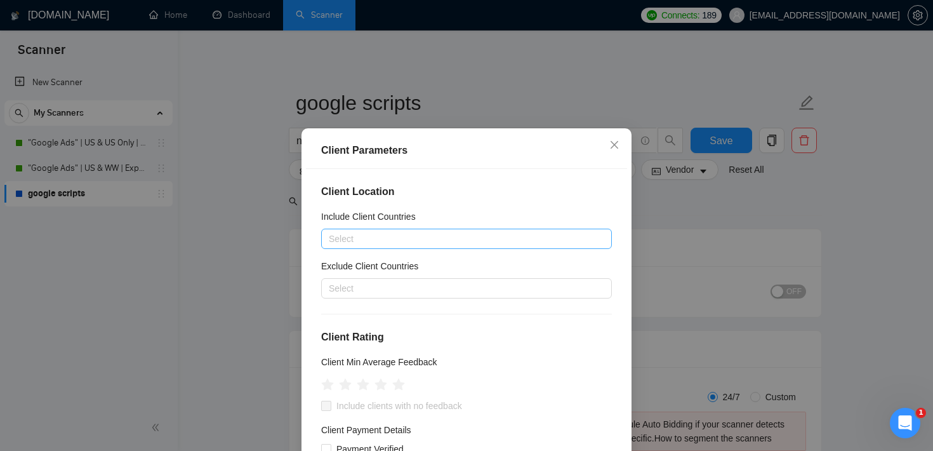
click at [370, 237] on div at bounding box center [460, 238] width 272 height 15
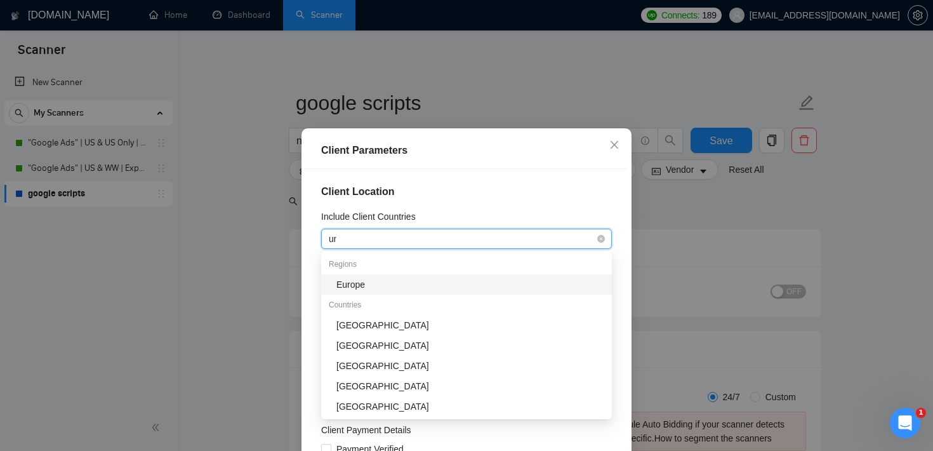
type input "uni"
click at [364, 284] on div "[GEOGRAPHIC_DATA]" at bounding box center [470, 284] width 268 height 14
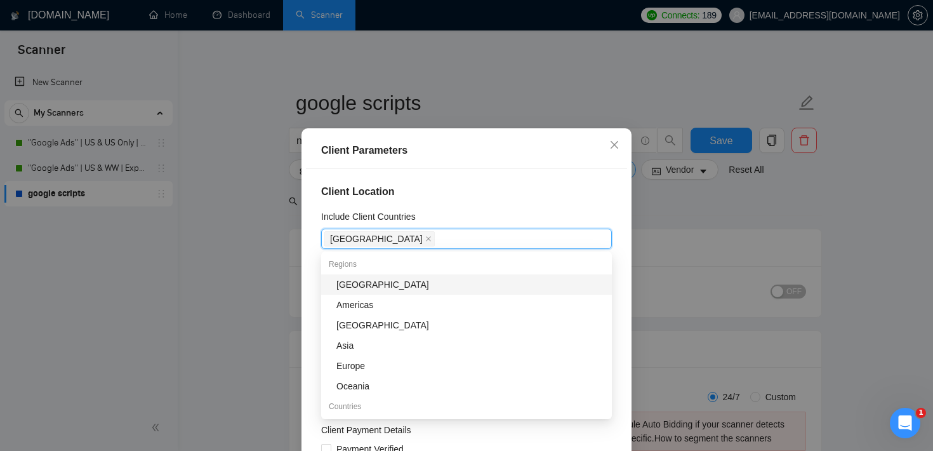
click at [492, 197] on h4 "Client Location" at bounding box center [466, 191] width 291 height 15
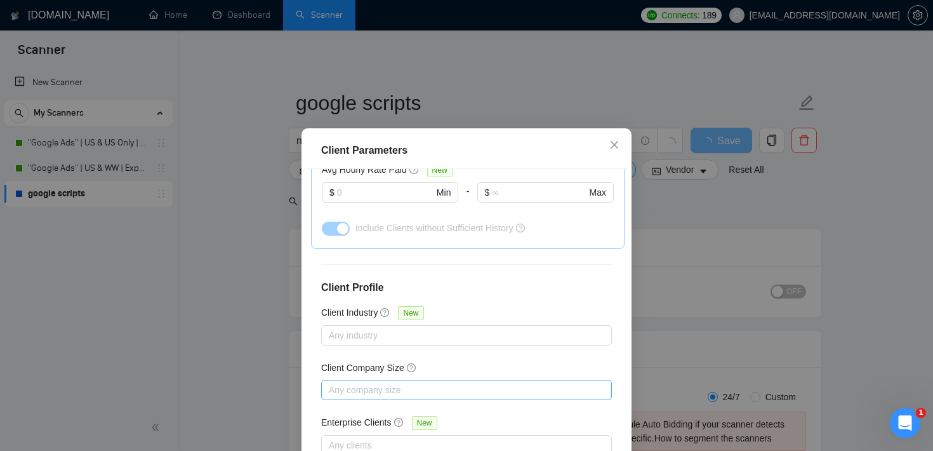
scroll to position [89, 0]
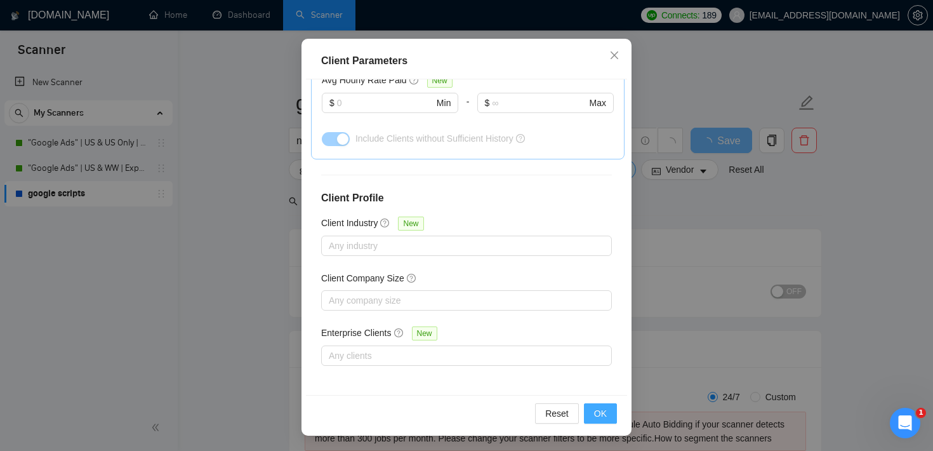
click at [598, 417] on span "OK" at bounding box center [600, 413] width 13 height 14
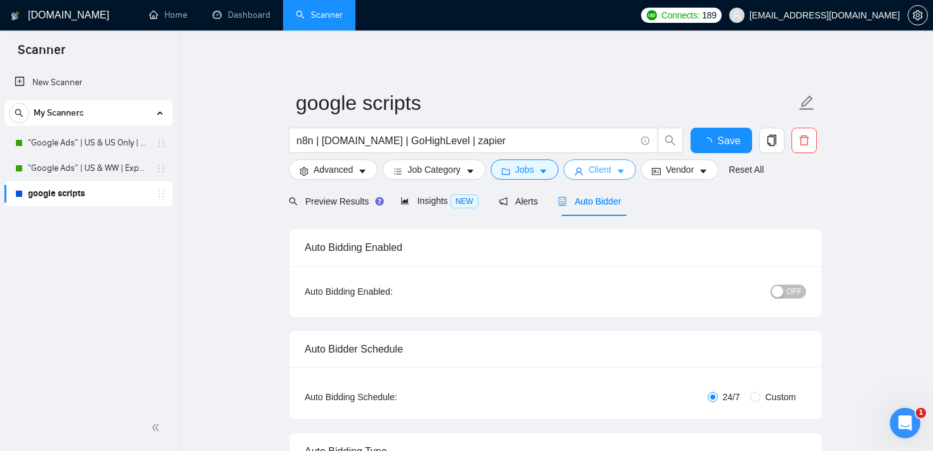
scroll to position [0, 0]
click at [352, 211] on div "Preview Results" at bounding box center [334, 201] width 91 height 30
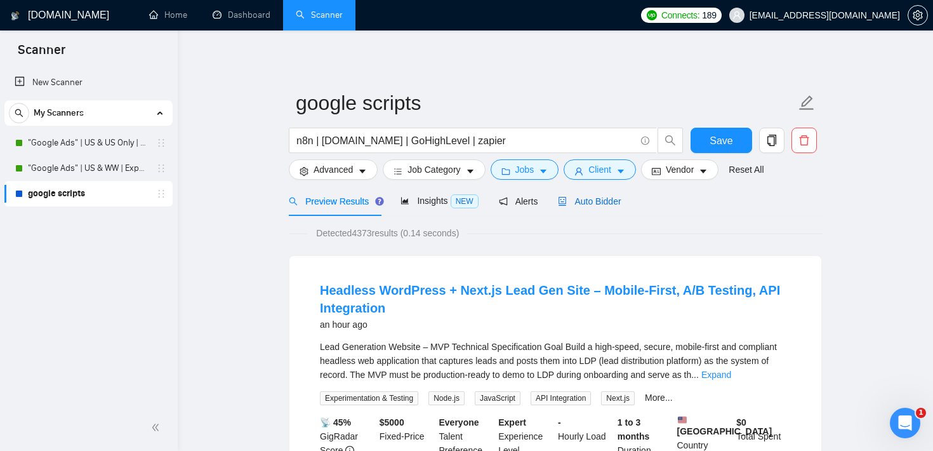
click at [596, 200] on span "Auto Bidder" at bounding box center [589, 201] width 63 height 10
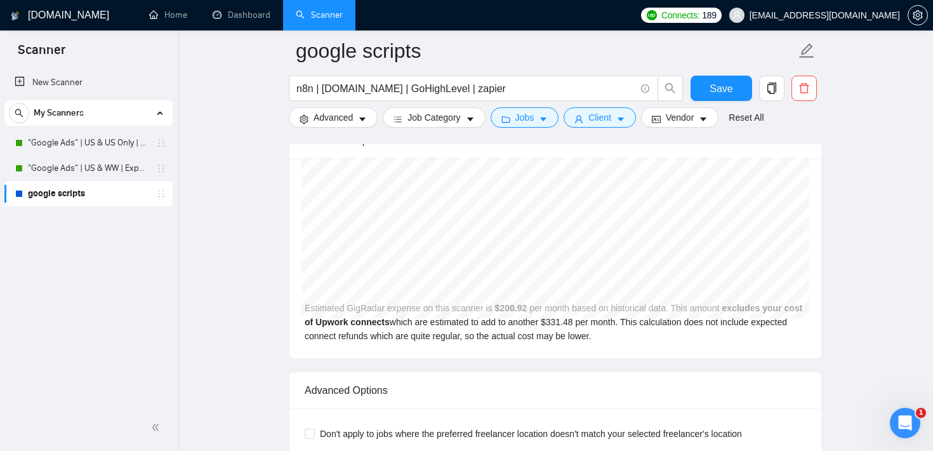
scroll to position [2625, 0]
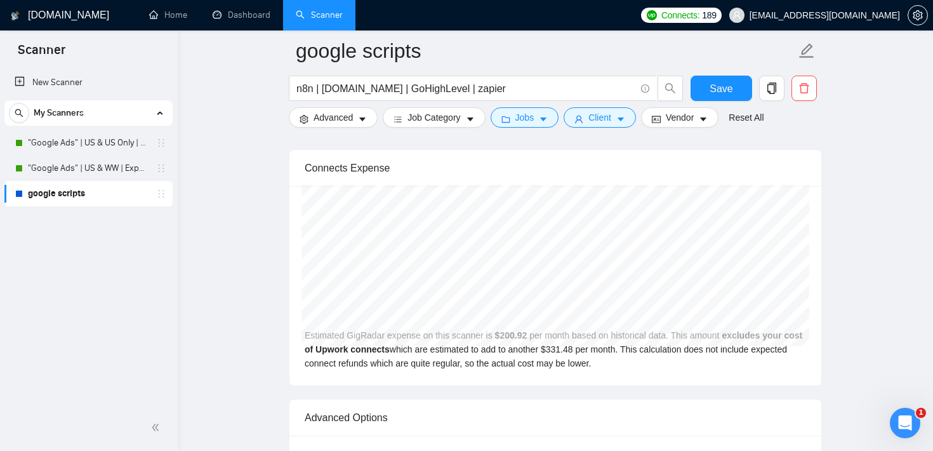
click at [701, 119] on button "Vendor" at bounding box center [679, 117] width 77 height 20
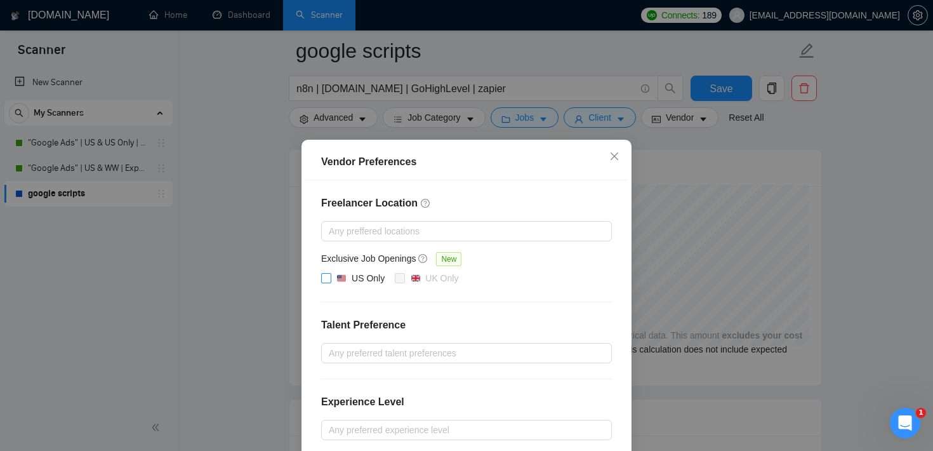
click at [326, 280] on input "US Only" at bounding box center [325, 277] width 9 height 9
checkbox input "true"
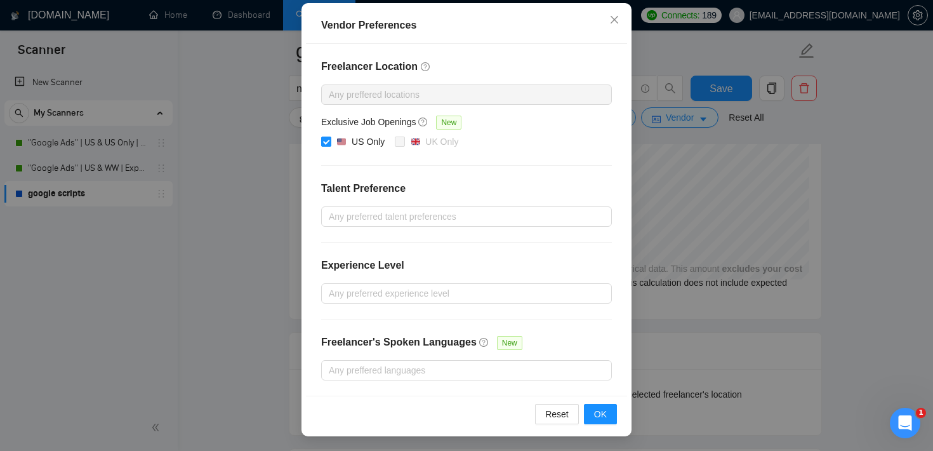
scroll to position [2853, 0]
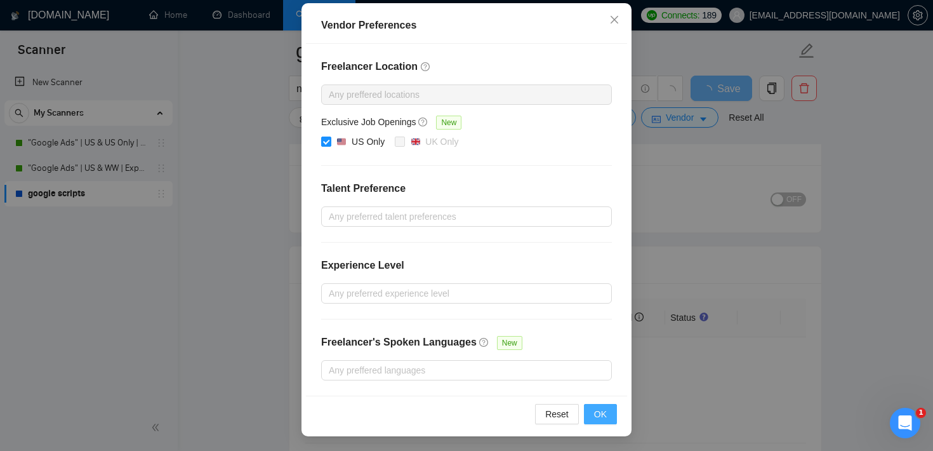
click at [600, 410] on span "OK" at bounding box center [600, 414] width 13 height 14
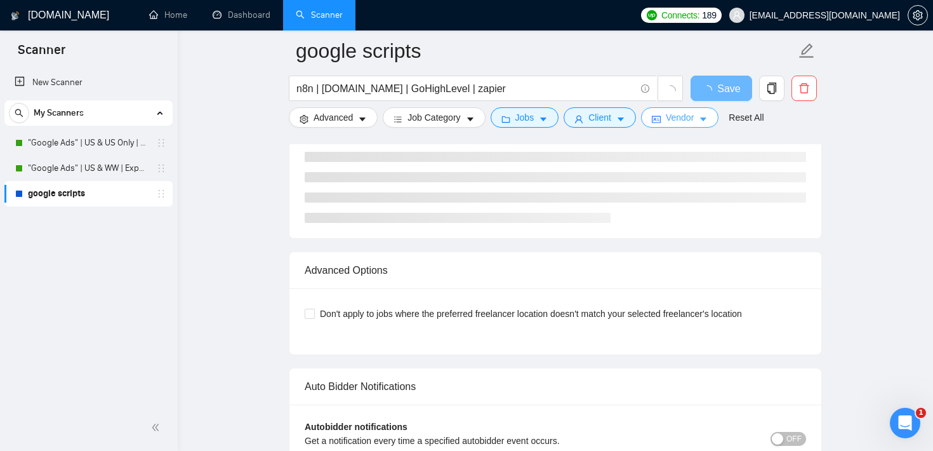
scroll to position [2527, 0]
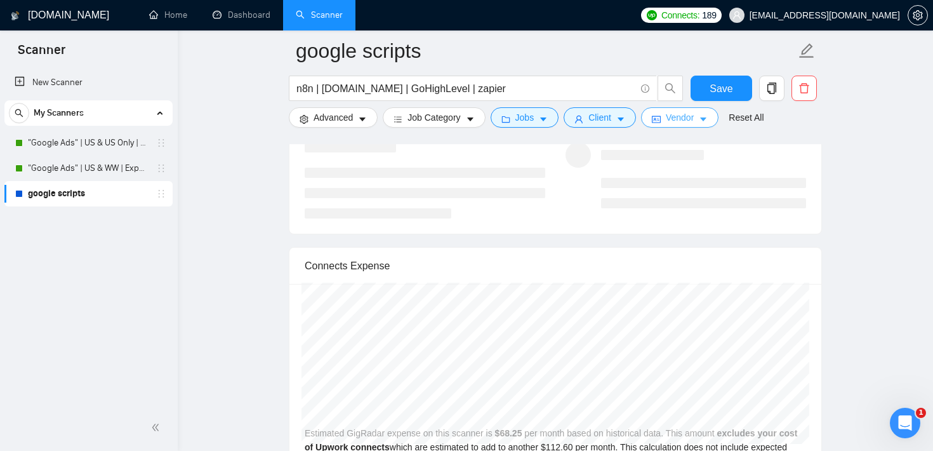
click at [680, 114] on span "Vendor" at bounding box center [680, 117] width 28 height 14
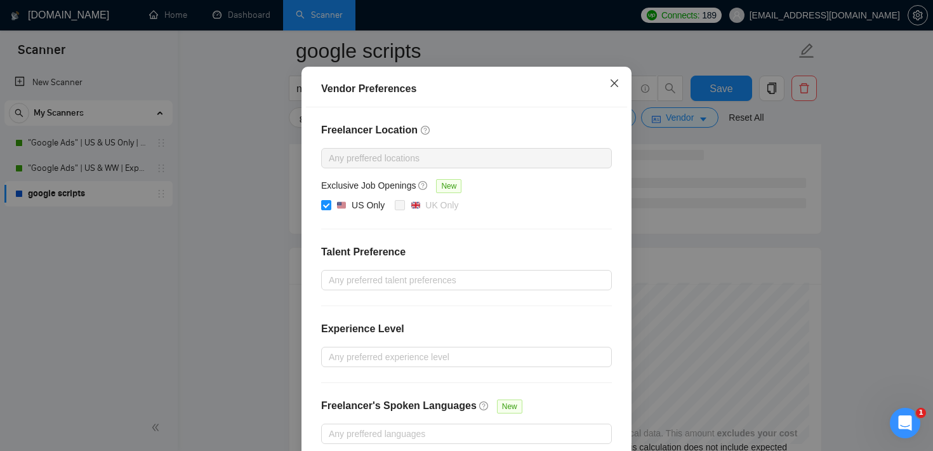
click at [608, 101] on span "Close" at bounding box center [614, 84] width 34 height 34
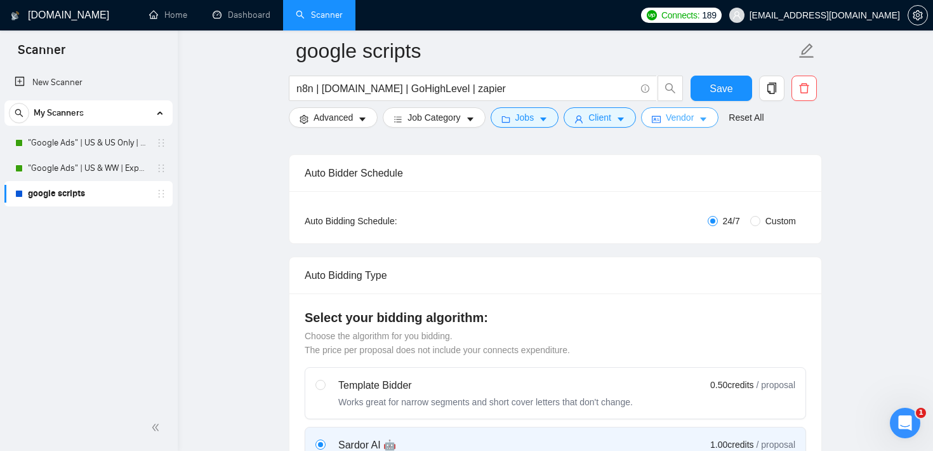
scroll to position [0, 0]
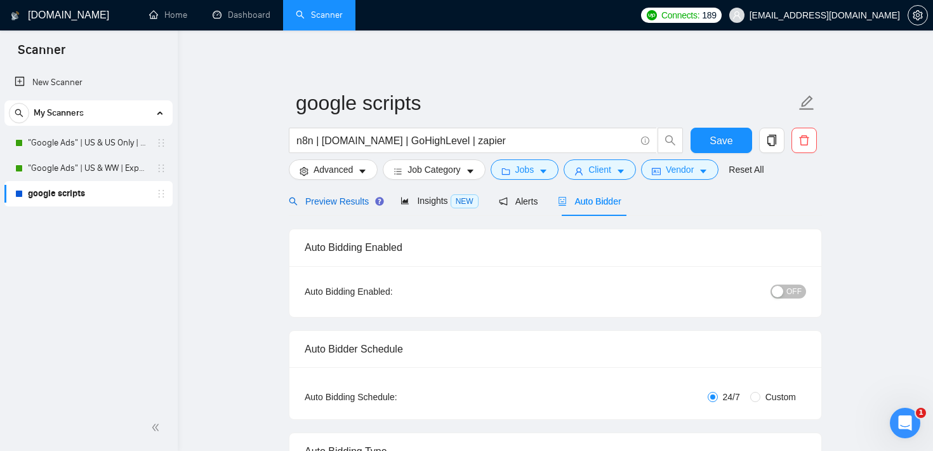
click at [368, 206] on span "Preview Results" at bounding box center [334, 201] width 91 height 10
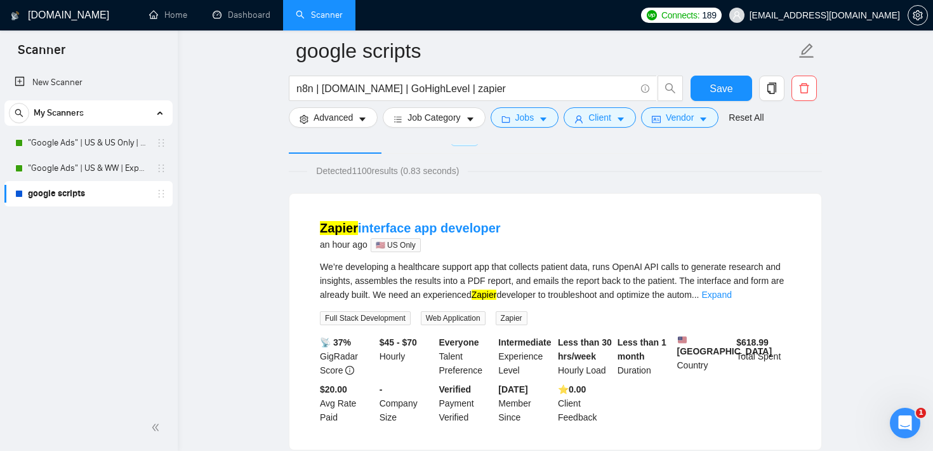
scroll to position [77, 0]
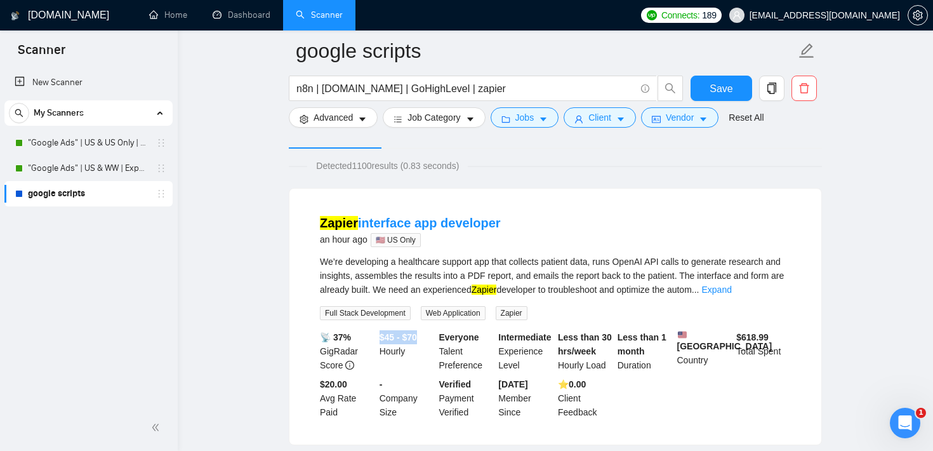
drag, startPoint x: 381, startPoint y: 336, endPoint x: 431, endPoint y: 336, distance: 50.8
click at [431, 336] on div "$45 - $70 Hourly" at bounding box center [407, 351] width 60 height 42
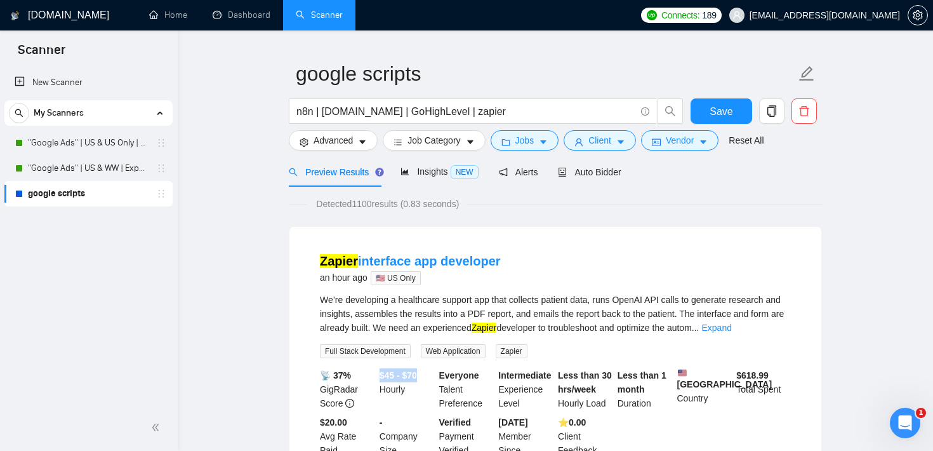
scroll to position [0, 0]
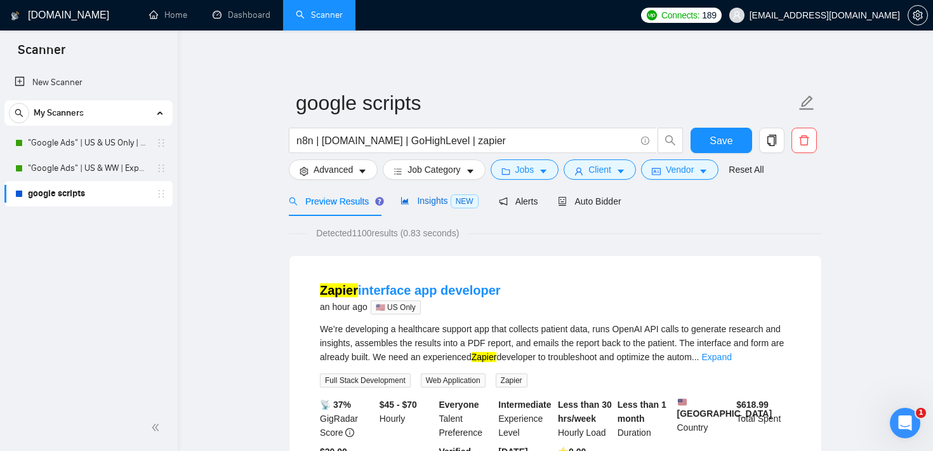
click at [439, 195] on span "Insights NEW" at bounding box center [438, 200] width 77 height 10
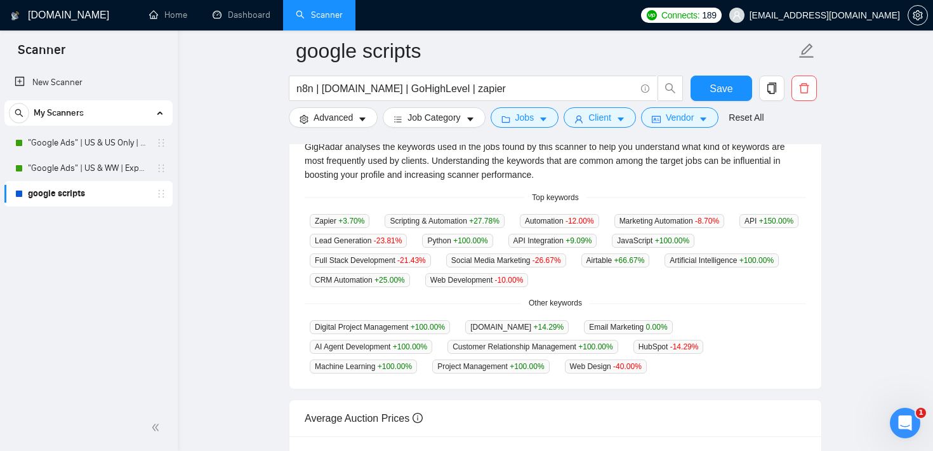
scroll to position [291, 0]
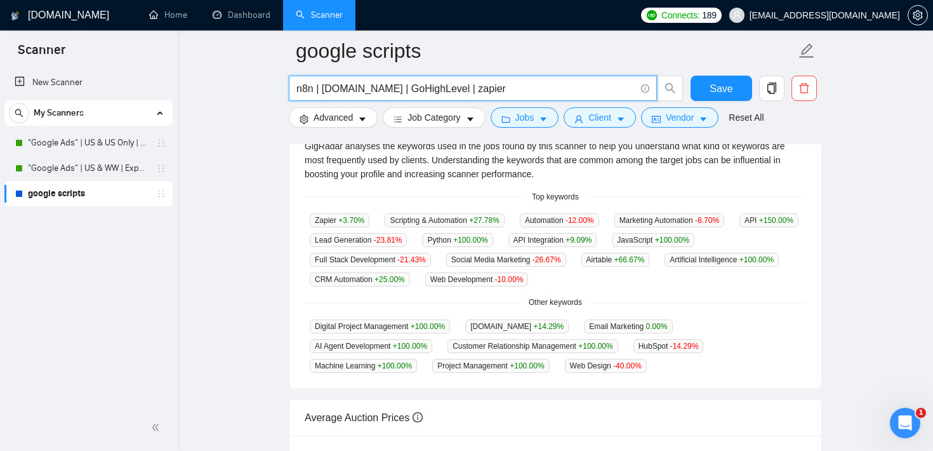
click at [489, 93] on input "n8n | [DOMAIN_NAME] | GoHighLevel | zapier" at bounding box center [465, 89] width 339 height 16
click at [543, 118] on button "Jobs" at bounding box center [525, 117] width 69 height 20
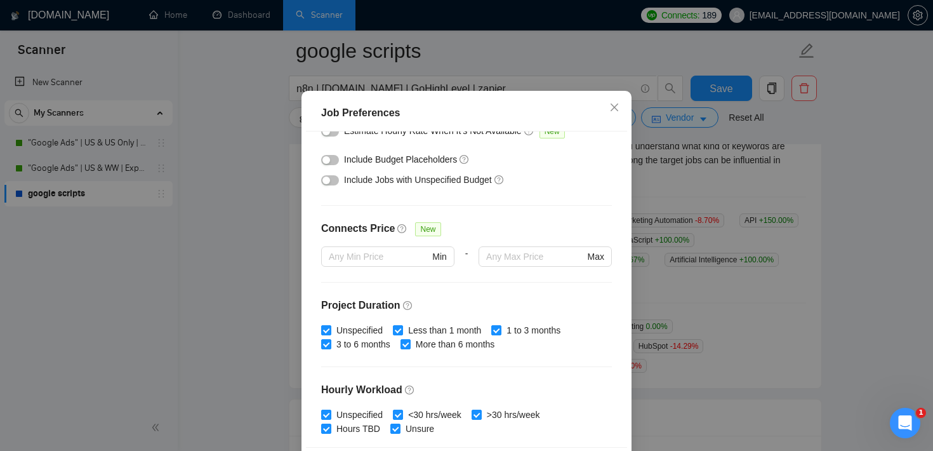
scroll to position [0, 0]
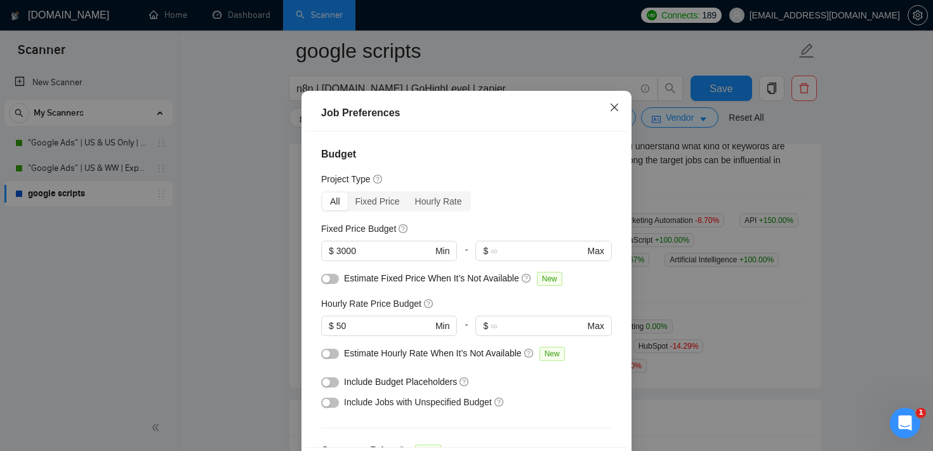
click at [619, 125] on span "Close" at bounding box center [614, 108] width 34 height 34
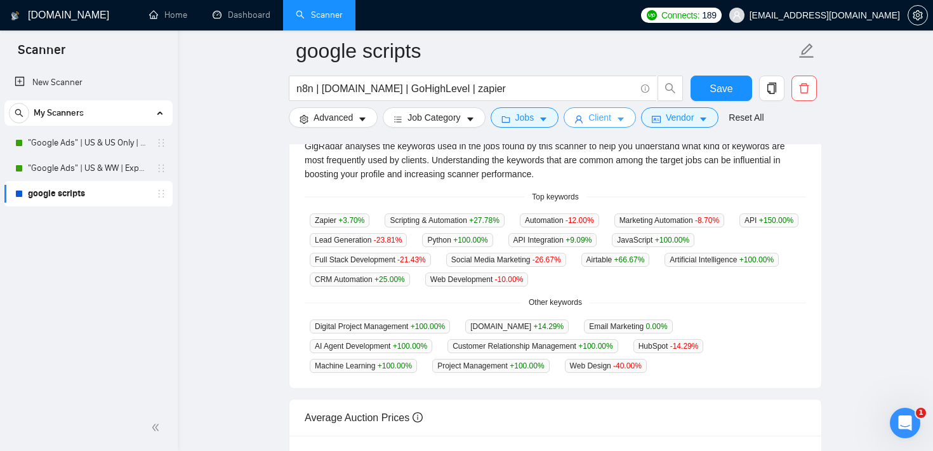
click at [620, 121] on button "Client" at bounding box center [599, 117] width 72 height 20
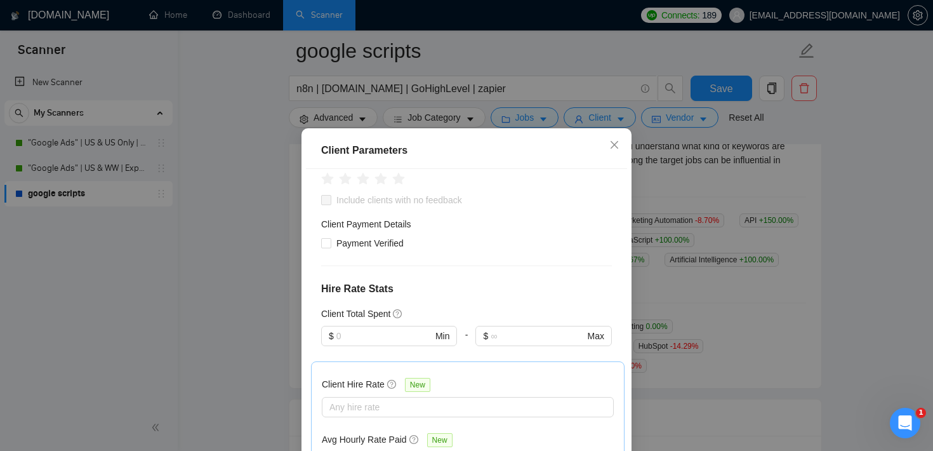
scroll to position [206, 0]
click at [359, 331] on input "text" at bounding box center [384, 335] width 96 height 14
click at [460, 298] on div "Client Location Include Client Countries [GEOGRAPHIC_DATA] Exclude Client Count…" at bounding box center [466, 326] width 321 height 315
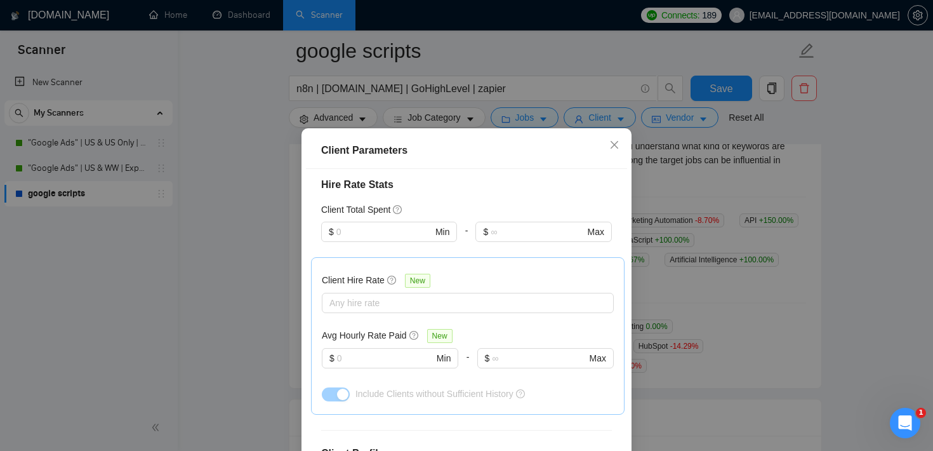
scroll to position [312, 0]
click at [380, 353] on input "text" at bounding box center [385, 356] width 96 height 14
click at [615, 144] on icon "close" at bounding box center [614, 145] width 8 height 8
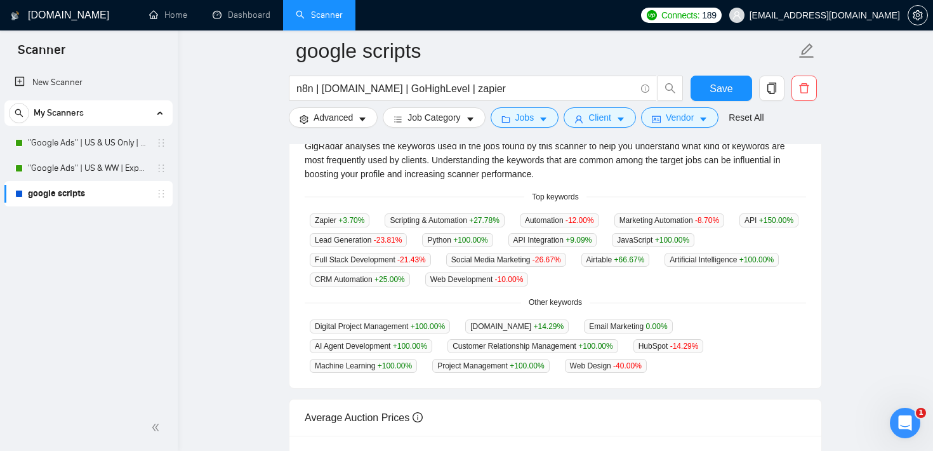
click at [265, 223] on main "google scripts n8n | [DOMAIN_NAME] | GoHighLevel | zapier Save Advanced Job Cat…" at bounding box center [555, 200] width 714 height 881
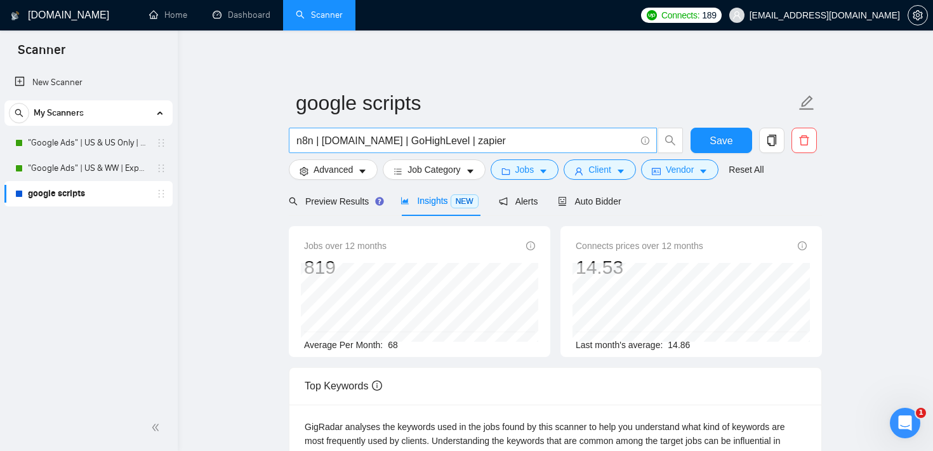
click at [383, 138] on input "n8n | [DOMAIN_NAME] | GoHighLevel | zapier" at bounding box center [465, 141] width 339 height 16
click at [534, 172] on span "Jobs" at bounding box center [524, 169] width 19 height 14
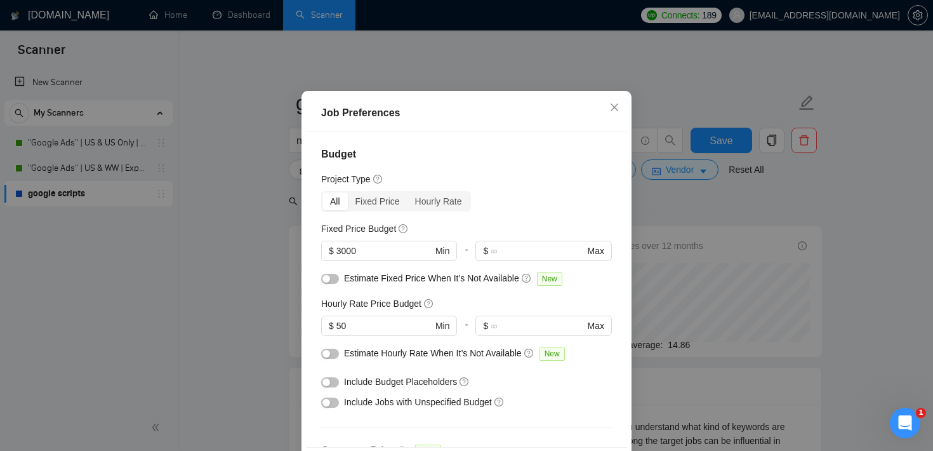
click at [716, 209] on div "Job Preferences Budget Project Type All Fixed Price Hourly Rate Fixed Price Bud…" at bounding box center [466, 225] width 933 height 451
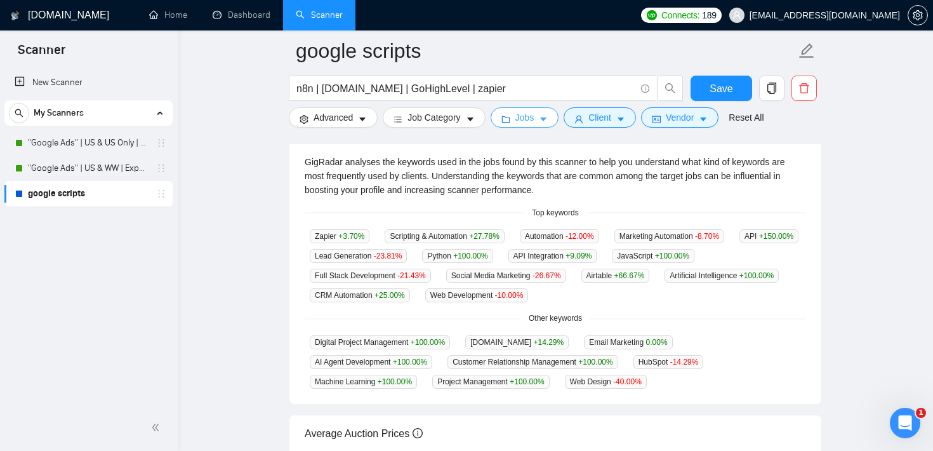
scroll to position [275, 0]
click at [355, 119] on button "Advanced" at bounding box center [333, 117] width 89 height 20
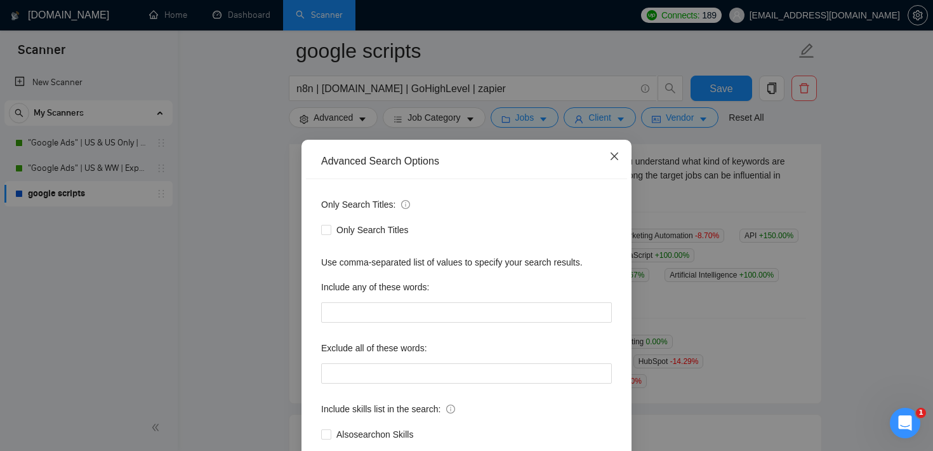
click at [618, 155] on icon "close" at bounding box center [614, 156] width 10 height 10
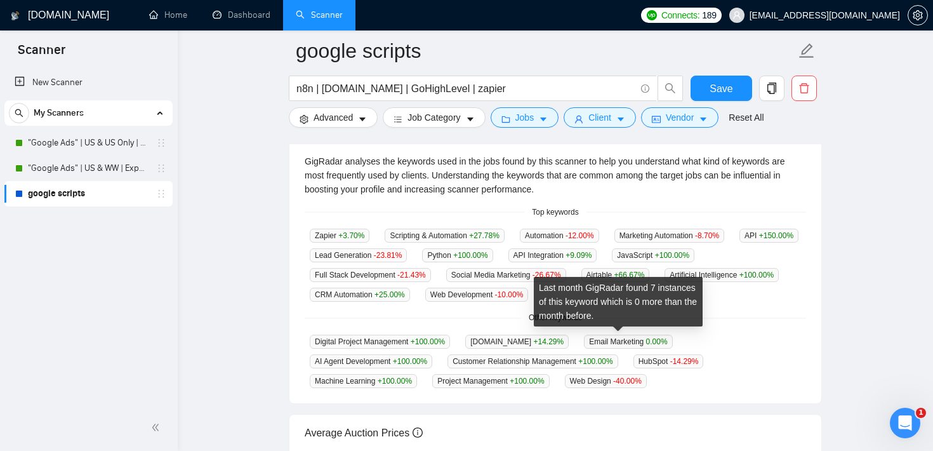
click at [610, 337] on span "Email Marketing 0.00 %" at bounding box center [628, 341] width 88 height 14
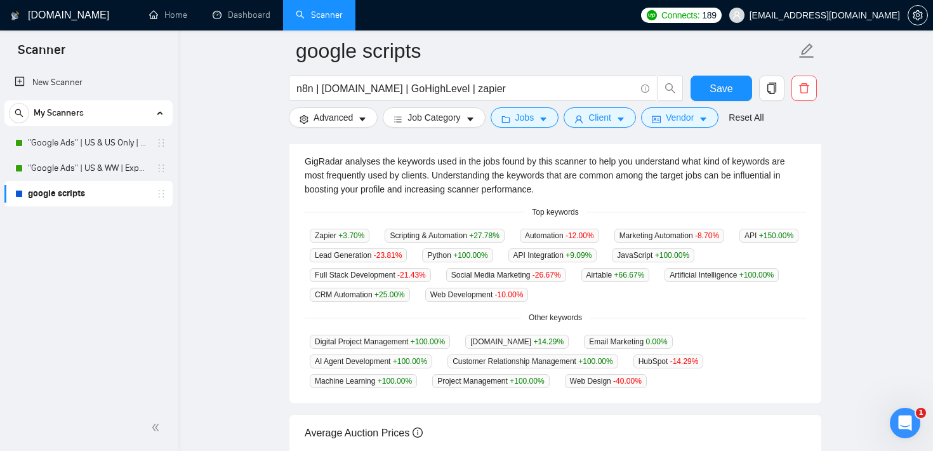
click at [339, 103] on div "n8n | [DOMAIN_NAME] | GoHighLevel | zapier" at bounding box center [486, 92] width 400 height 32
click at [335, 127] on button "Advanced" at bounding box center [333, 117] width 89 height 20
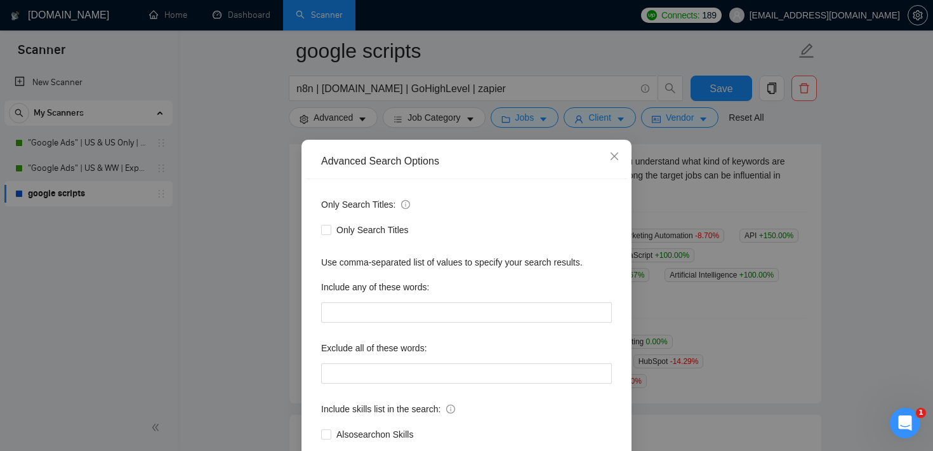
click at [778, 251] on div "Advanced Search Options Only Search Titles: Only Search Titles Use comma-separa…" at bounding box center [466, 225] width 933 height 451
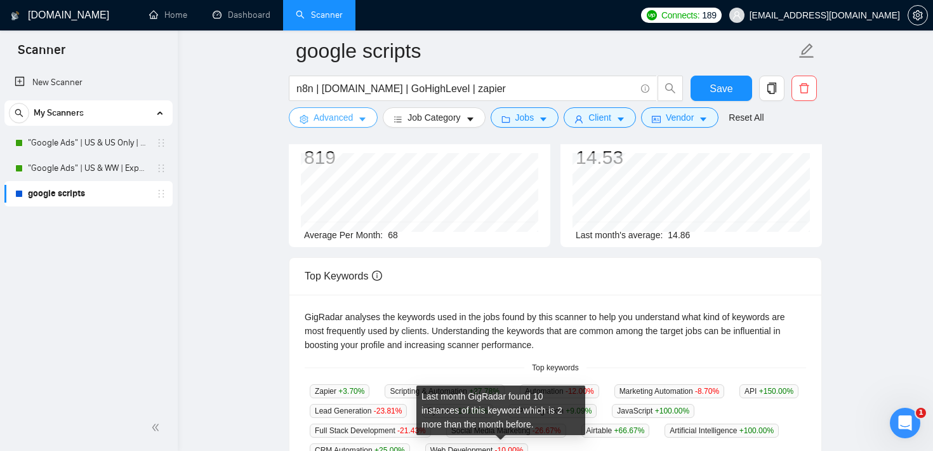
scroll to position [0, 0]
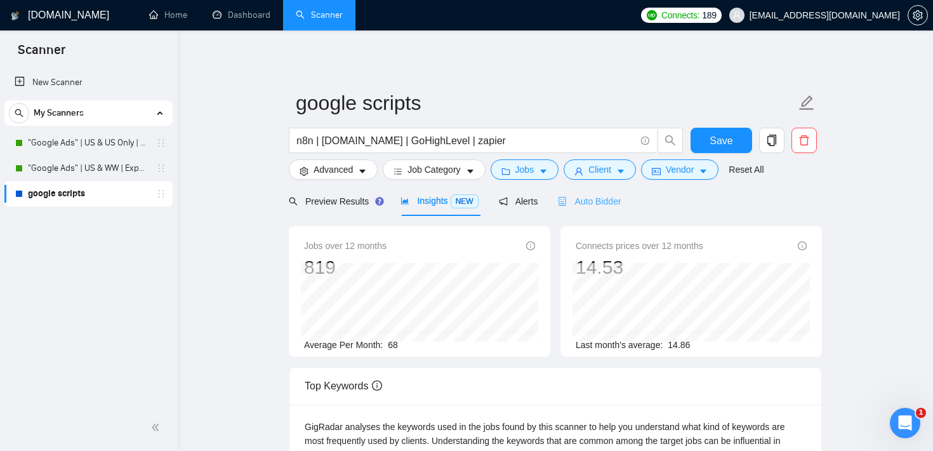
click at [621, 211] on div "Auto Bidder" at bounding box center [589, 201] width 63 height 30
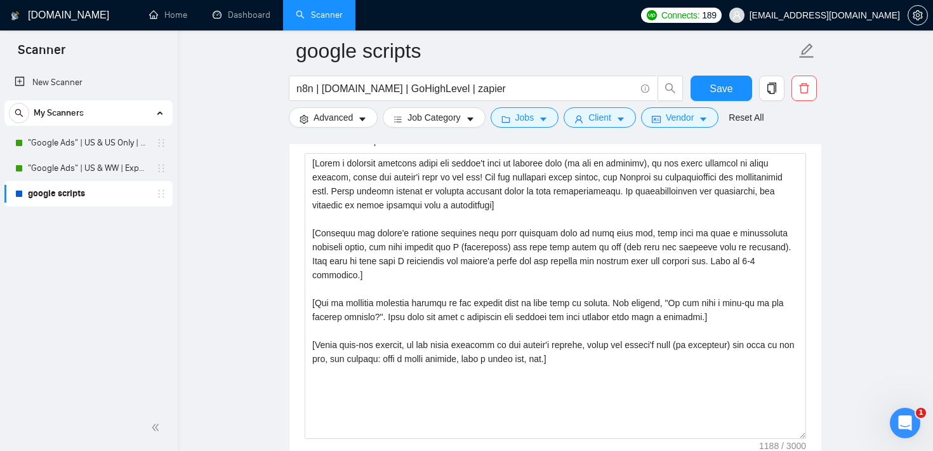
scroll to position [1414, 0]
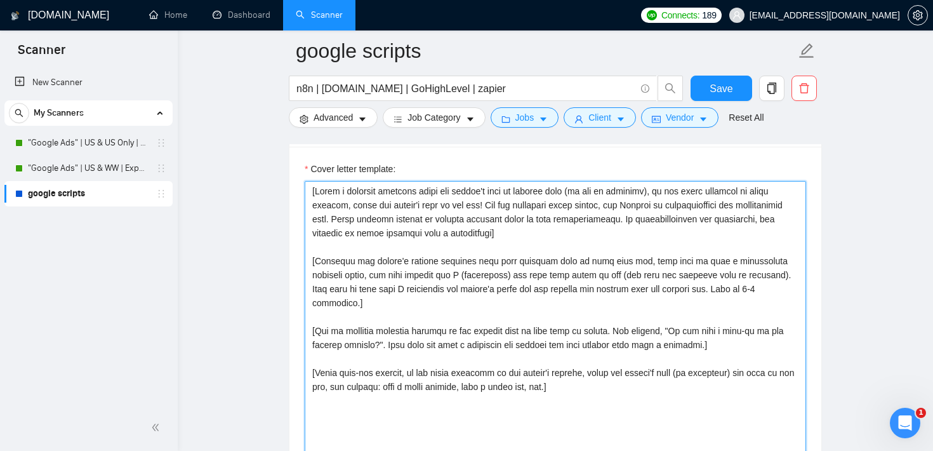
click at [639, 382] on textarea "Cover letter template:" at bounding box center [555, 324] width 501 height 286
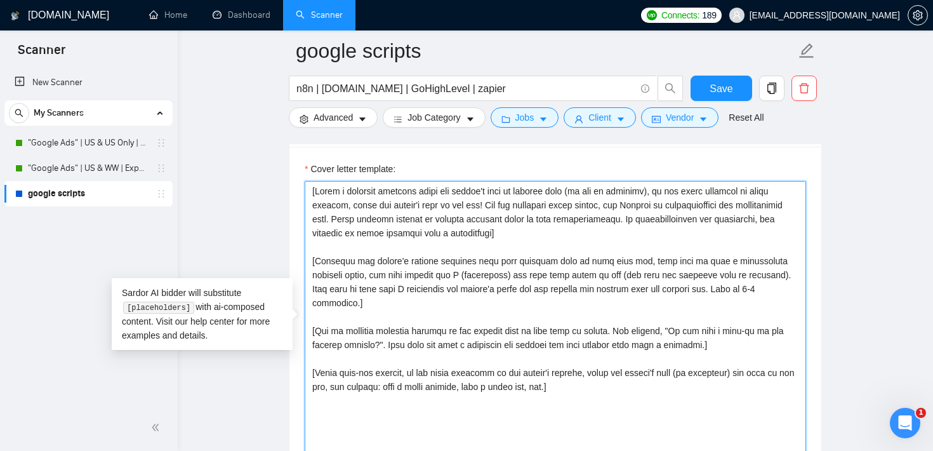
drag, startPoint x: 639, startPoint y: 381, endPoint x: 282, endPoint y: 183, distance: 408.4
click at [282, 183] on main "google scripts n8n | [DOMAIN_NAME] | GoHighLevel | zapier Save Advanced Job Cat…" at bounding box center [555, 347] width 714 height 3420
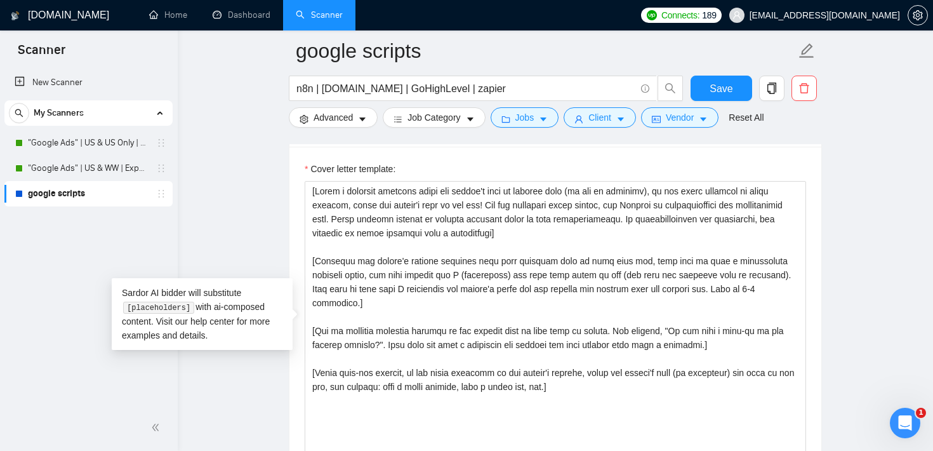
click at [282, 202] on main "google scripts n8n | [DOMAIN_NAME] | GoHighLevel | zapier Save Advanced Job Cat…" at bounding box center [555, 347] width 714 height 3420
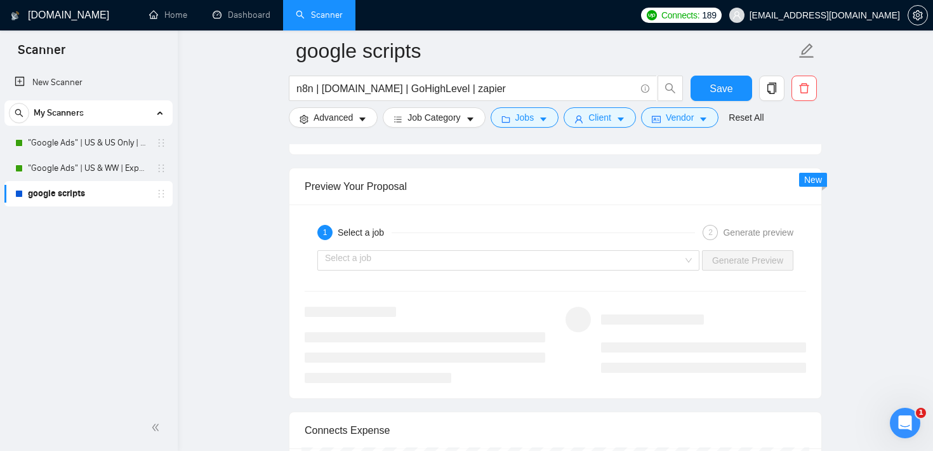
scroll to position [2366, 0]
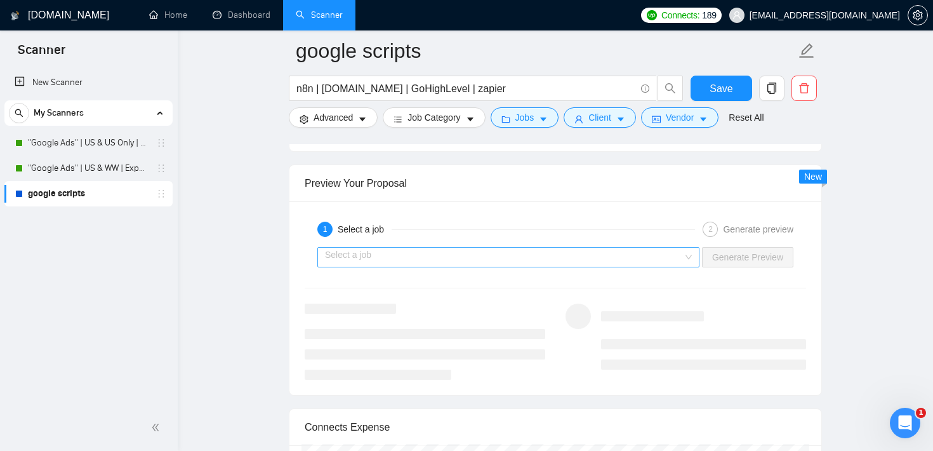
click at [516, 258] on input "search" at bounding box center [504, 256] width 358 height 19
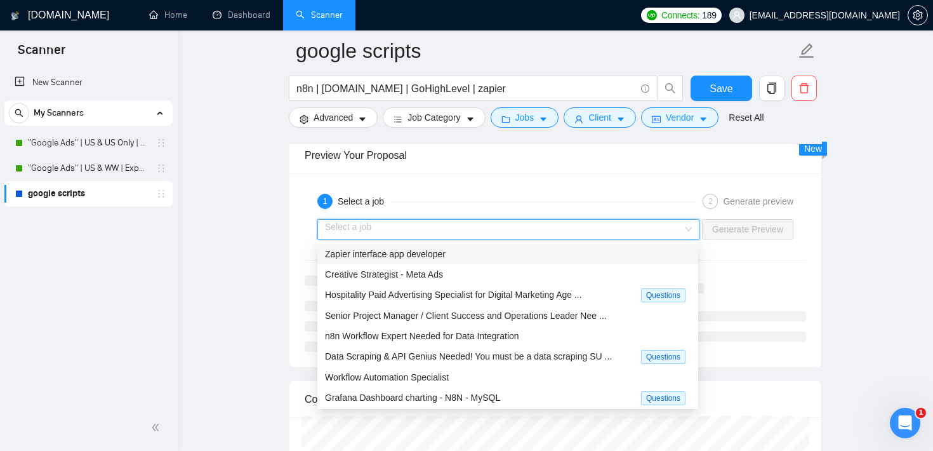
scroll to position [2402, 0]
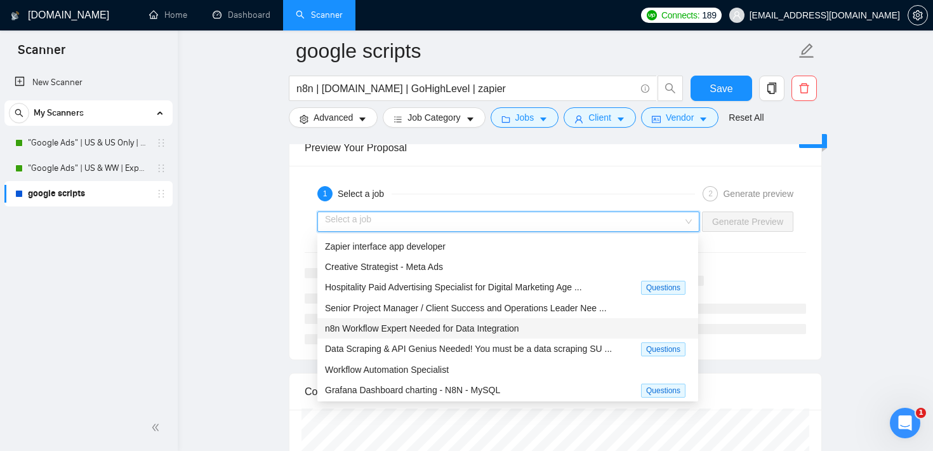
click at [474, 323] on span "n8n Workflow Expert Needed for Data Integration" at bounding box center [422, 328] width 194 height 10
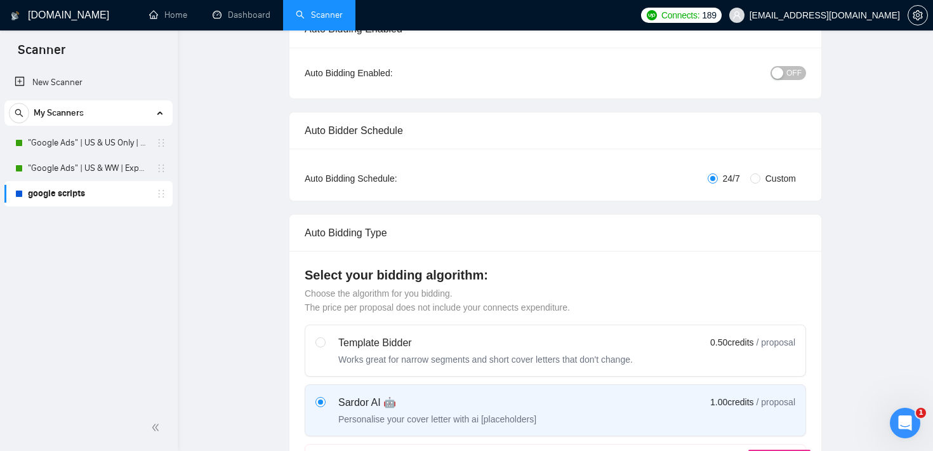
scroll to position [0, 0]
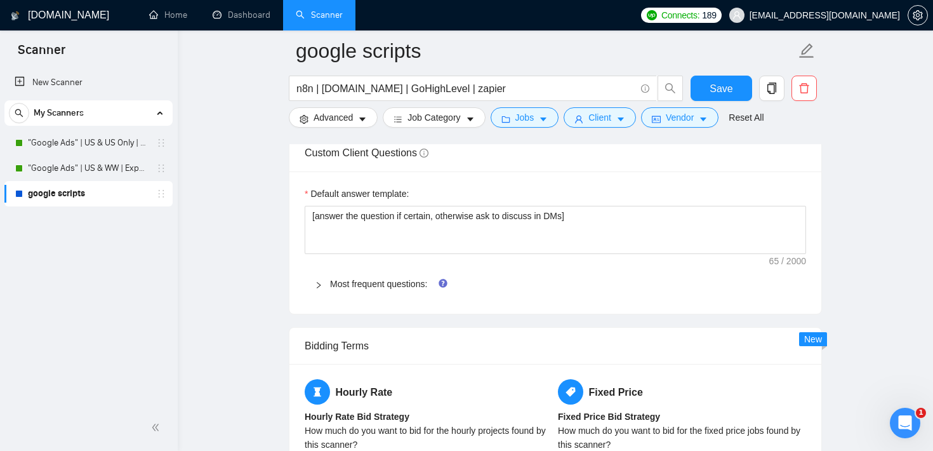
scroll to position [1786, 0]
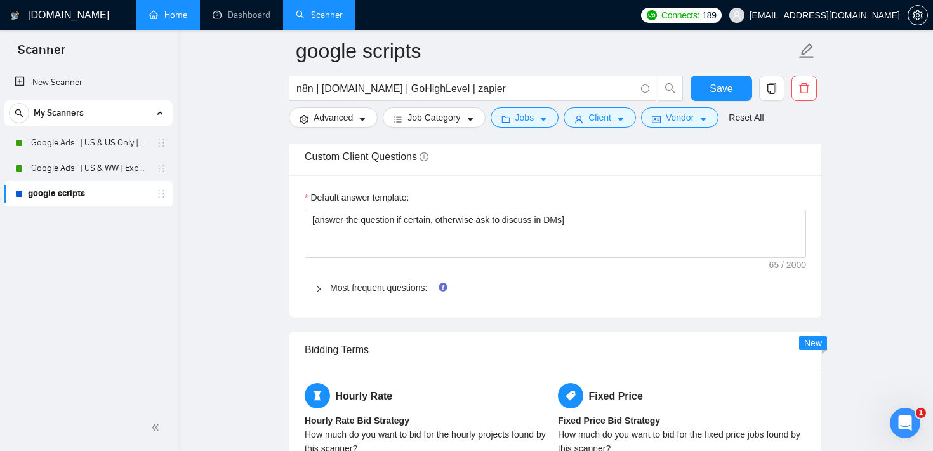
click at [166, 20] on link "Home" at bounding box center [168, 15] width 38 height 11
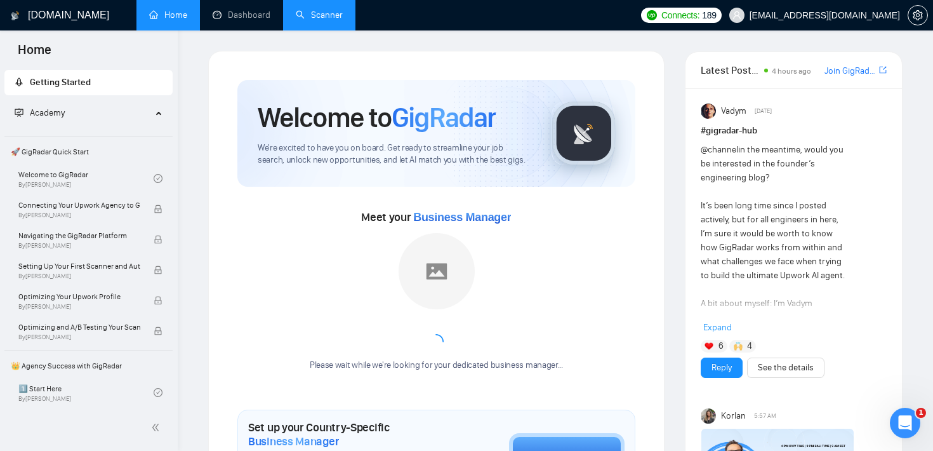
click at [343, 20] on link "Scanner" at bounding box center [319, 15] width 47 height 11
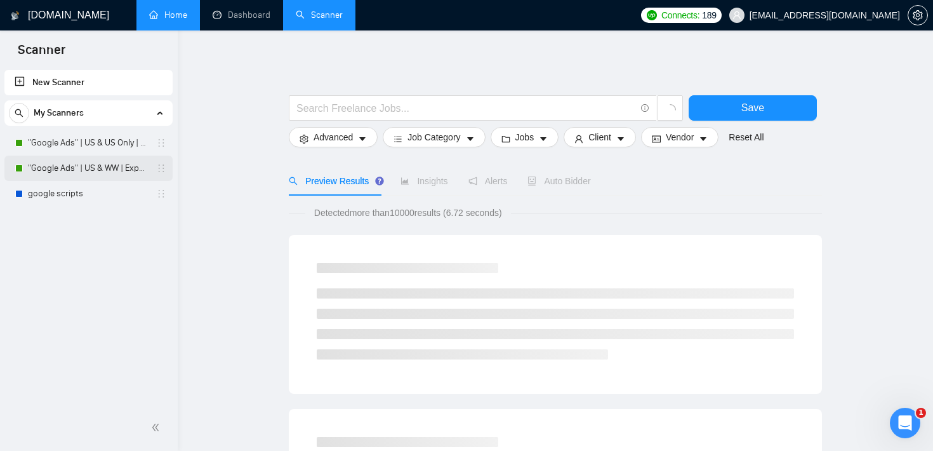
click at [114, 157] on link ""Google Ads" | US & WW | Expert" at bounding box center [88, 167] width 121 height 25
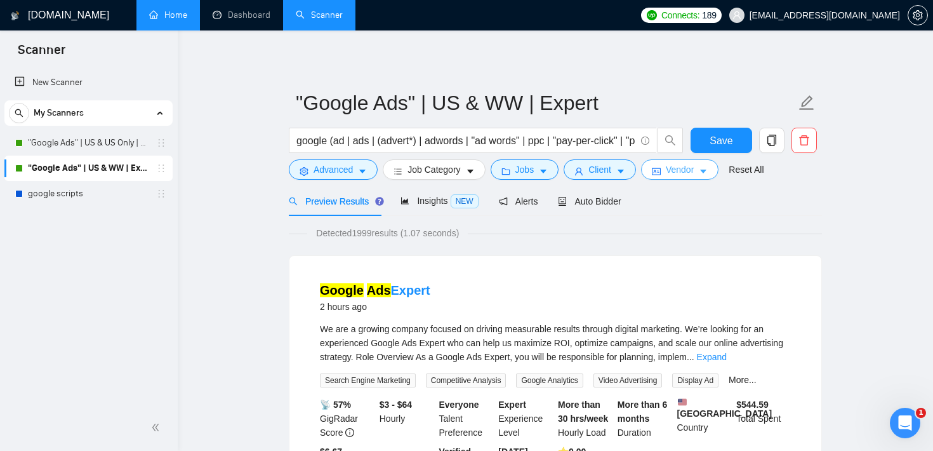
click at [694, 172] on span "Vendor" at bounding box center [680, 169] width 28 height 14
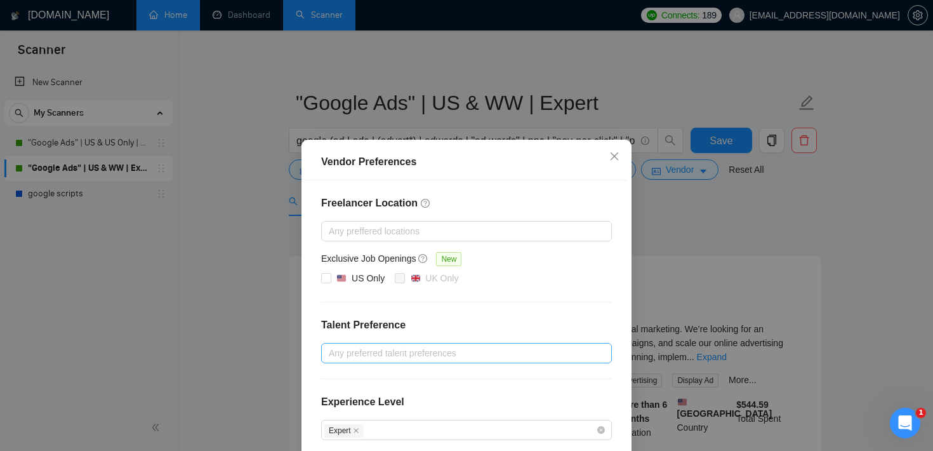
click at [423, 351] on div at bounding box center [460, 352] width 272 height 15
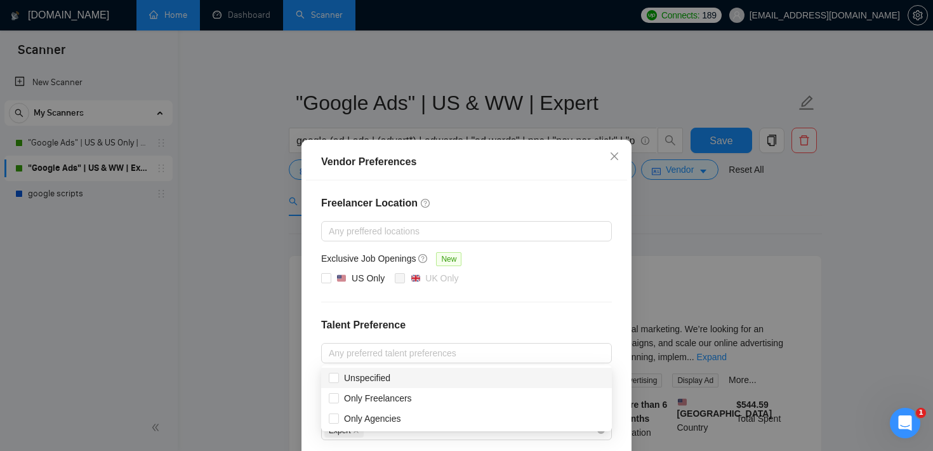
click at [718, 234] on div "Vendor Preferences Freelancer Location Any preffered locations Exclusive Job Op…" at bounding box center [466, 225] width 933 height 451
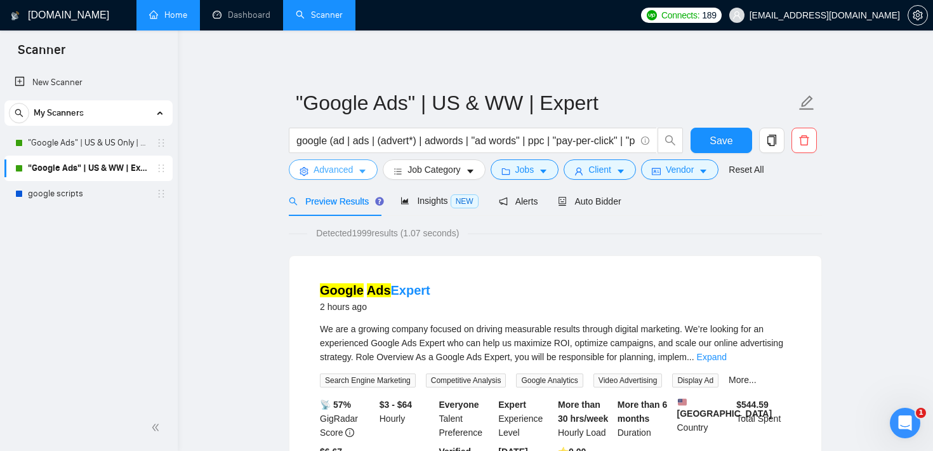
click at [337, 165] on span "Advanced" at bounding box center [332, 169] width 39 height 14
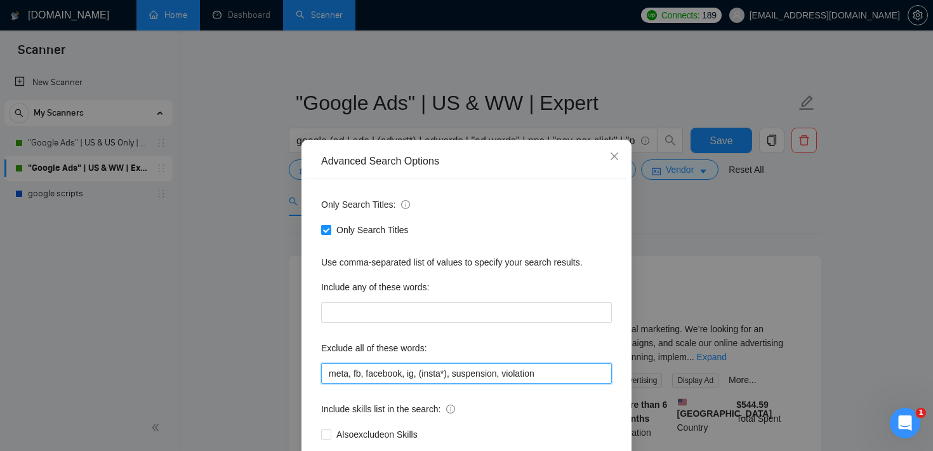
click at [425, 370] on input "meta, fb, facebook, ig, (insta*), suspension, violation" at bounding box center [466, 373] width 291 height 20
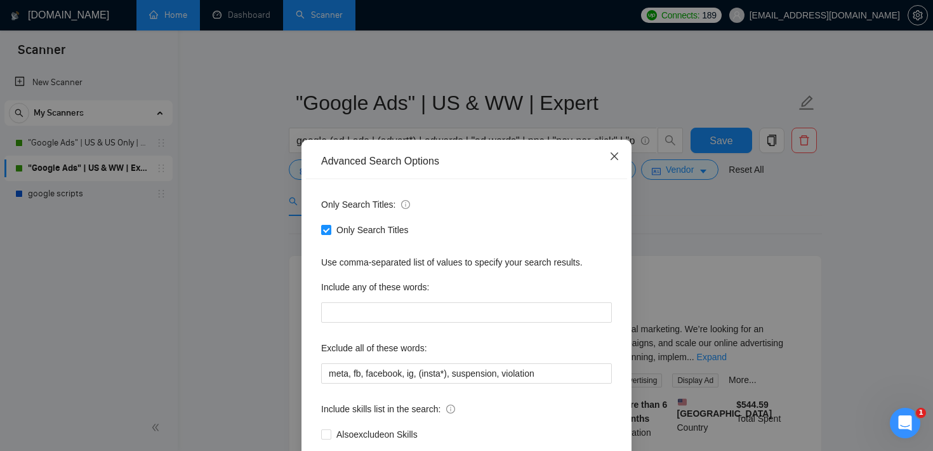
click at [618, 154] on icon "close" at bounding box center [614, 156] width 10 height 10
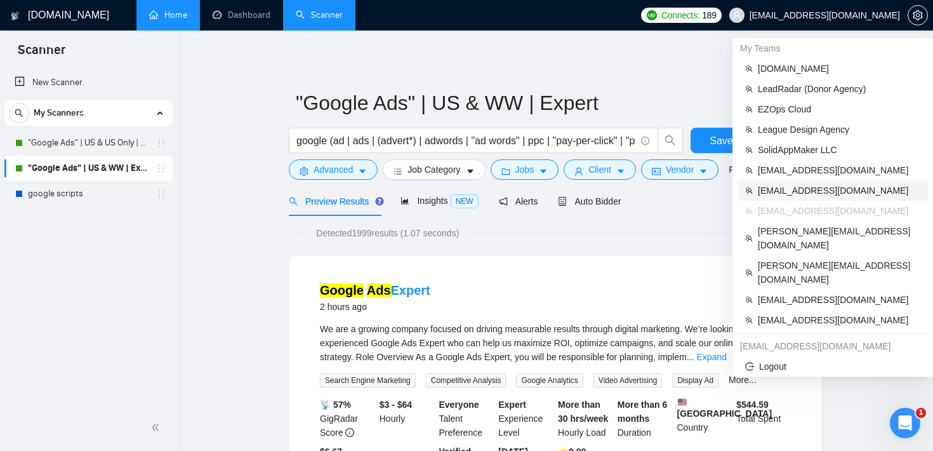
click at [808, 186] on span "[EMAIL_ADDRESS][DOMAIN_NAME]" at bounding box center [839, 190] width 162 height 14
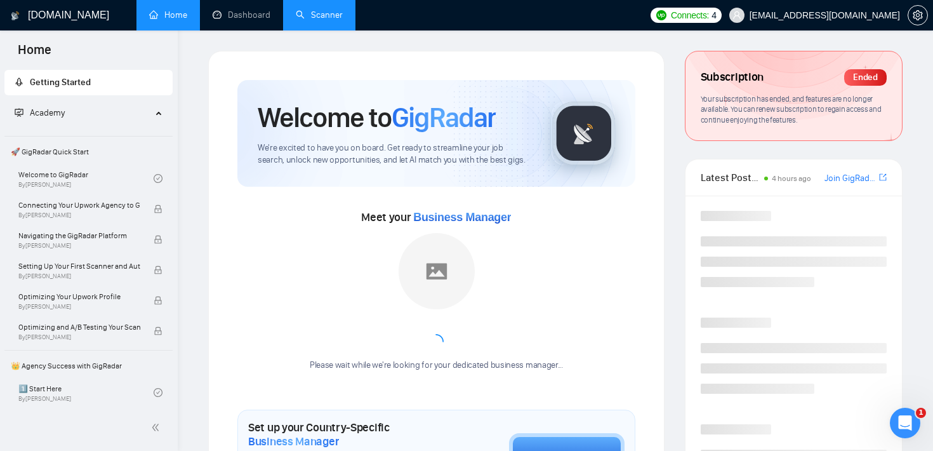
click at [336, 10] on link "Scanner" at bounding box center [319, 15] width 47 height 11
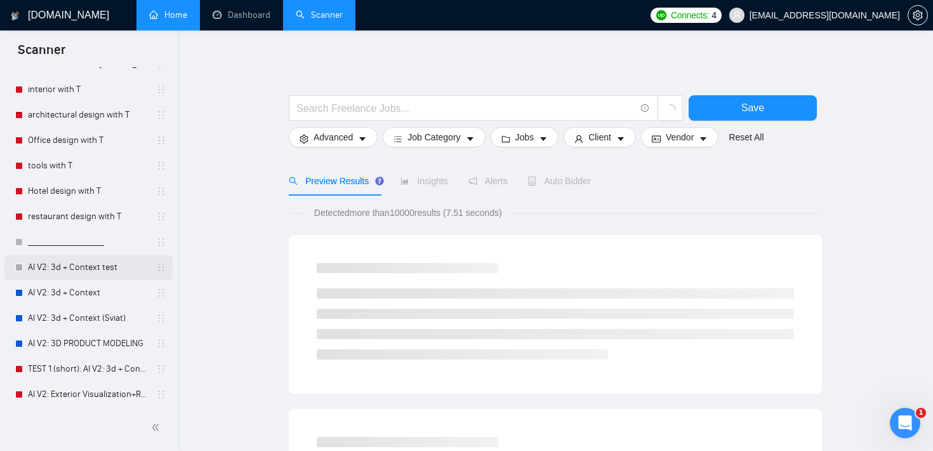
scroll to position [80, 0]
click at [56, 289] on link "AI V2: 3d + Context" at bounding box center [88, 291] width 121 height 25
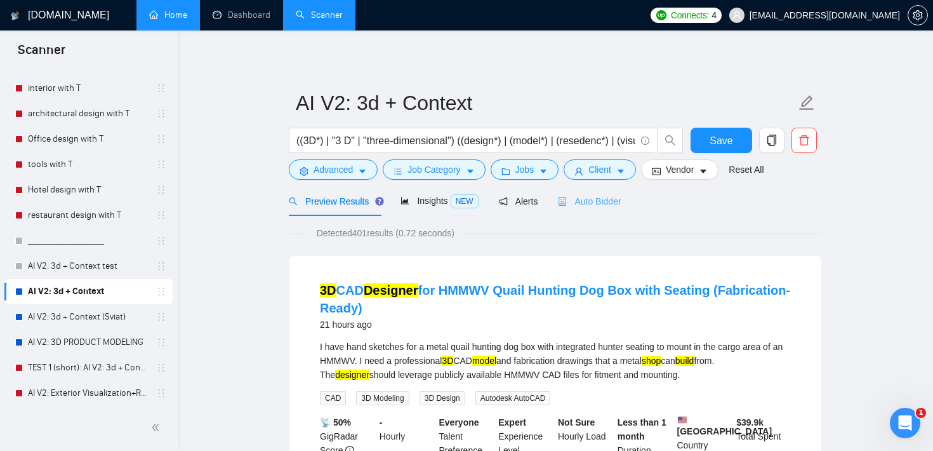
click at [600, 193] on div "Auto Bidder" at bounding box center [589, 201] width 63 height 30
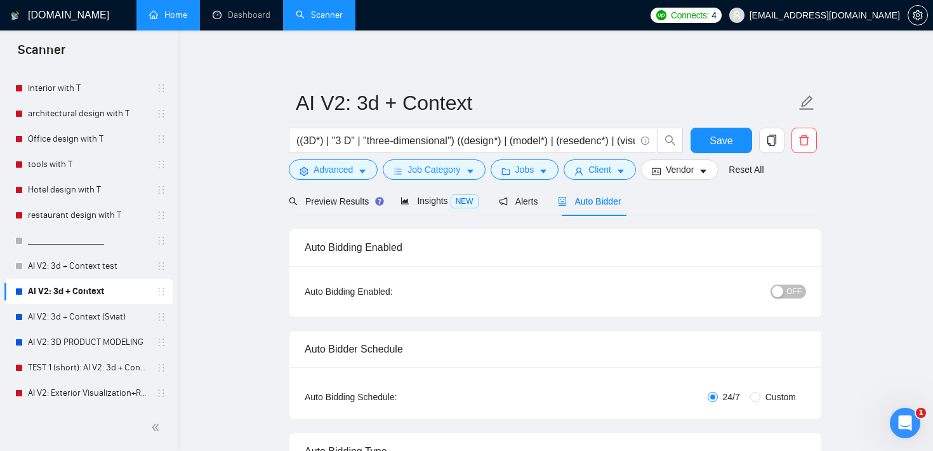
checkbox input "true"
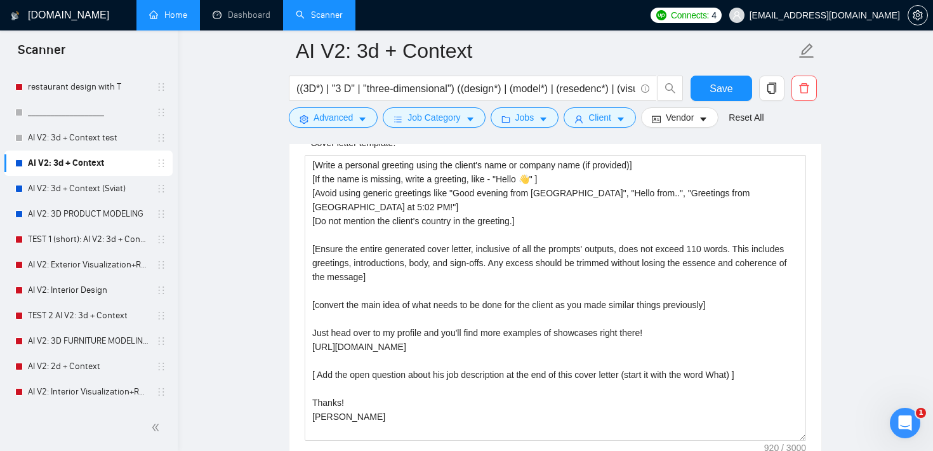
scroll to position [1518, 0]
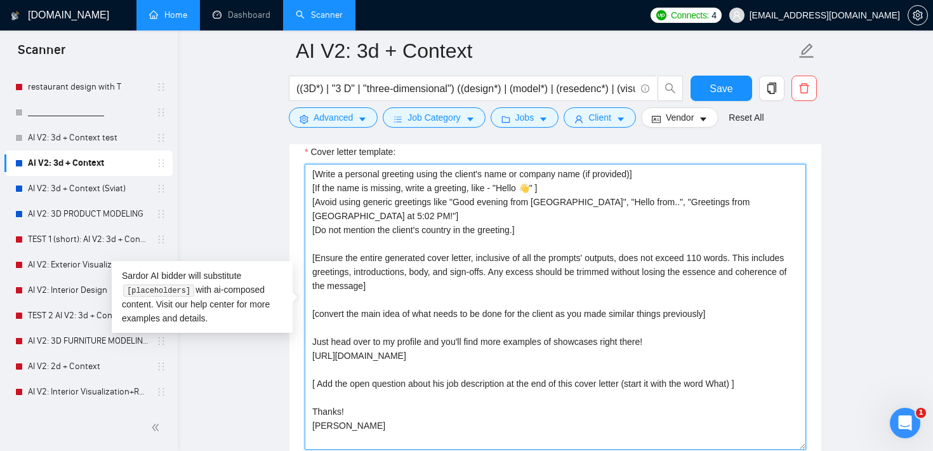
drag, startPoint x: 541, startPoint y: 234, endPoint x: 289, endPoint y: 173, distance: 259.2
click at [289, 173] on div "Cover letter template: [Write a personal greeting using the client's name or co…" at bounding box center [555, 304] width 532 height 350
click at [527, 298] on textarea "[Write a personal greeting using the client's name or company name (if provided…" at bounding box center [555, 307] width 501 height 286
drag, startPoint x: 439, startPoint y: 298, endPoint x: 306, endPoint y: 257, distance: 139.5
click at [306, 257] on textarea "[Write a personal greeting using the client's name or company name (if provided…" at bounding box center [555, 307] width 501 height 286
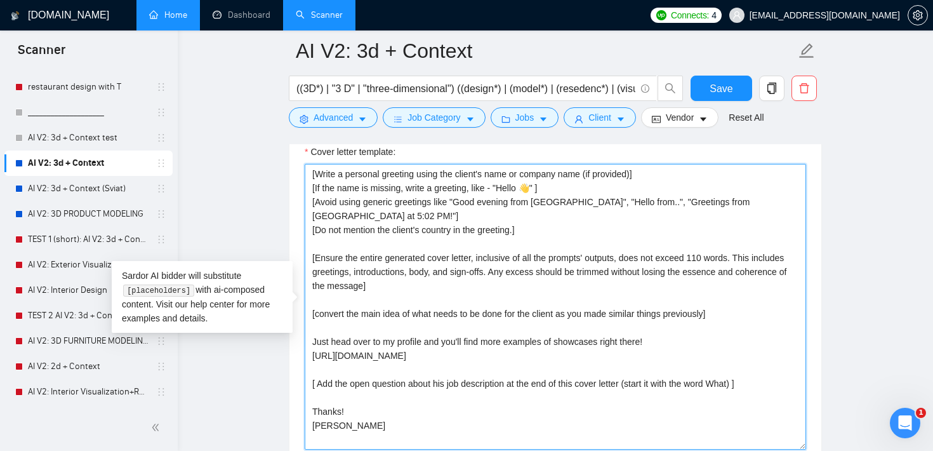
drag, startPoint x: 345, startPoint y: 326, endPoint x: 293, endPoint y: 316, distance: 52.9
drag, startPoint x: 393, startPoint y: 359, endPoint x: 299, endPoint y: 339, distance: 96.6
click at [299, 339] on div "Cover letter template: [Write a personal greeting using the client's name or co…" at bounding box center [555, 304] width 532 height 350
drag, startPoint x: 321, startPoint y: 391, endPoint x: 308, endPoint y: 386, distance: 14.0
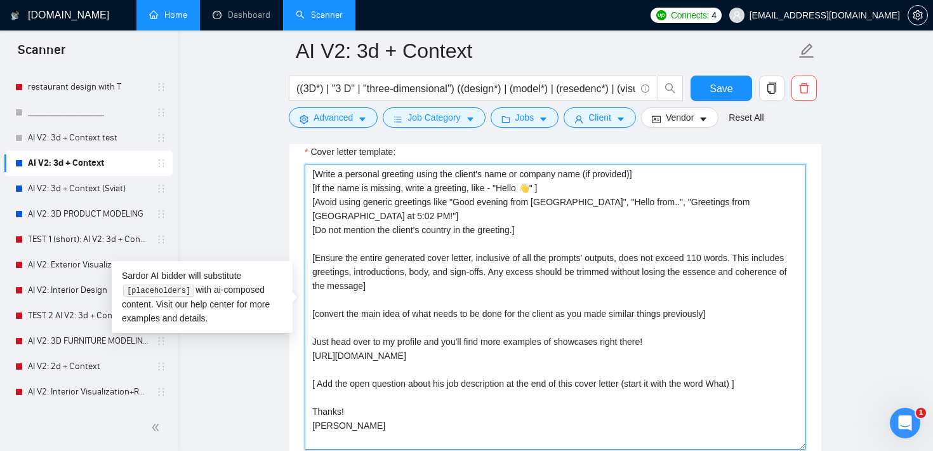
click at [308, 386] on textarea "[Write a personal greeting using the client's name or company name (if provided…" at bounding box center [555, 307] width 501 height 286
click at [341, 419] on textarea "[Write a personal greeting using the client's name or company name (if provided…" at bounding box center [555, 307] width 501 height 286
drag, startPoint x: 343, startPoint y: 426, endPoint x: 307, endPoint y: 411, distance: 39.5
click at [307, 411] on textarea "[Write a personal greeting using the client's name or company name (if provided…" at bounding box center [555, 307] width 501 height 286
drag, startPoint x: 390, startPoint y: 362, endPoint x: 305, endPoint y: 338, distance: 88.4
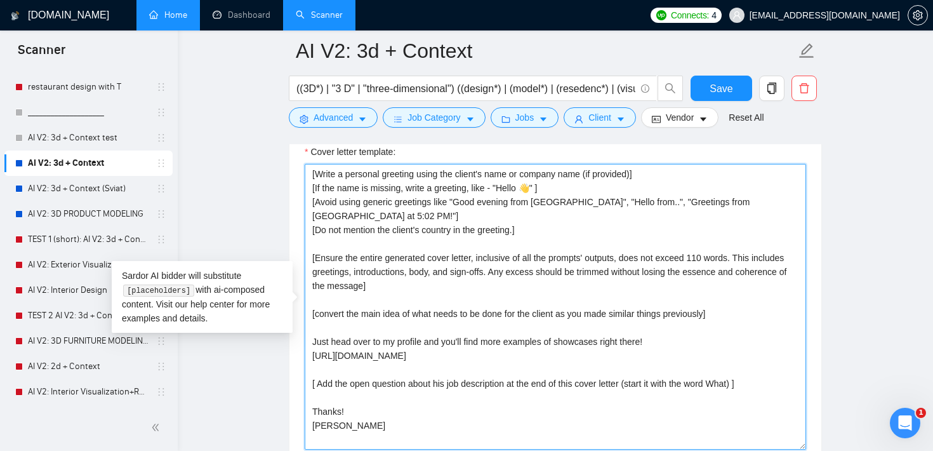
click at [305, 338] on textarea "[Write a personal greeting using the client's name or company name (if provided…" at bounding box center [555, 307] width 501 height 286
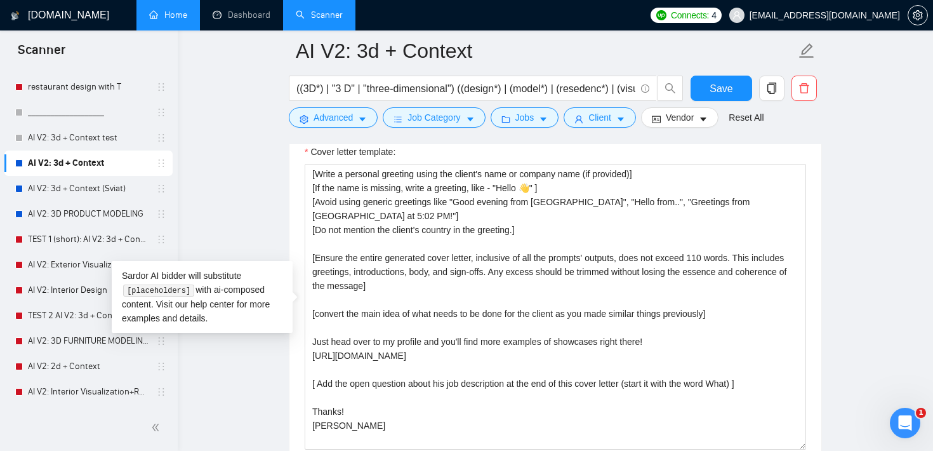
click at [861, 208] on main "AI V2: 3d + Context ((3D*) | "3 D" | "three-dimensional") ((design*) | (model*)…" at bounding box center [555, 349] width 714 height 3635
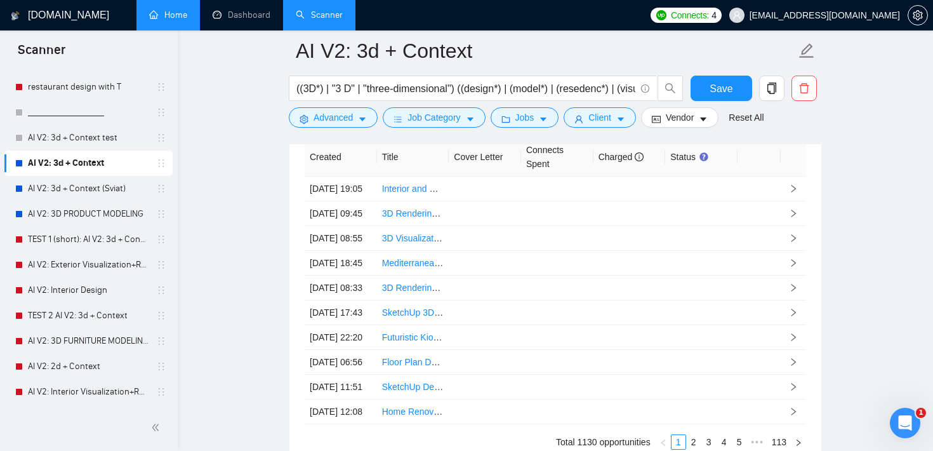
scroll to position [3375, 0]
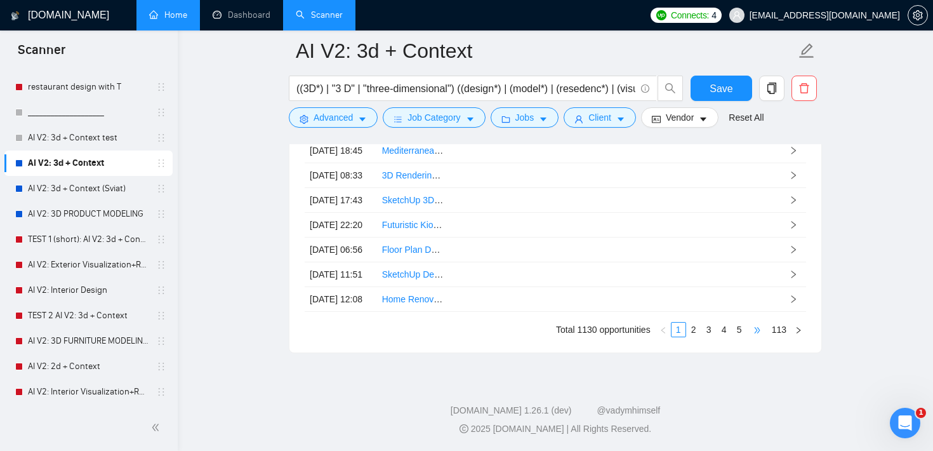
click at [751, 337] on span "•••" at bounding box center [757, 329] width 20 height 15
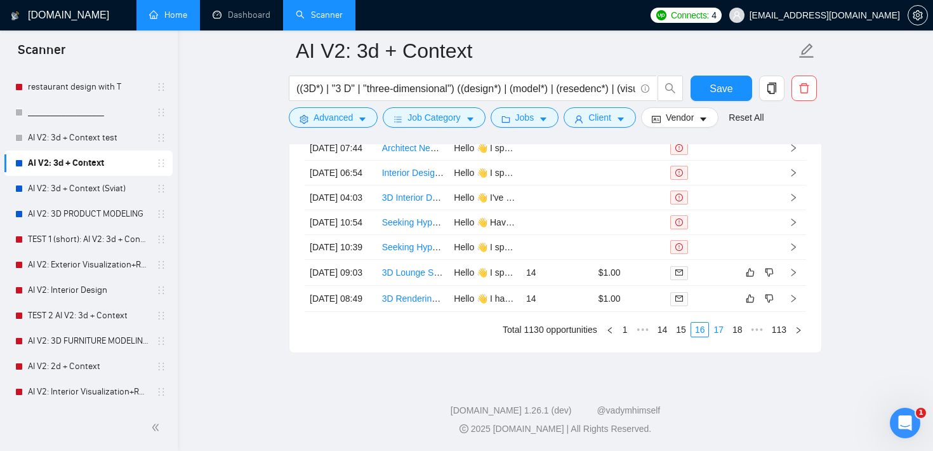
click at [714, 336] on link "17" at bounding box center [718, 329] width 18 height 14
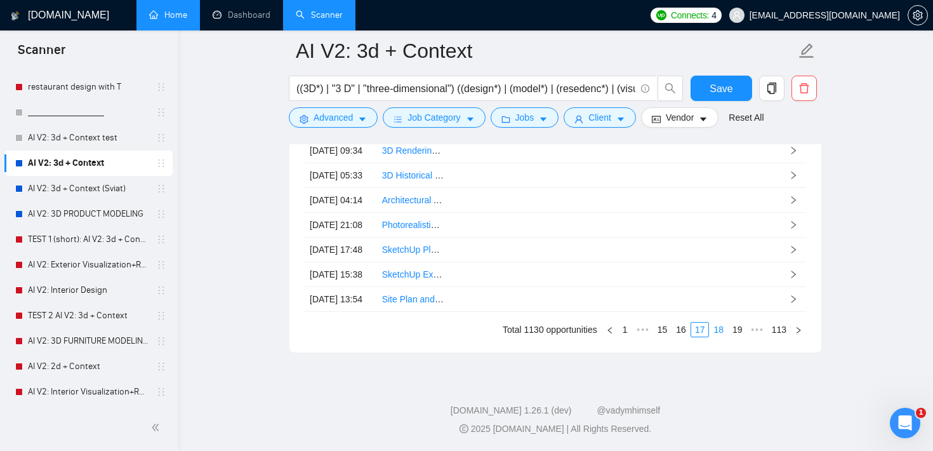
click at [719, 336] on link "18" at bounding box center [718, 329] width 18 height 14
click at [719, 336] on link "19" at bounding box center [718, 329] width 18 height 14
click at [719, 336] on link "20" at bounding box center [718, 329] width 18 height 14
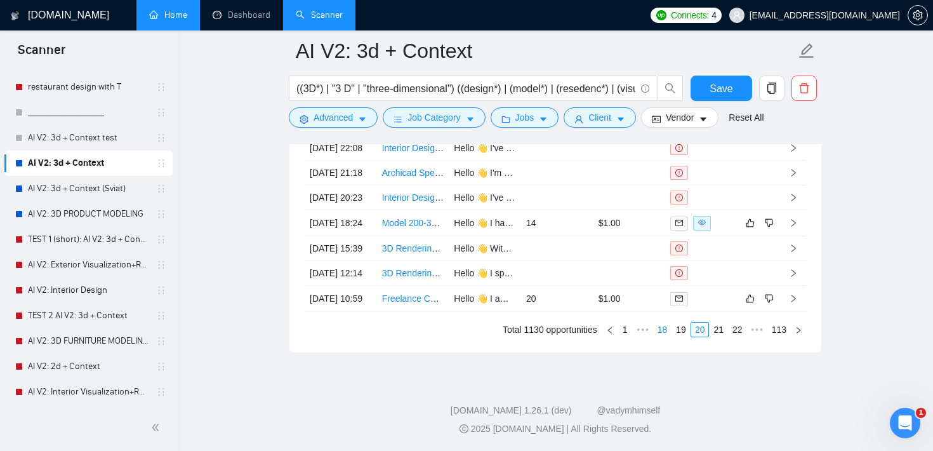
click at [719, 336] on link "21" at bounding box center [718, 329] width 18 height 14
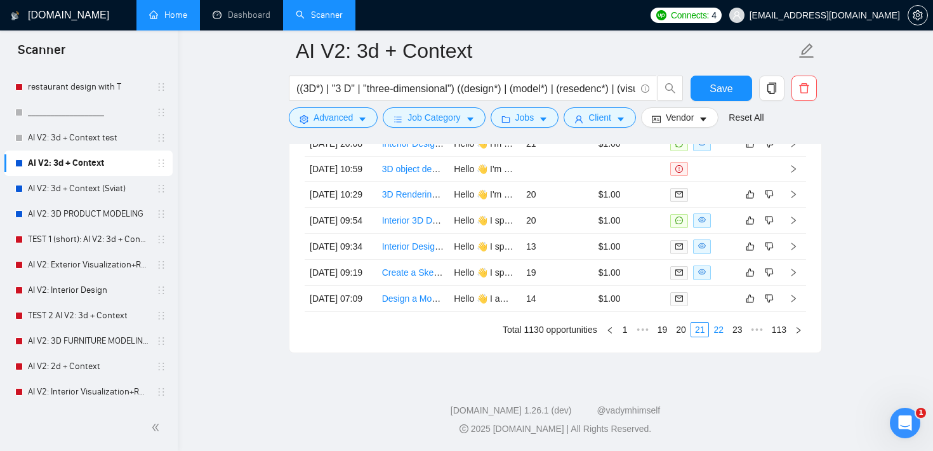
click at [717, 336] on link "22" at bounding box center [718, 329] width 18 height 14
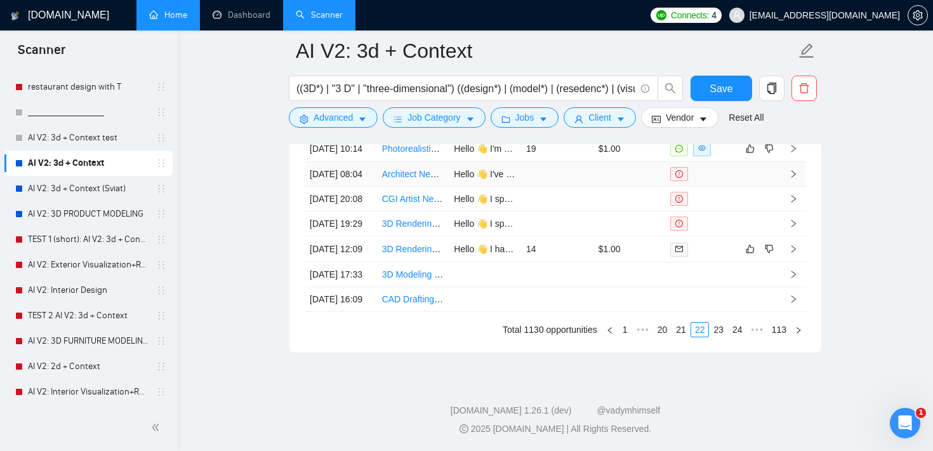
scroll to position [3436, 0]
click at [677, 336] on link "21" at bounding box center [681, 329] width 18 height 14
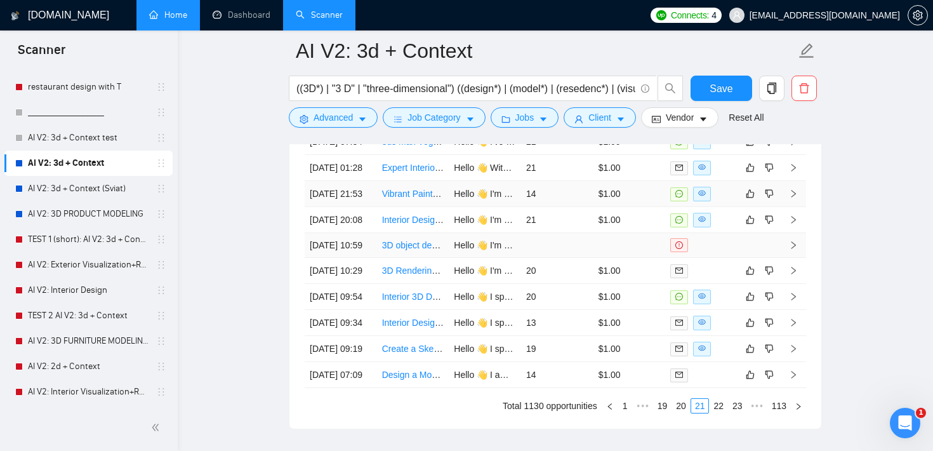
scroll to position [3269, 0]
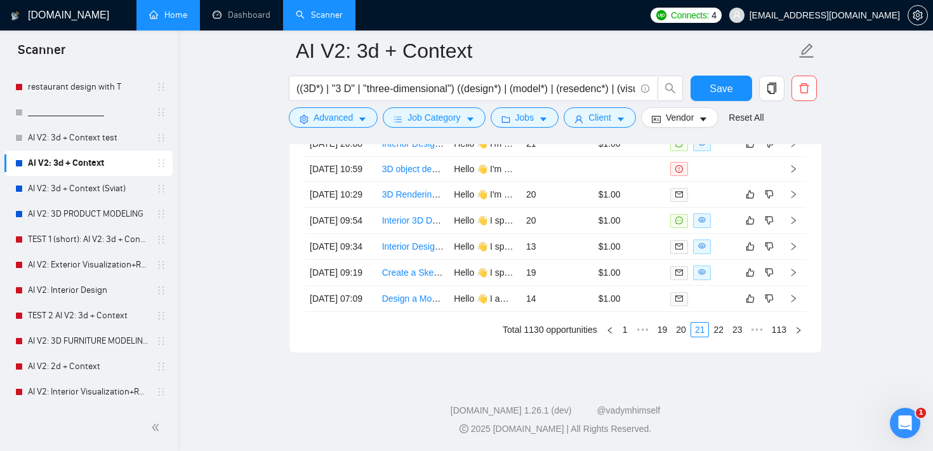
scroll to position [3380, 0]
click at [568, 234] on td "20" at bounding box center [557, 220] width 72 height 26
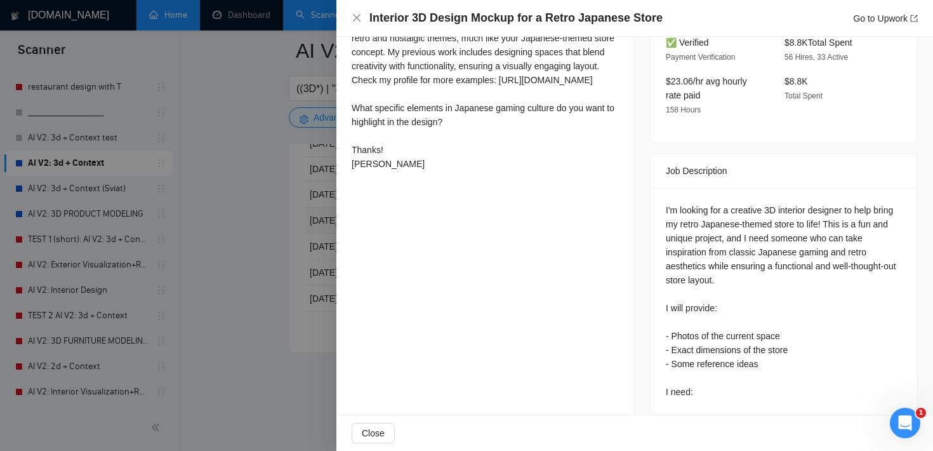
scroll to position [436, 0]
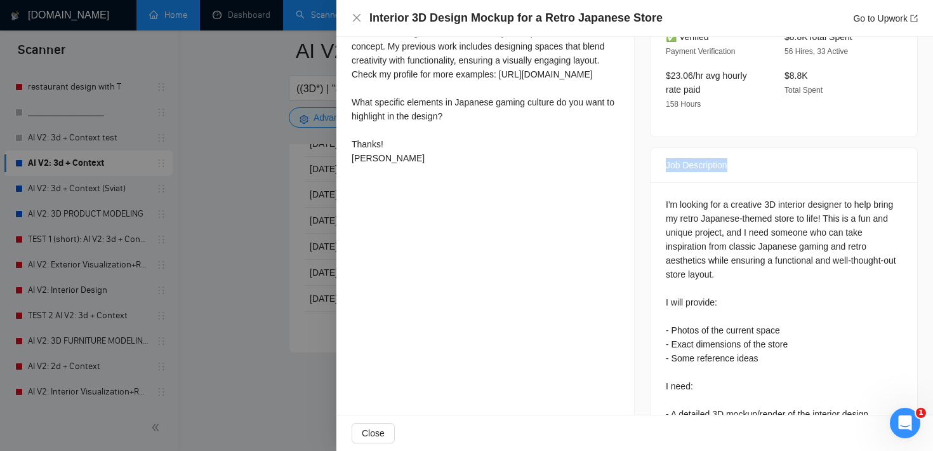
drag, startPoint x: 663, startPoint y: 161, endPoint x: 755, endPoint y: 162, distance: 92.0
click at [755, 162] on div "Job Description" at bounding box center [783, 165] width 267 height 35
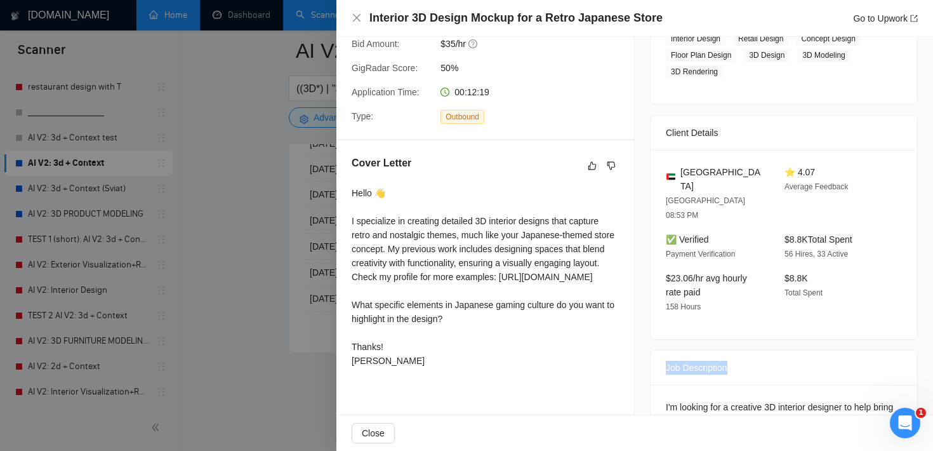
scroll to position [232, 0]
click at [749, 306] on div "$23.06/hr avg hourly rate paid 158 Hours" at bounding box center [715, 294] width 109 height 43
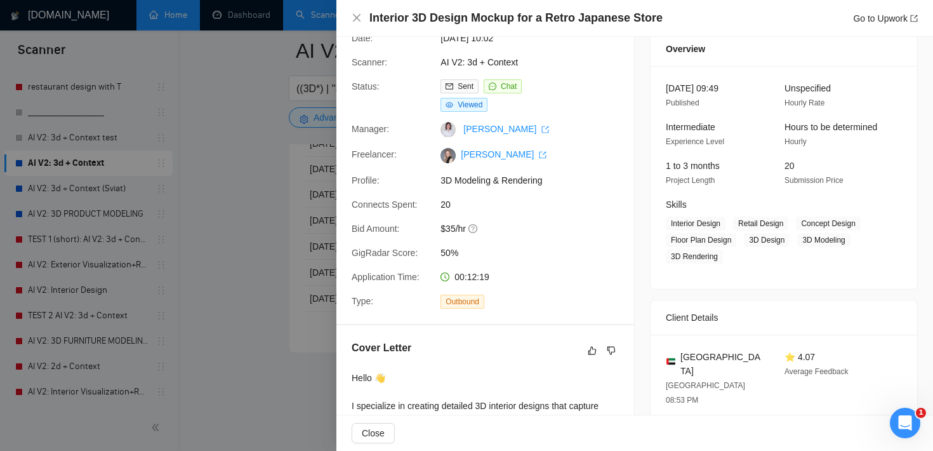
scroll to position [46, 0]
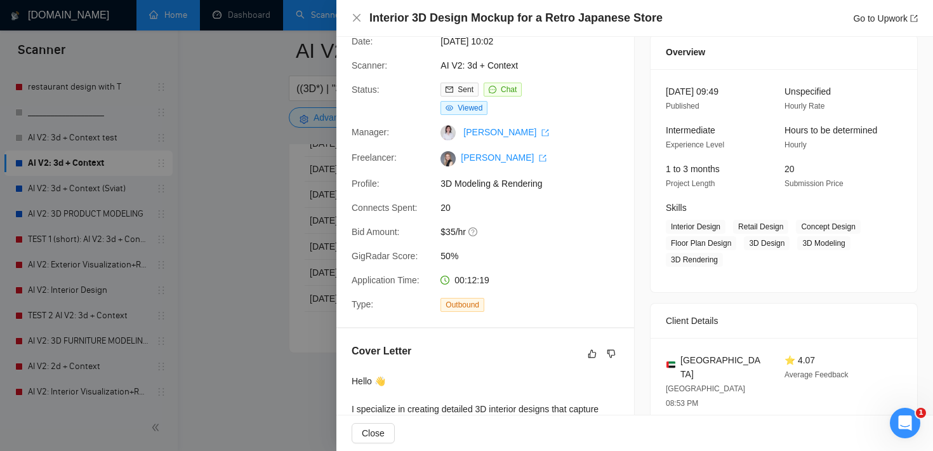
click at [714, 291] on div "[DATE] 09:49 Published Unspecified Hourly Rate Intermediate Experience Level Ho…" at bounding box center [783, 180] width 267 height 223
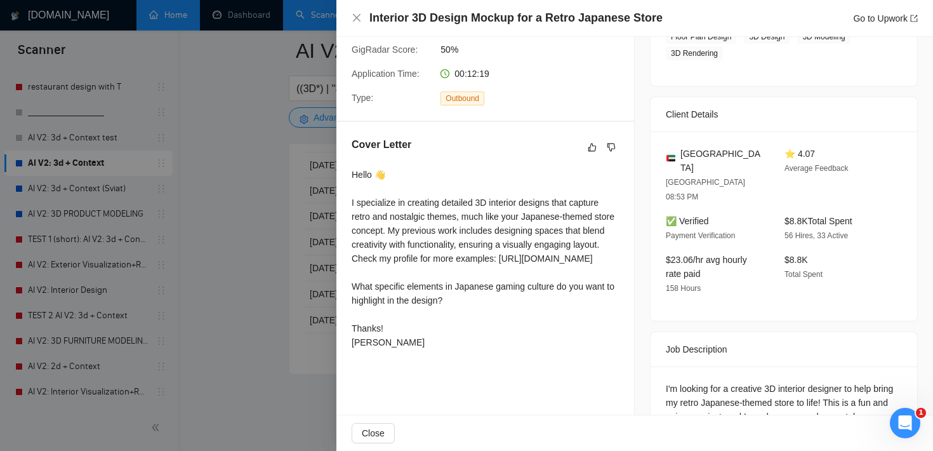
scroll to position [251, 0]
drag, startPoint x: 461, startPoint y: 219, endPoint x: 411, endPoint y: 228, distance: 51.0
click at [411, 228] on div "Hello 👋 I specialize in creating detailed 3D interior designs that capture retr…" at bounding box center [485, 258] width 267 height 181
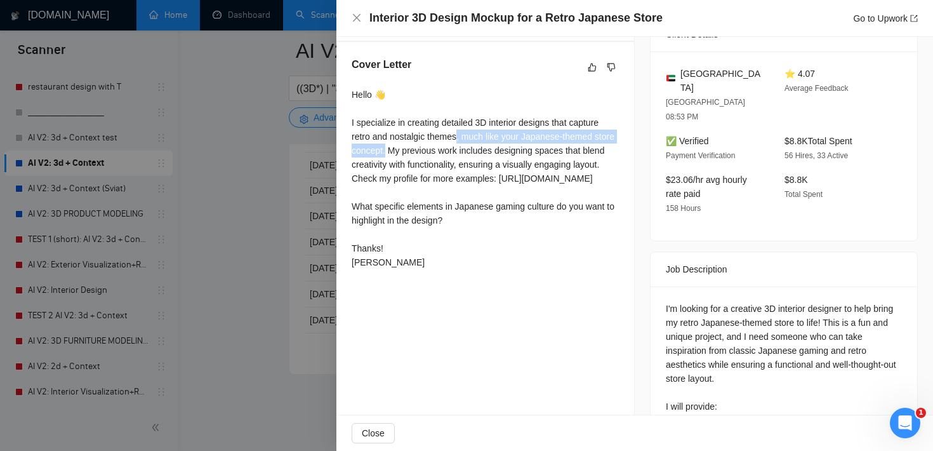
scroll to position [344, 0]
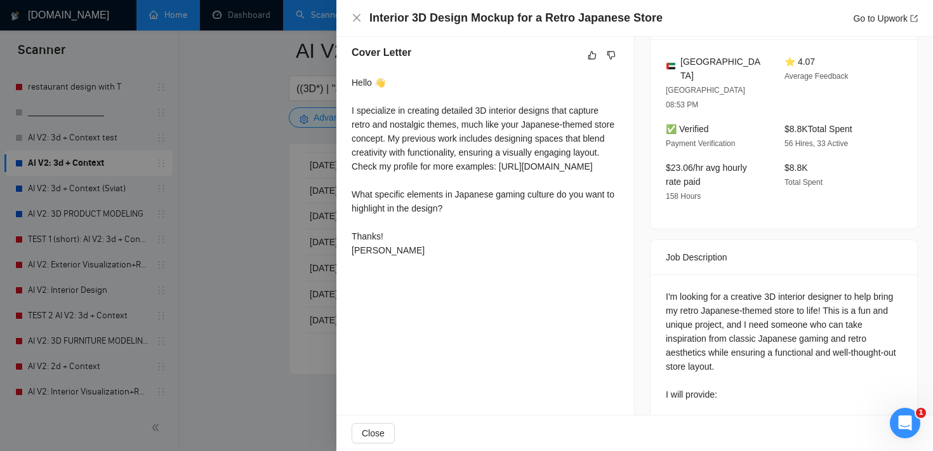
click at [515, 157] on div "Hello 👋 I specialize in creating detailed 3D interior designs that capture retr…" at bounding box center [485, 166] width 267 height 181
drag, startPoint x: 381, startPoint y: 166, endPoint x: 608, endPoint y: 164, distance: 227.2
click at [608, 164] on div "Hello 👋 I specialize in creating detailed 3D interior designs that capture retr…" at bounding box center [485, 166] width 267 height 181
click at [461, 139] on div "Hello 👋 I specialize in creating detailed 3D interior designs that capture retr…" at bounding box center [485, 166] width 267 height 181
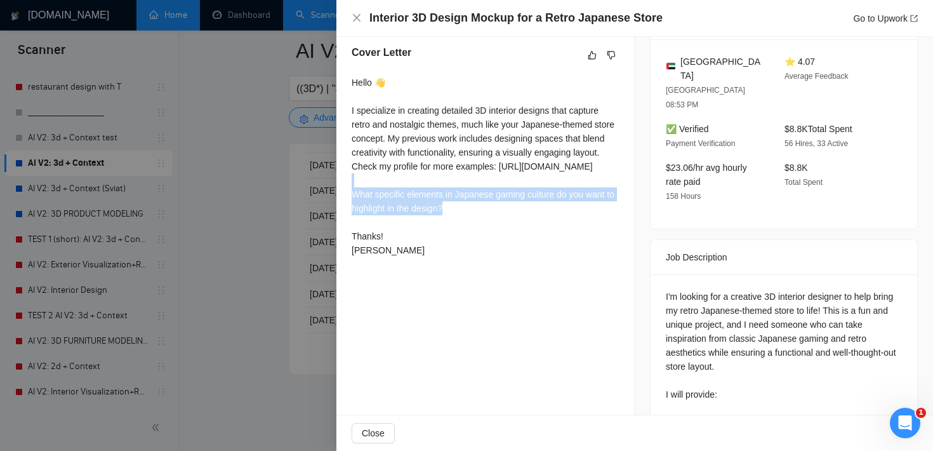
drag, startPoint x: 468, startPoint y: 218, endPoint x: 339, endPoint y: 193, distance: 131.3
click at [339, 193] on div "Cover Letter Hello 👋 I specialize in creating detailed 3D interior designs that…" at bounding box center [485, 153] width 298 height 247
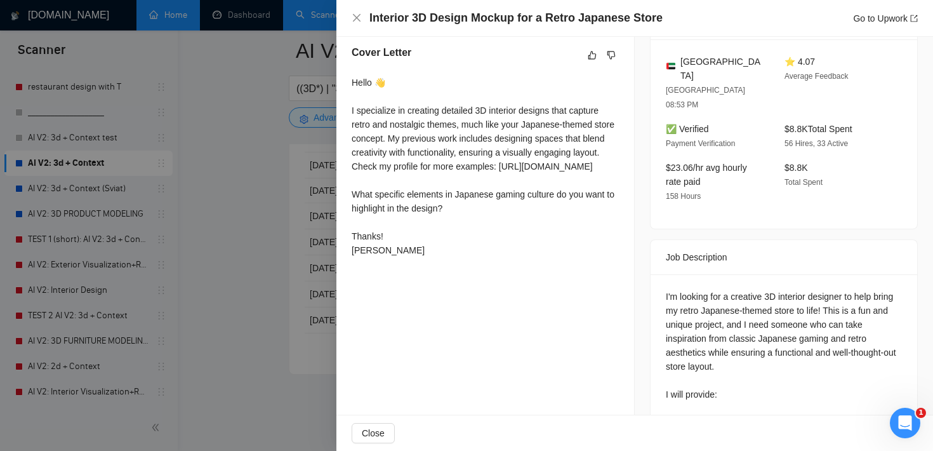
click at [242, 232] on div at bounding box center [466, 225] width 933 height 451
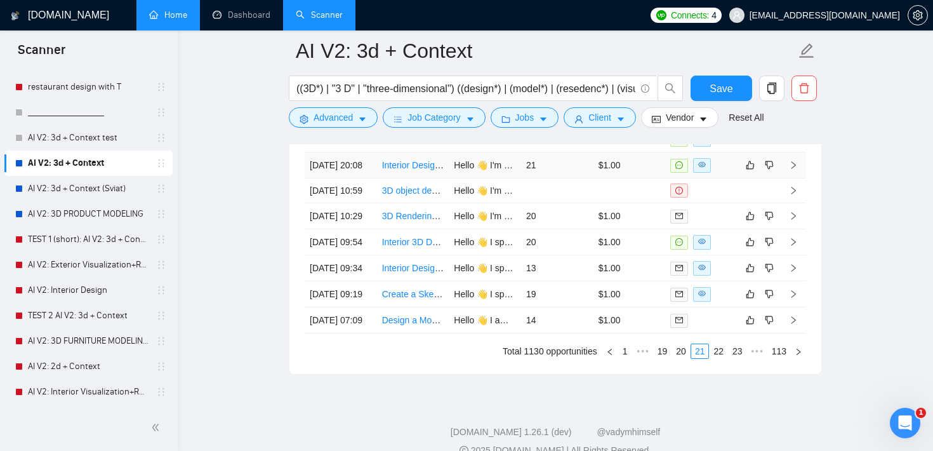
click at [556, 178] on td "21" at bounding box center [557, 165] width 72 height 26
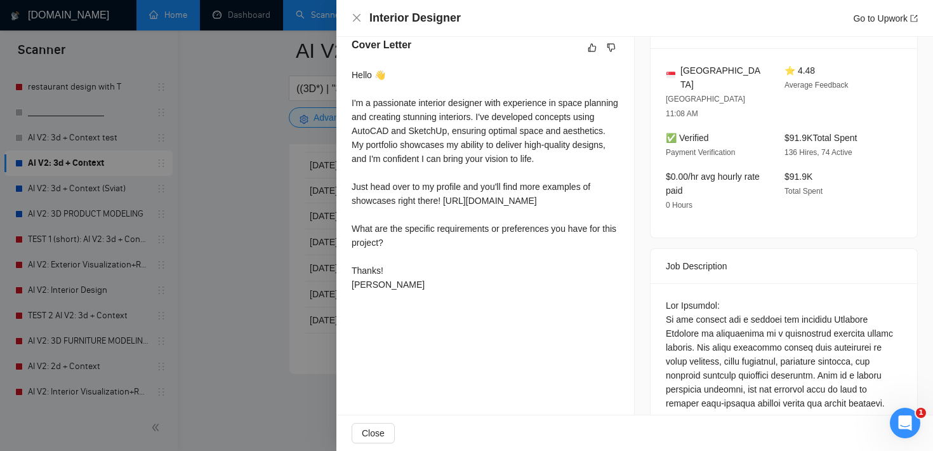
scroll to position [351, 0]
click at [292, 212] on div at bounding box center [466, 225] width 933 height 451
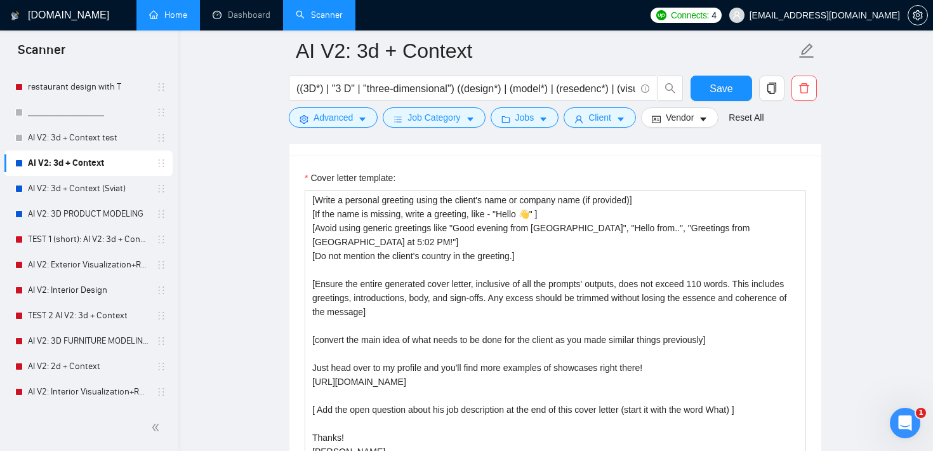
scroll to position [1490, 0]
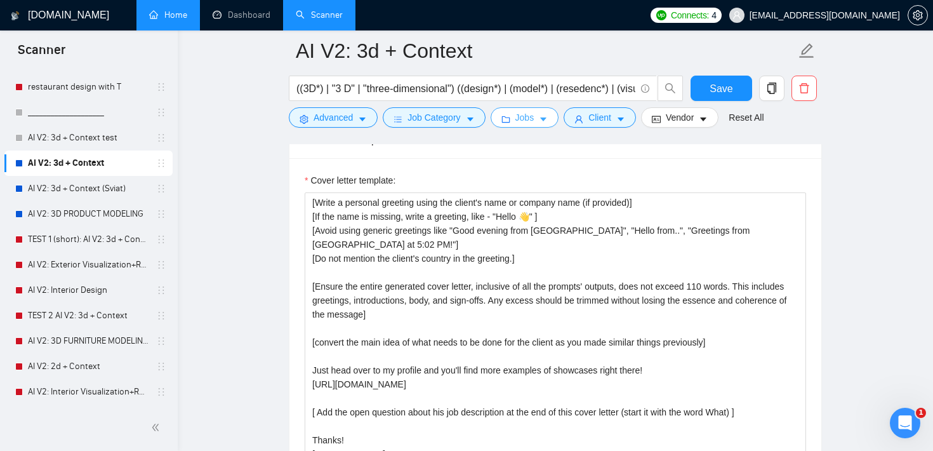
click at [539, 121] on button "Jobs" at bounding box center [525, 117] width 69 height 20
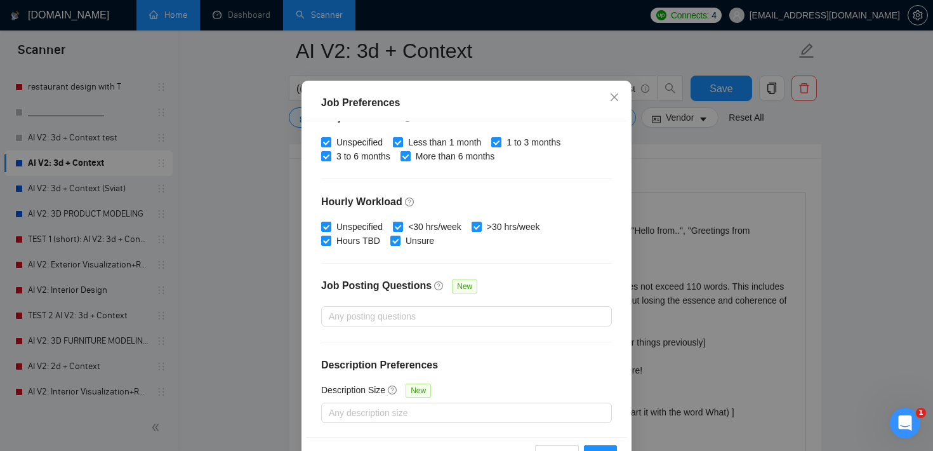
scroll to position [89, 0]
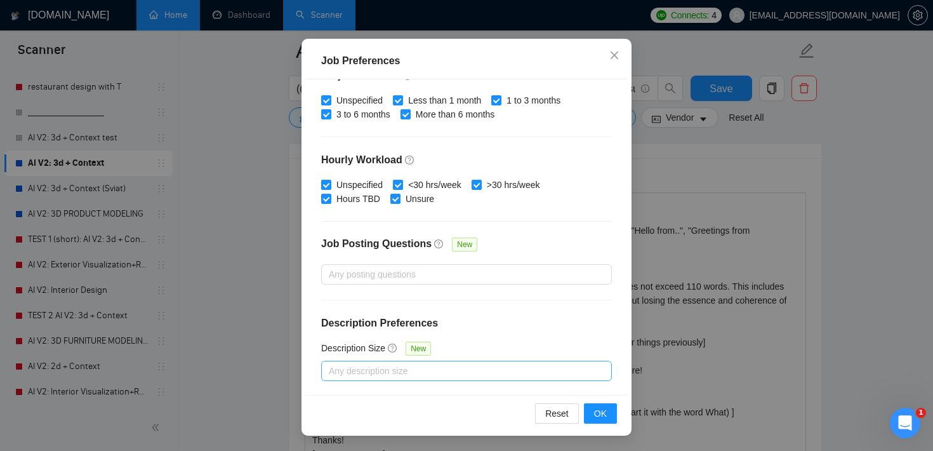
click at [432, 371] on div at bounding box center [460, 370] width 272 height 15
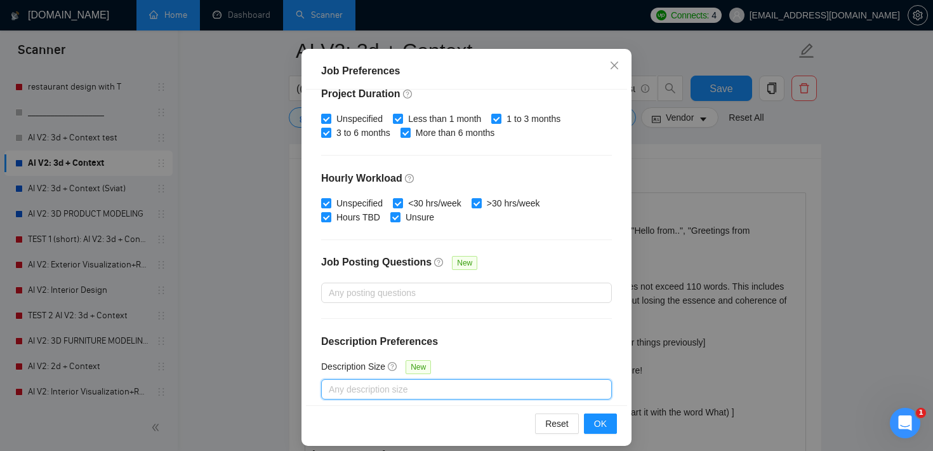
scroll to position [208, 0]
click at [618, 69] on icon "close" at bounding box center [614, 65] width 10 height 10
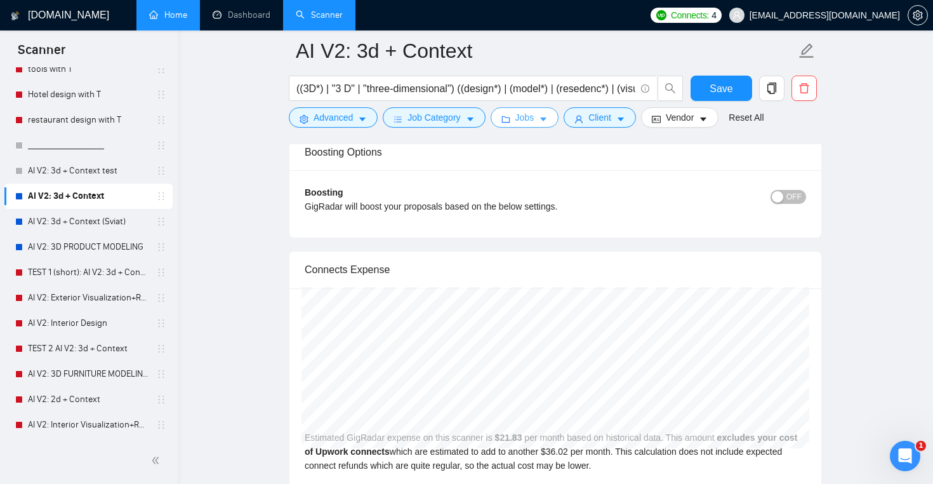
scroll to position [175, 0]
